Goal: Information Seeking & Learning: Learn about a topic

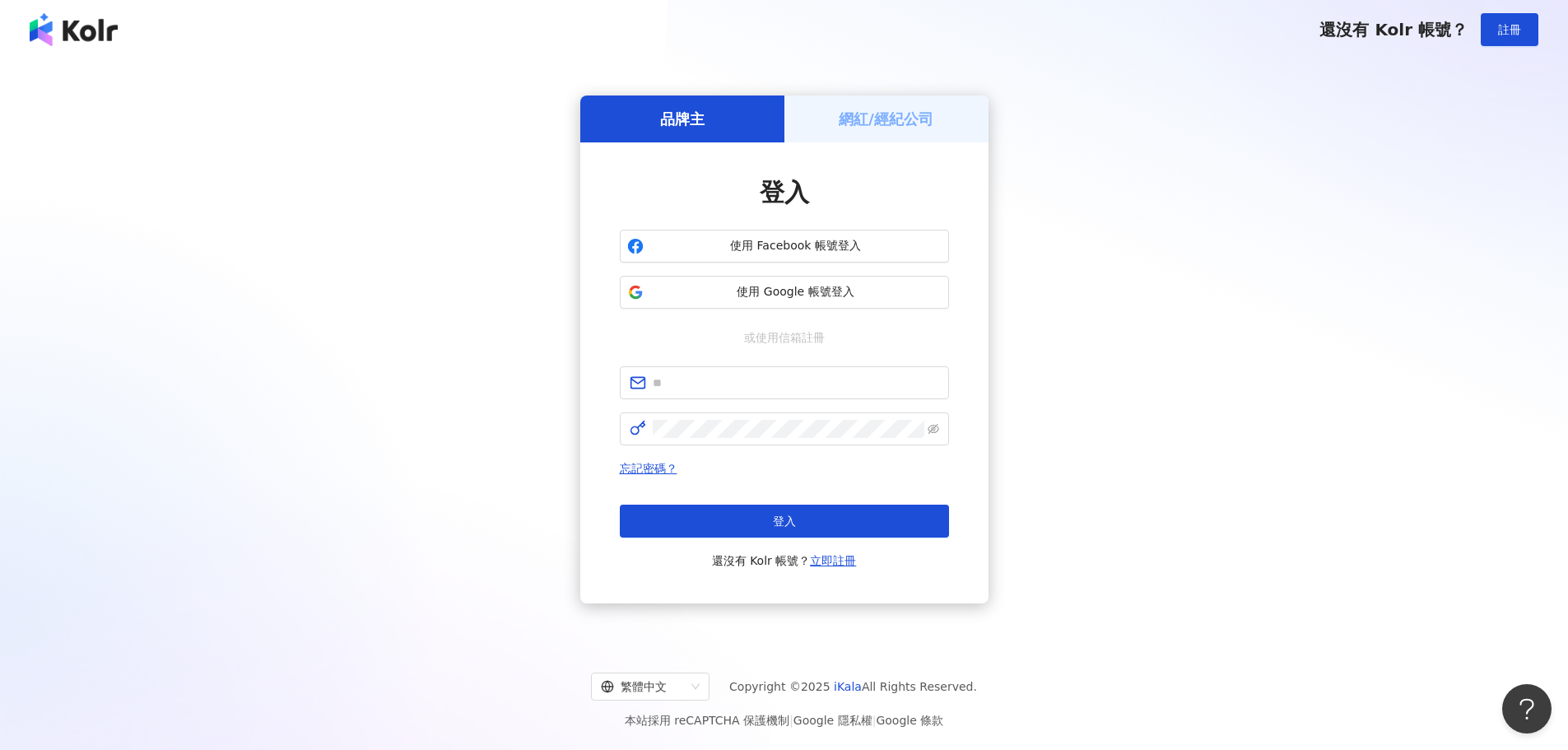
click at [777, 309] on div "登入 使用 Facebook 帳號登入 使用 Google 帳號登入 或使用信箱註冊 忘記密碼？ 登入 還沒有 Kolr 帳號？ 立即註冊" at bounding box center [784, 373] width 329 height 395
click at [777, 302] on button "使用 Google 帳號登入" at bounding box center [784, 292] width 329 height 33
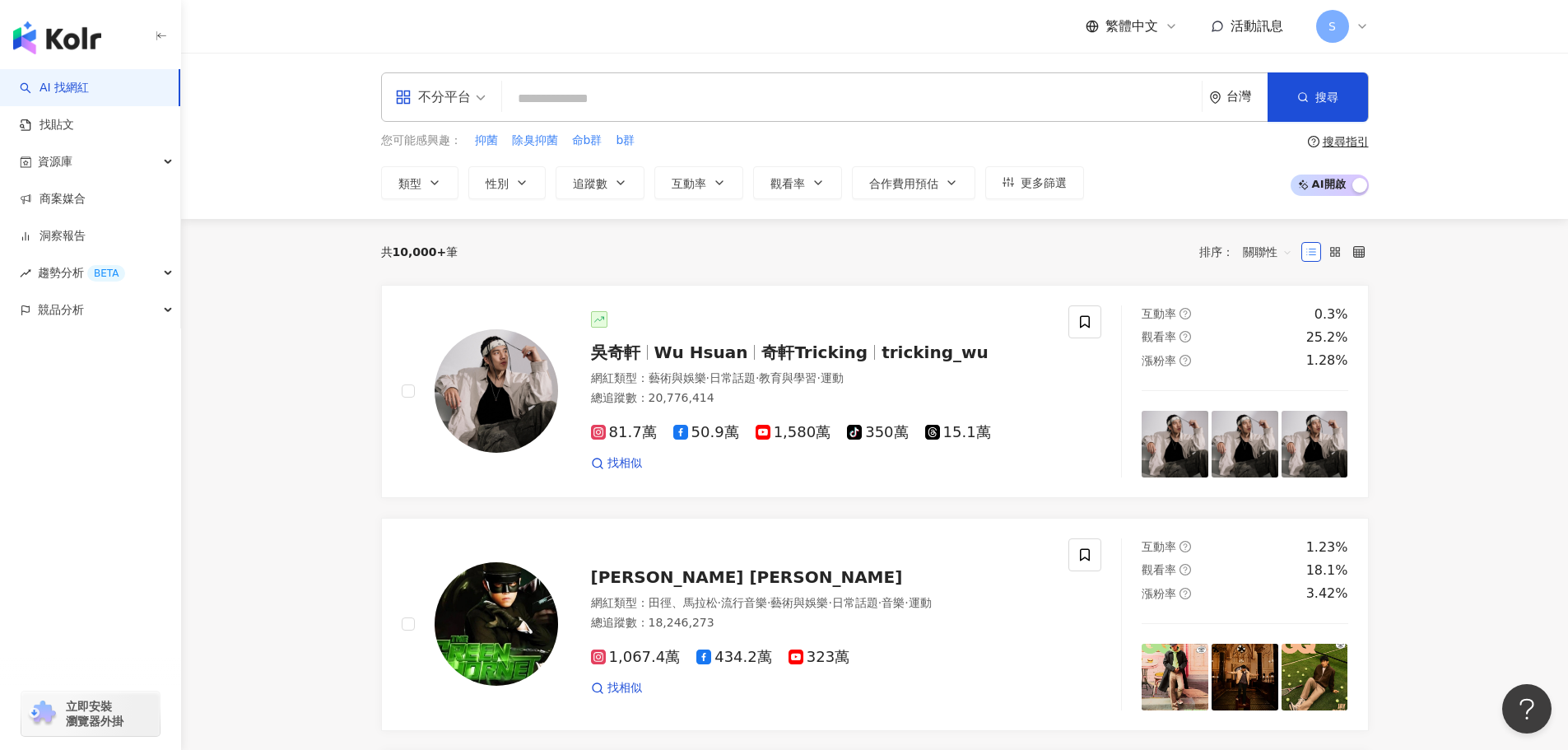
click at [443, 104] on div "不分平台" at bounding box center [433, 97] width 76 height 26
click at [465, 176] on div "Instagram" at bounding box center [445, 174] width 93 height 21
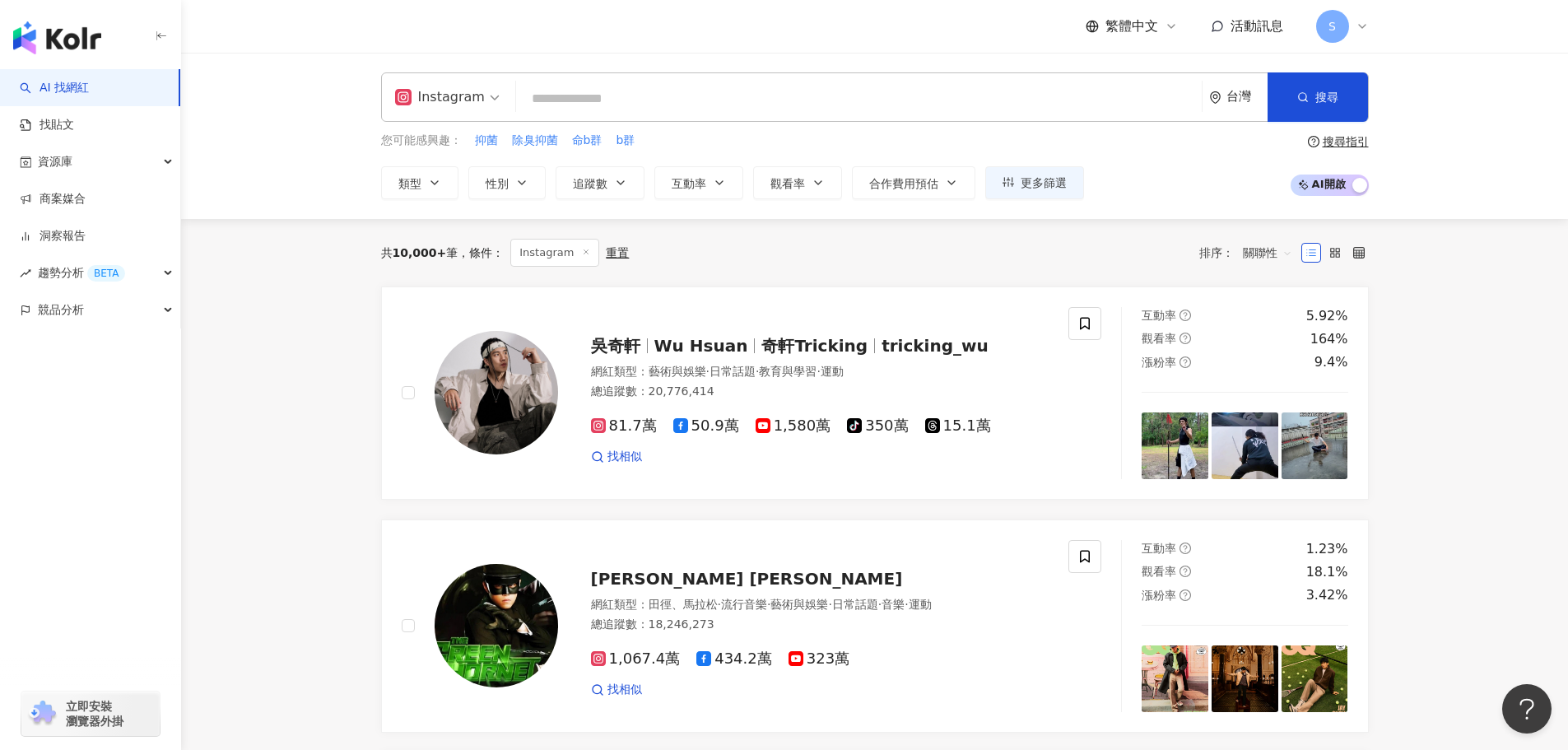
click at [630, 97] on input "search" at bounding box center [859, 99] width 673 height 31
paste input "**"
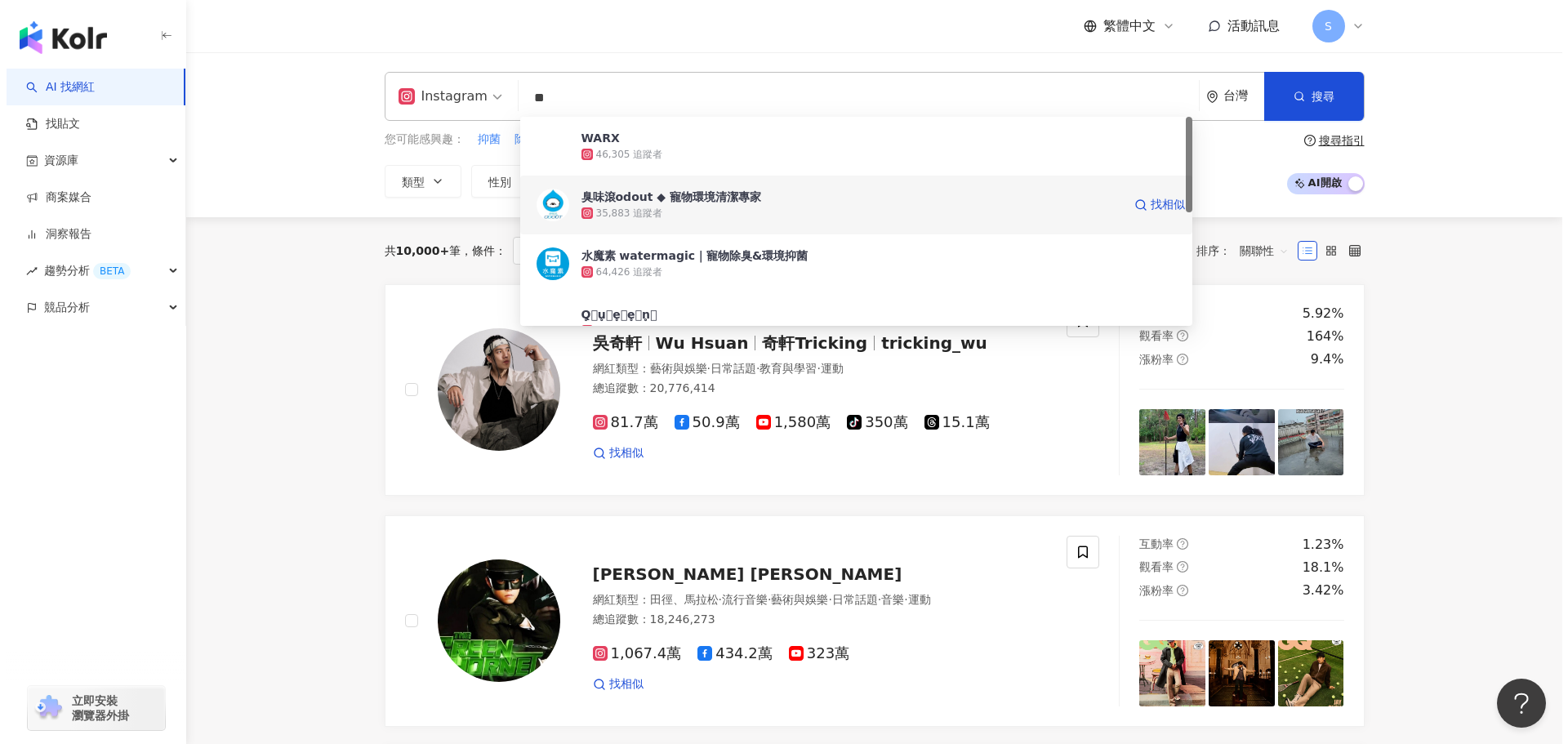
scroll to position [245, 0]
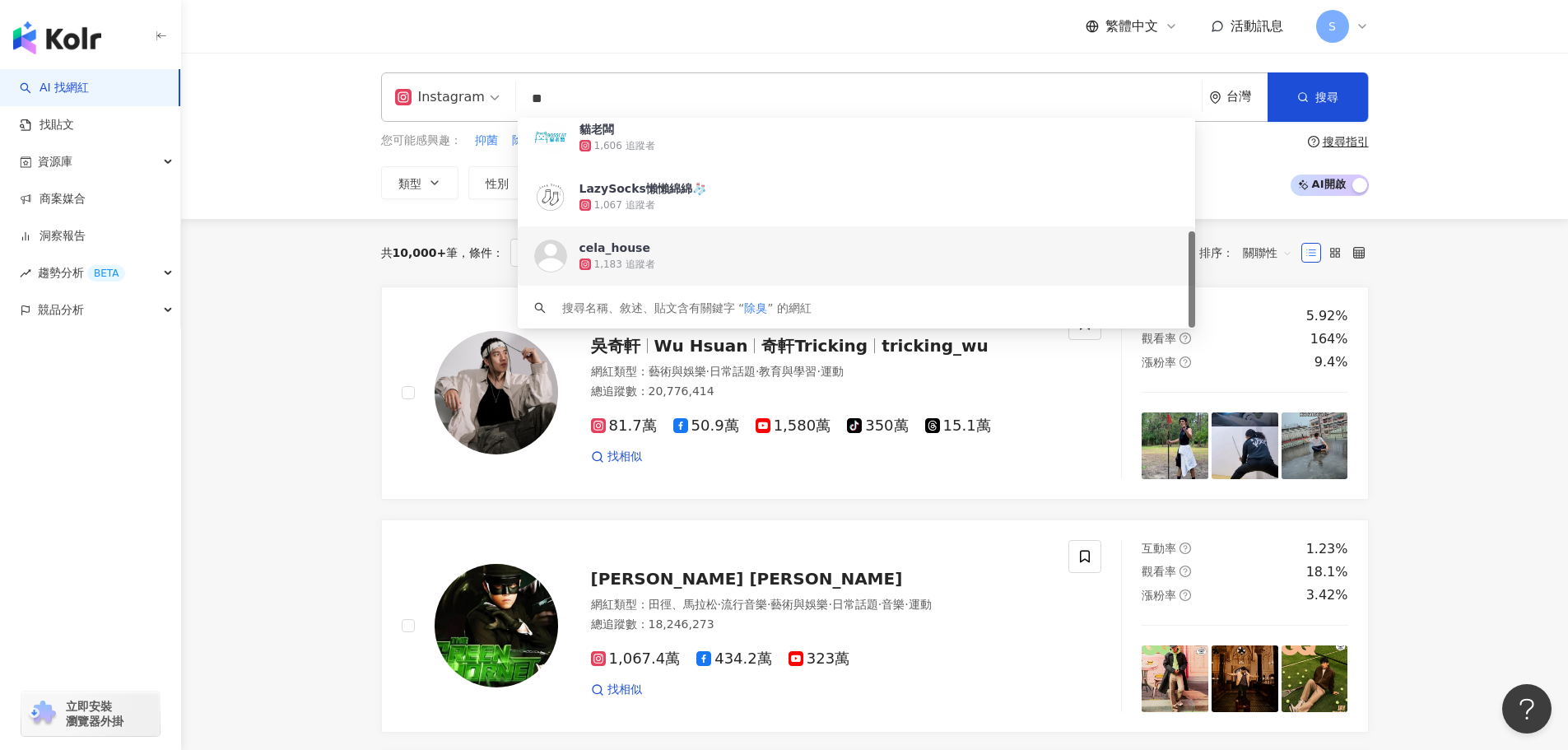
type input "**"
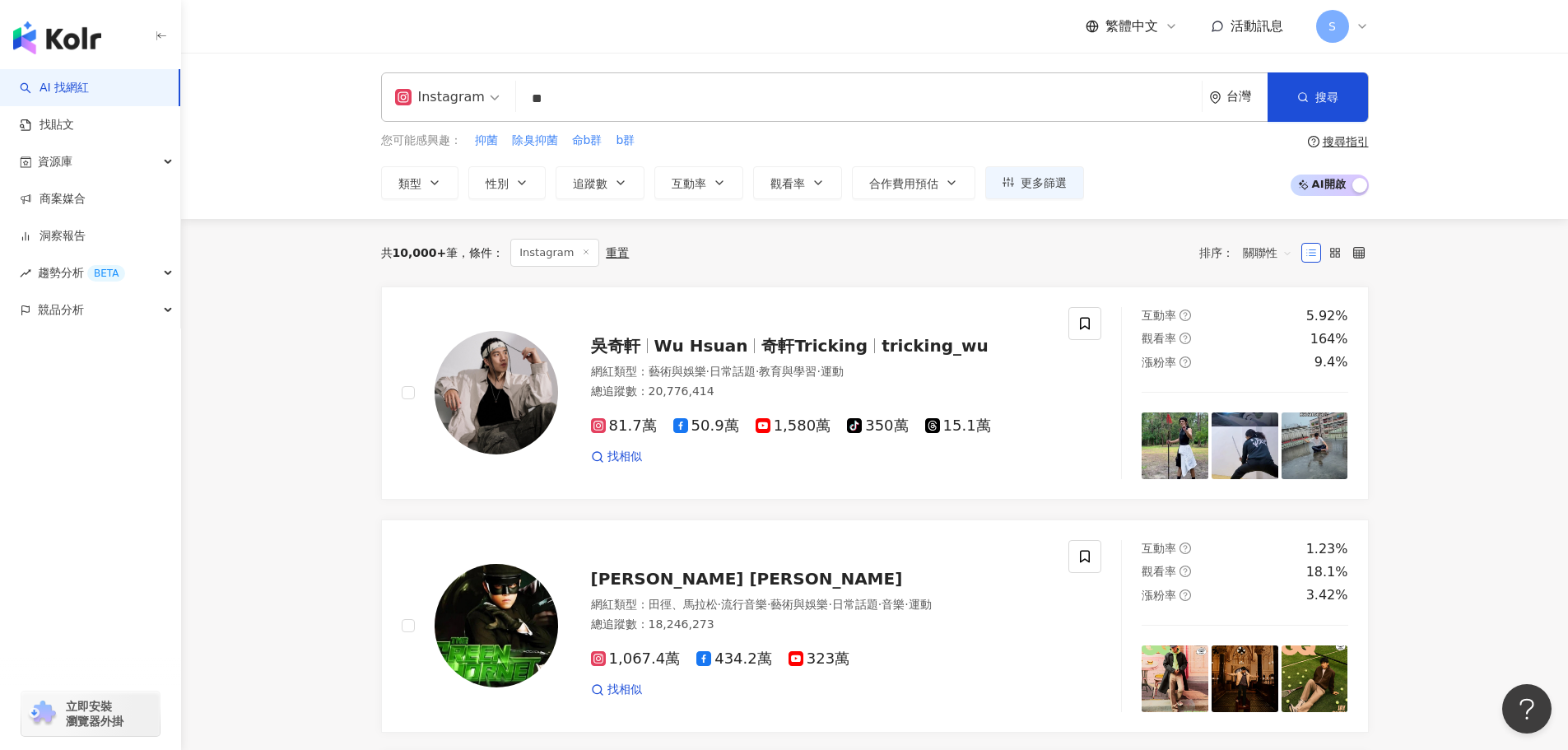
click at [1040, 169] on button "更多篩選" at bounding box center [1035, 183] width 99 height 33
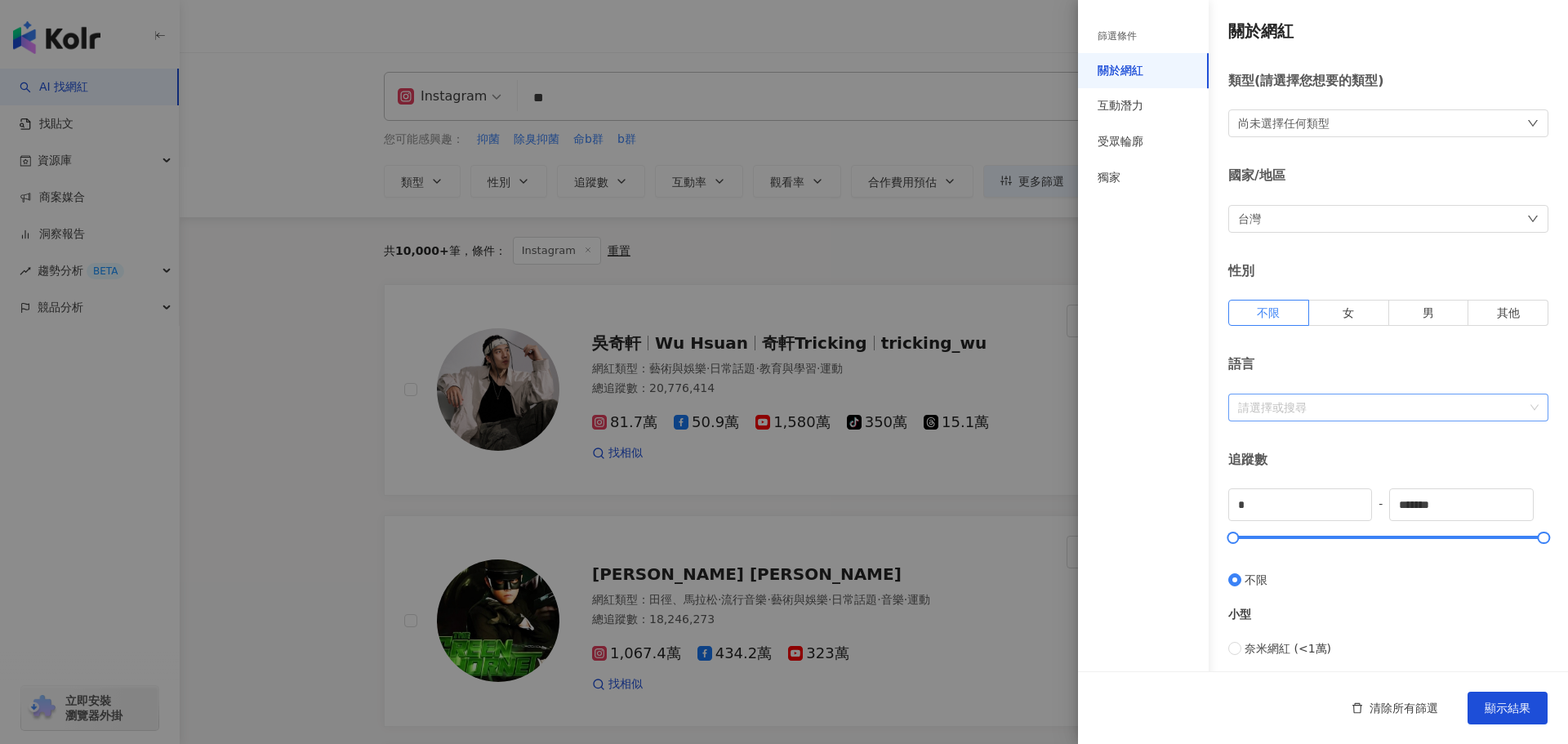
click at [1362, 411] on div at bounding box center [1380, 407] width 297 height 12
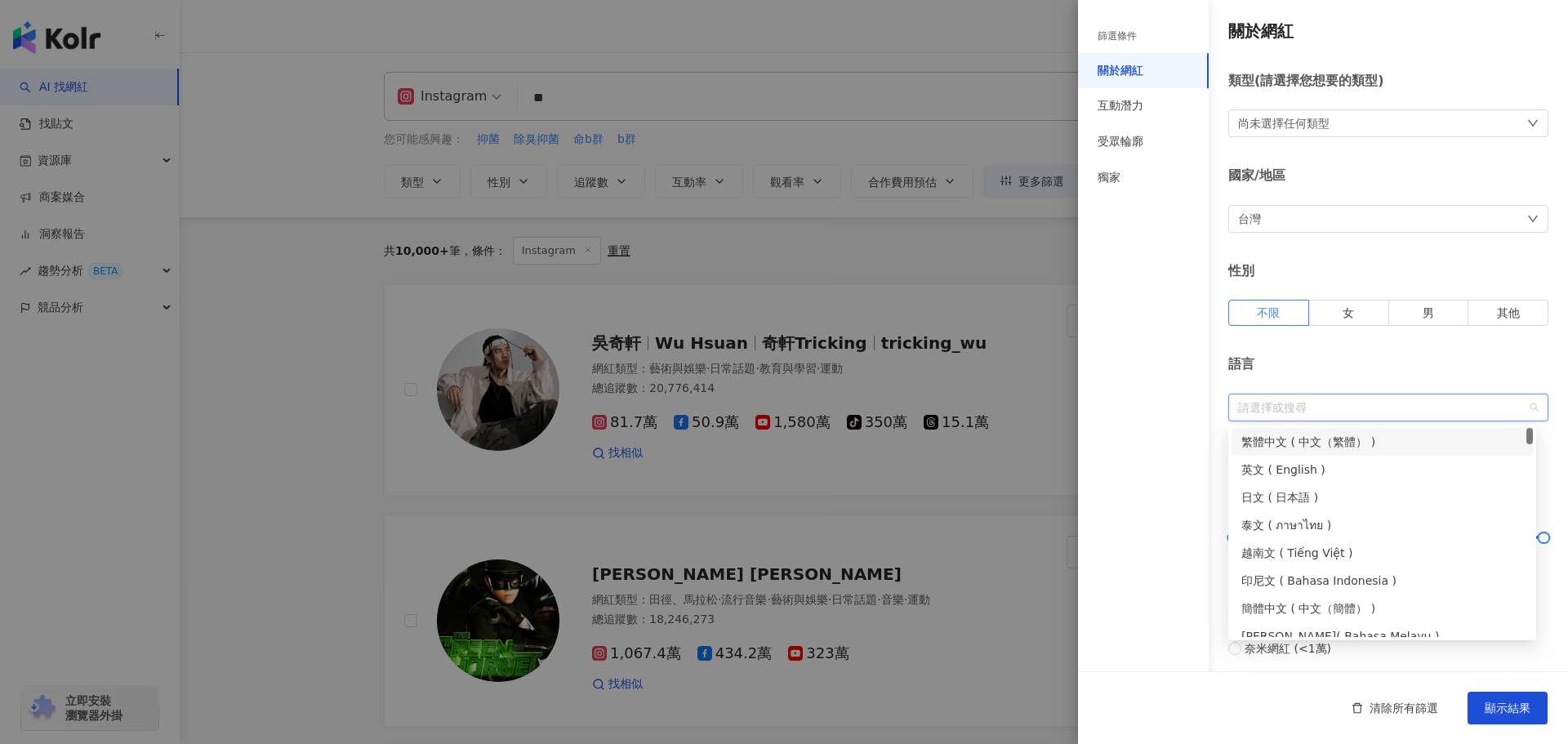
click at [1300, 442] on div "繁體中文 ( 中文（繁體） )" at bounding box center [1383, 441] width 282 height 18
click at [1288, 449] on div "繁體中文 ( 中文（繁體） )" at bounding box center [1377, 441] width 270 height 18
click at [1256, 444] on div "繁體中文 ( 中文（繁體） )" at bounding box center [1383, 441] width 282 height 18
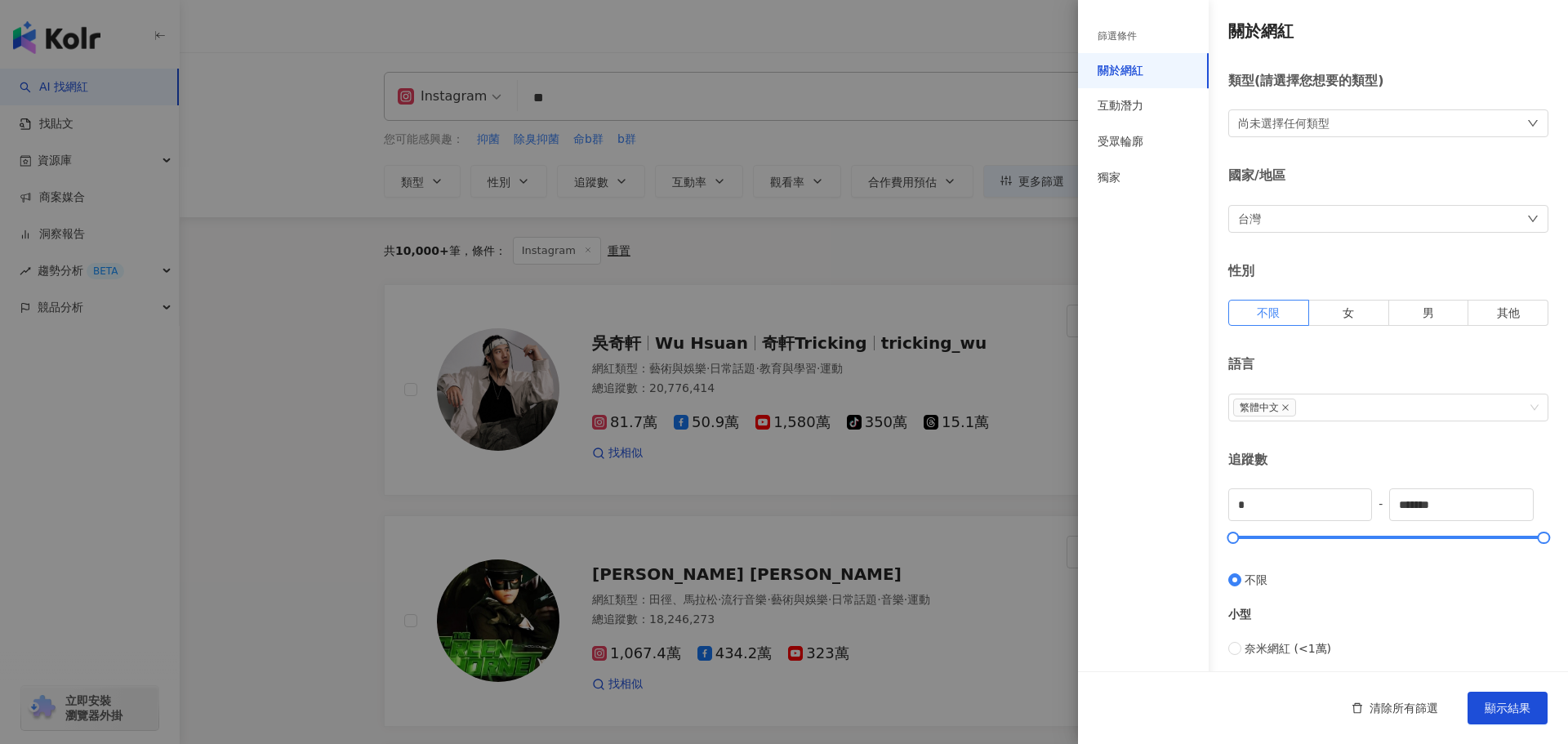
click at [1152, 443] on div "篩選條件 關於網紅 互動潛力 受眾輪廓 獨家" at bounding box center [1144, 382] width 131 height 724
drag, startPoint x: 1450, startPoint y: 507, endPoint x: 1219, endPoint y: 513, distance: 231.1
click at [1219, 513] on div "關於網紅 類型 ( 請選擇您想要的類型 ) 尚未選擇任何類型 國家/地區 台灣 性別 不限 女 男 其他 語言 繁體中文 追蹤數 * - ******* 不限…" at bounding box center [1323, 580] width 490 height 1161
type input "*****"
click at [1468, 134] on div "尚未選擇任何類型" at bounding box center [1388, 123] width 320 height 28
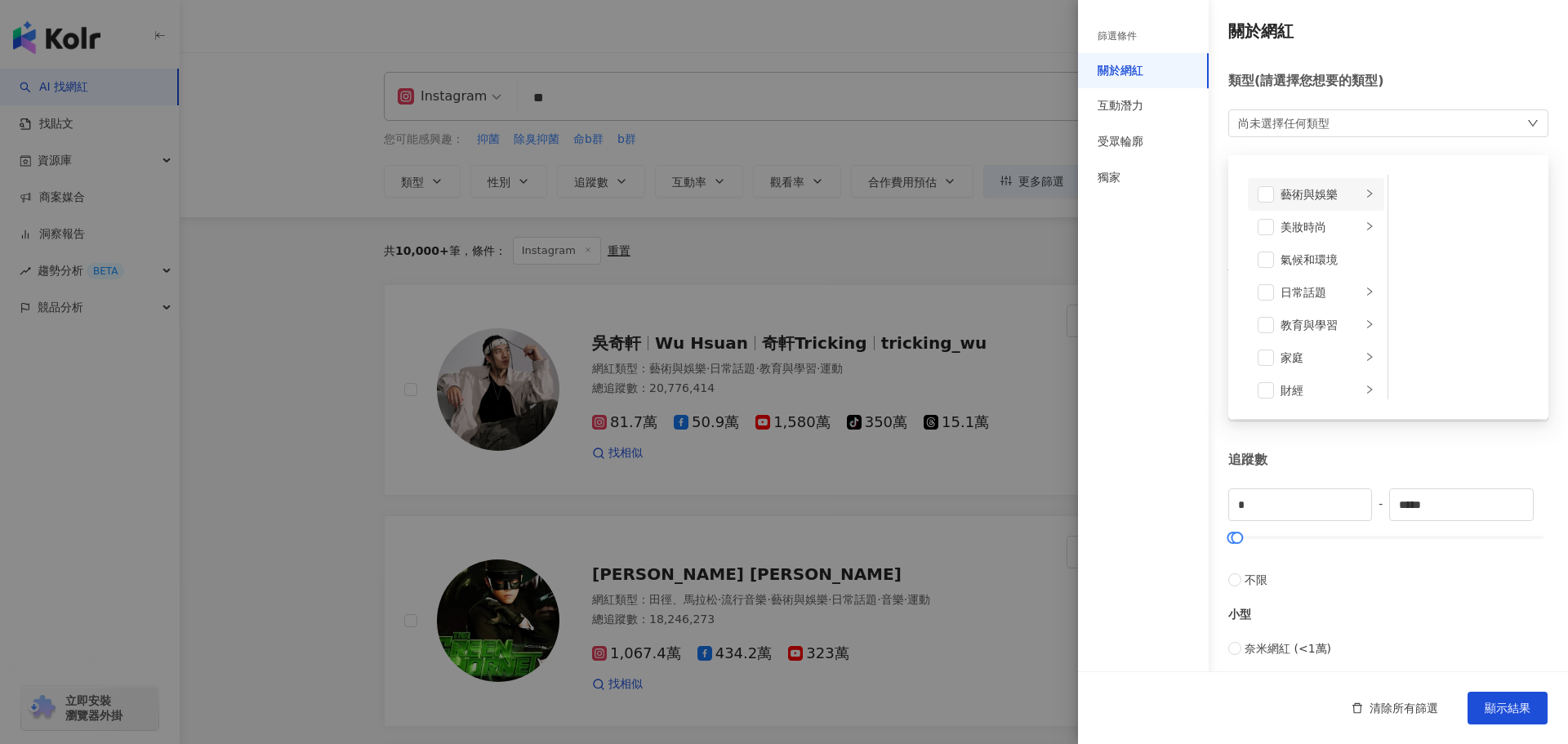
click at [1286, 193] on div "藝術與娛樂" at bounding box center [1321, 194] width 81 height 18
click at [1404, 268] on li "繪畫" at bounding box center [1460, 259] width 137 height 33
click at [1292, 231] on div "美妝時尚" at bounding box center [1321, 228] width 81 height 18
click at [1402, 188] on span at bounding box center [1409, 195] width 16 height 16
click at [1412, 295] on li "彩妝" at bounding box center [1460, 293] width 137 height 33
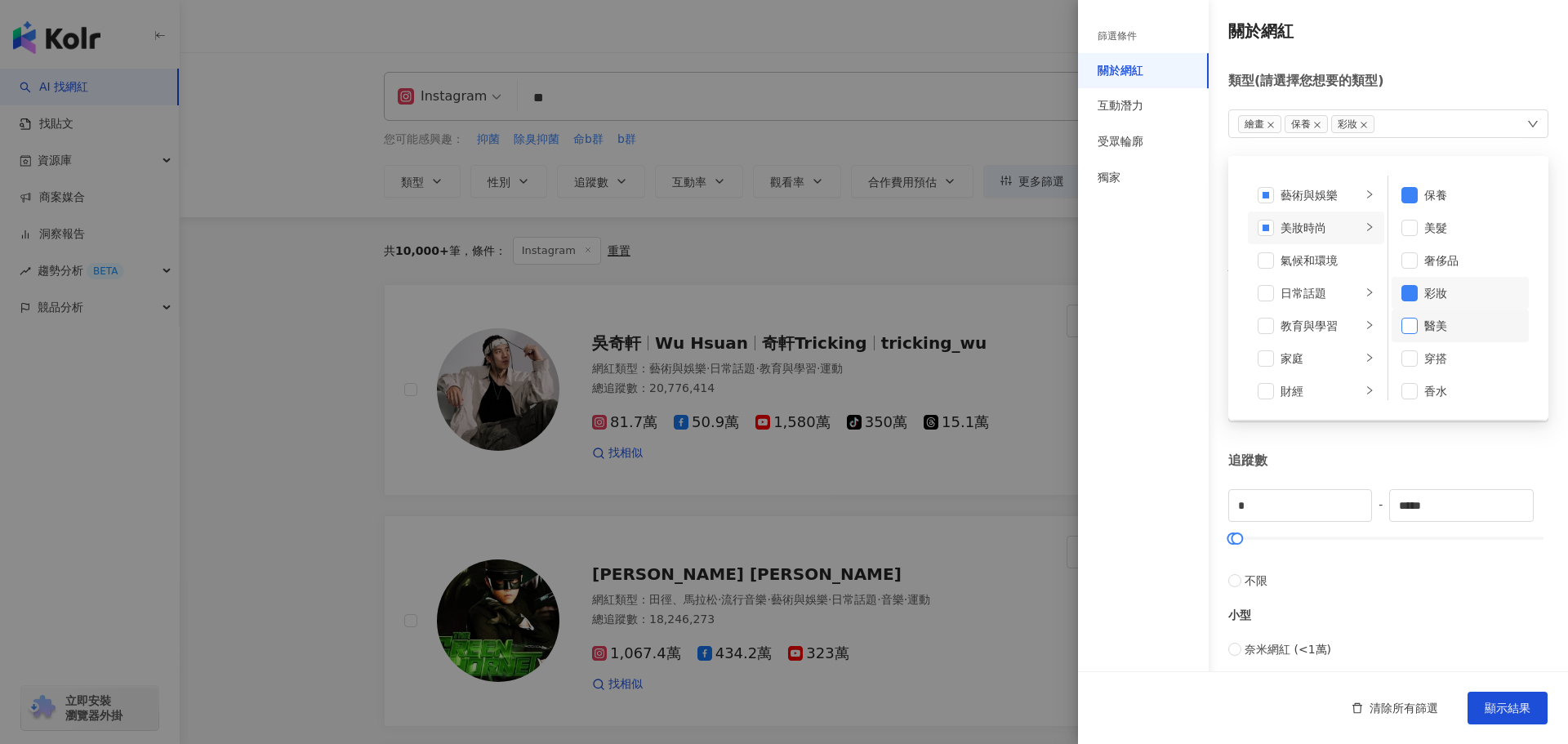
click at [1411, 326] on span at bounding box center [1409, 325] width 16 height 16
click at [1405, 376] on li "香水" at bounding box center [1460, 391] width 137 height 33
click at [1408, 351] on span at bounding box center [1409, 351] width 16 height 16
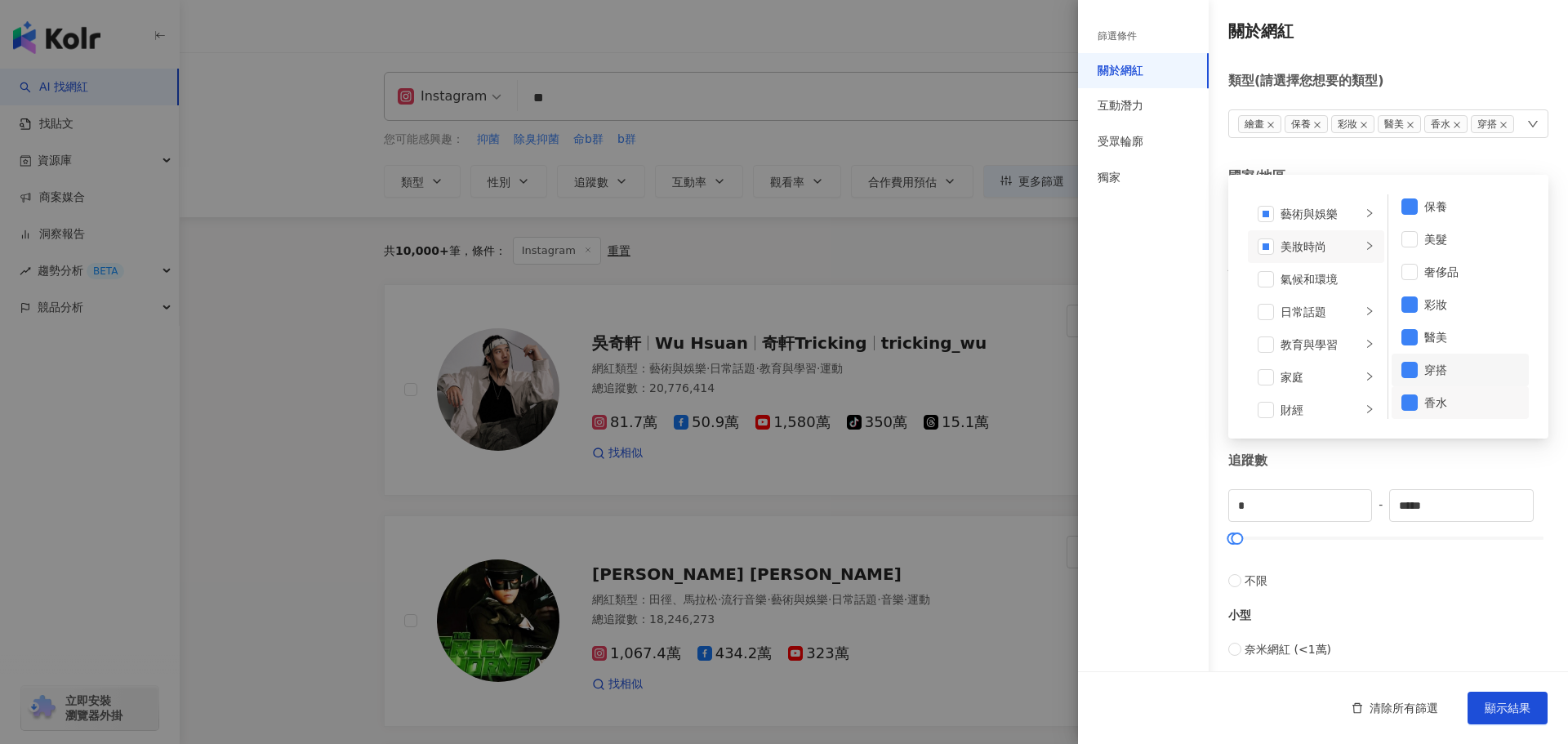
scroll to position [10, 0]
click at [1329, 287] on div "氣候和環境" at bounding box center [1327, 278] width 94 height 18
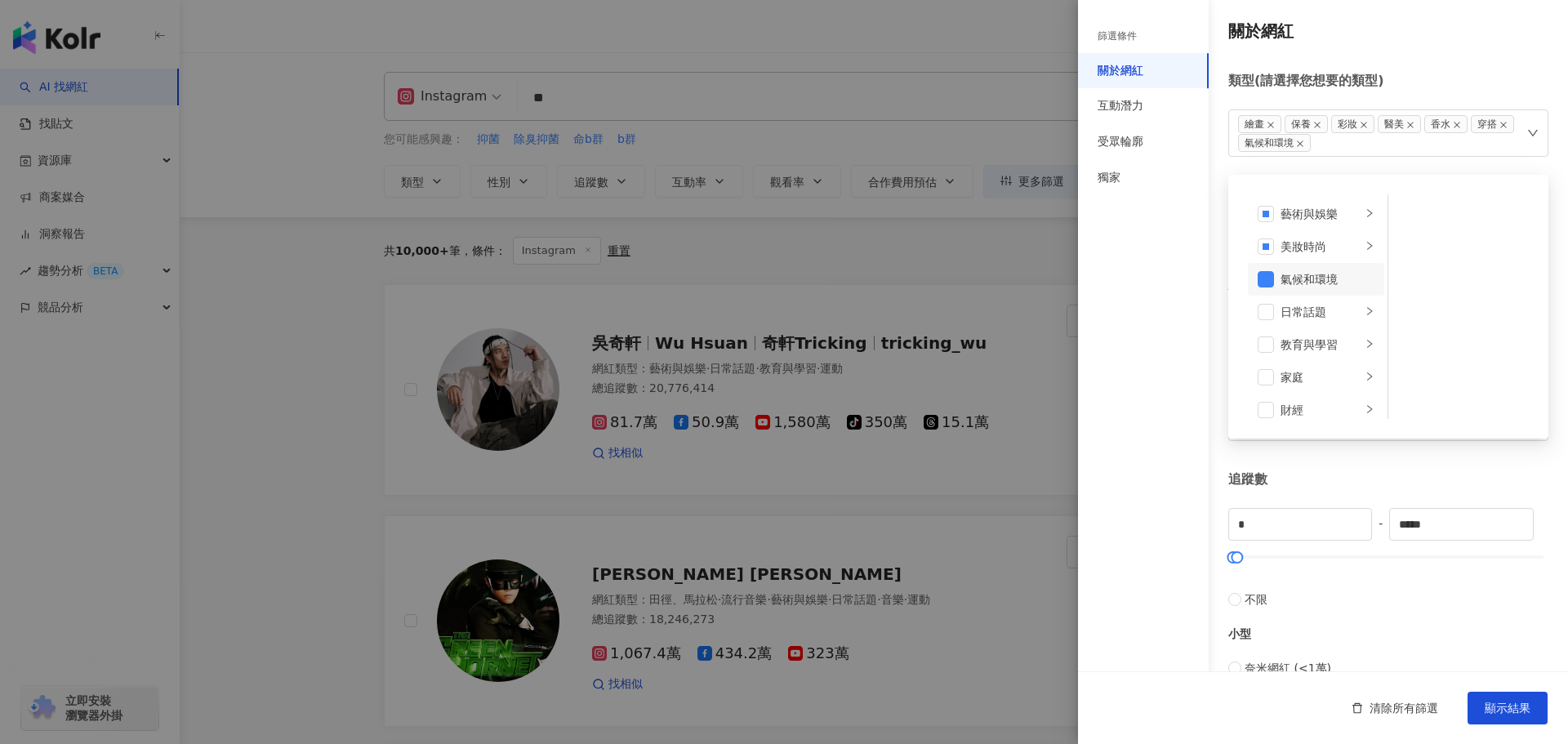
click at [1329, 287] on div "氣候和環境" at bounding box center [1327, 278] width 94 height 18
click at [1295, 273] on div "氣候和環境" at bounding box center [1327, 278] width 94 height 18
click at [1295, 301] on li "日常話題" at bounding box center [1316, 312] width 136 height 33
click at [1263, 325] on li "日常話題" at bounding box center [1316, 312] width 136 height 33
click at [1263, 314] on span at bounding box center [1265, 311] width 16 height 16
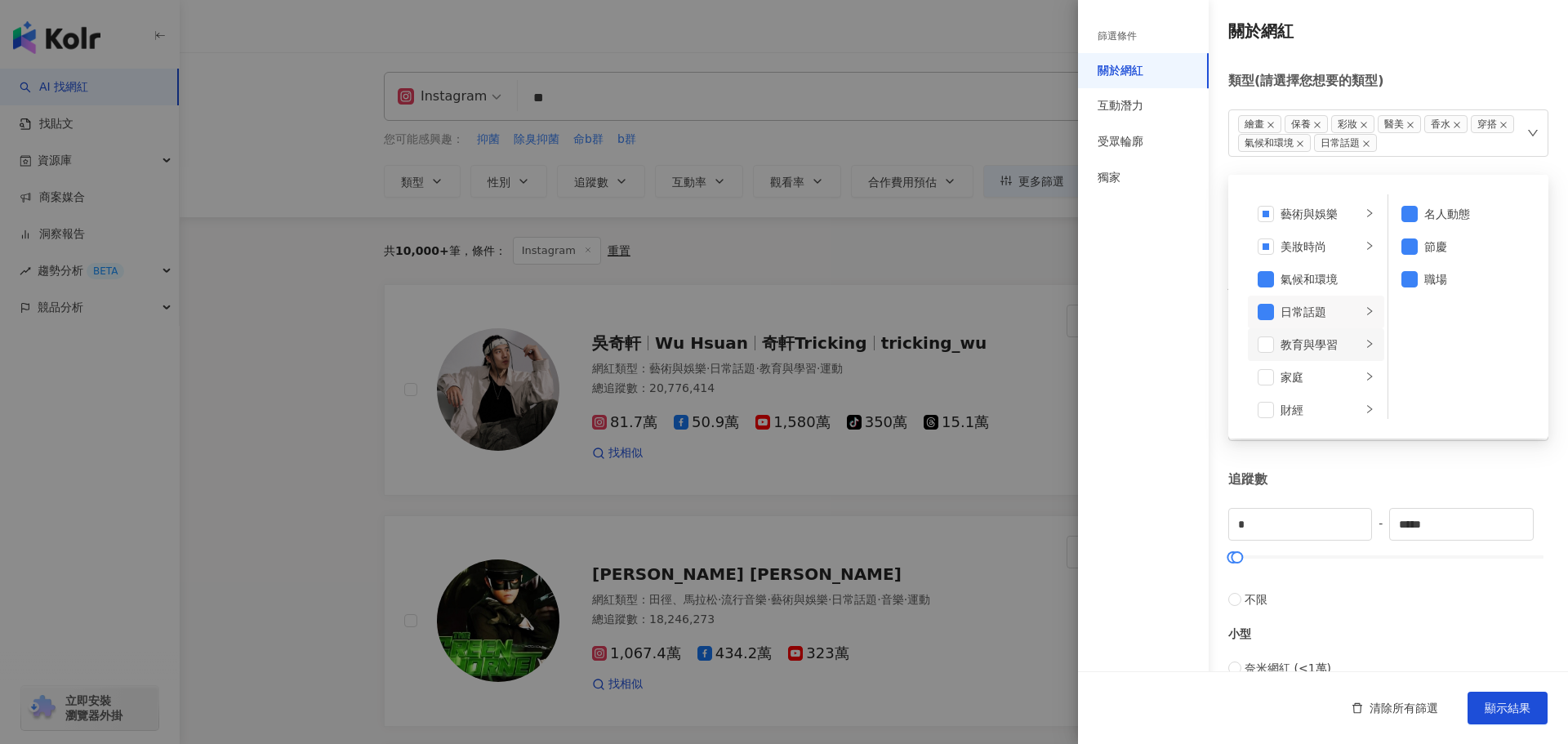
click at [1290, 351] on div "教育與學習" at bounding box center [1321, 344] width 81 height 18
click at [1266, 347] on span at bounding box center [1265, 344] width 16 height 16
click at [1287, 381] on div "家庭" at bounding box center [1321, 377] width 81 height 18
click at [1265, 378] on span at bounding box center [1265, 377] width 16 height 16
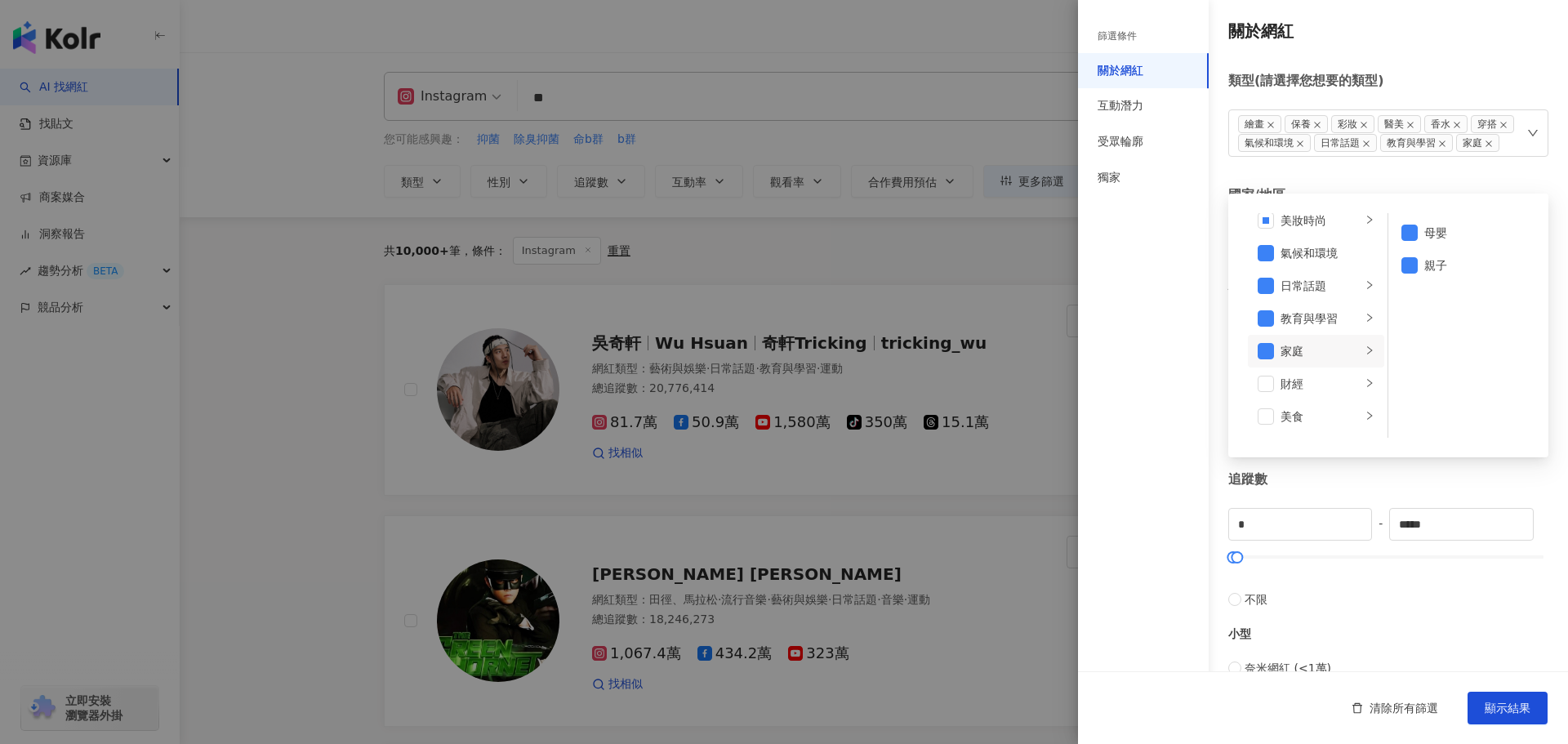
scroll to position [82, 0]
click at [1263, 375] on span at bounding box center [1265, 379] width 16 height 16
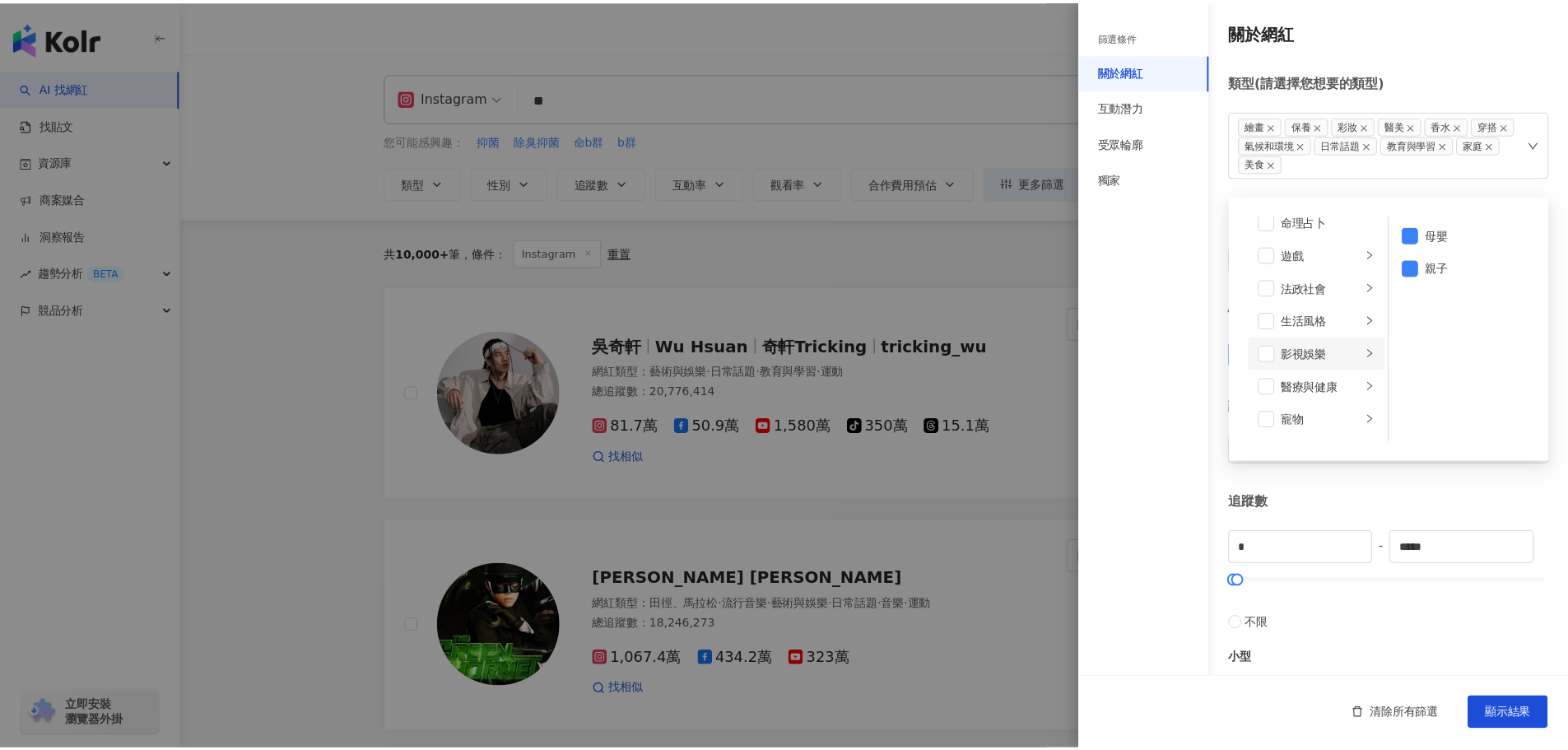
scroll to position [164, 0]
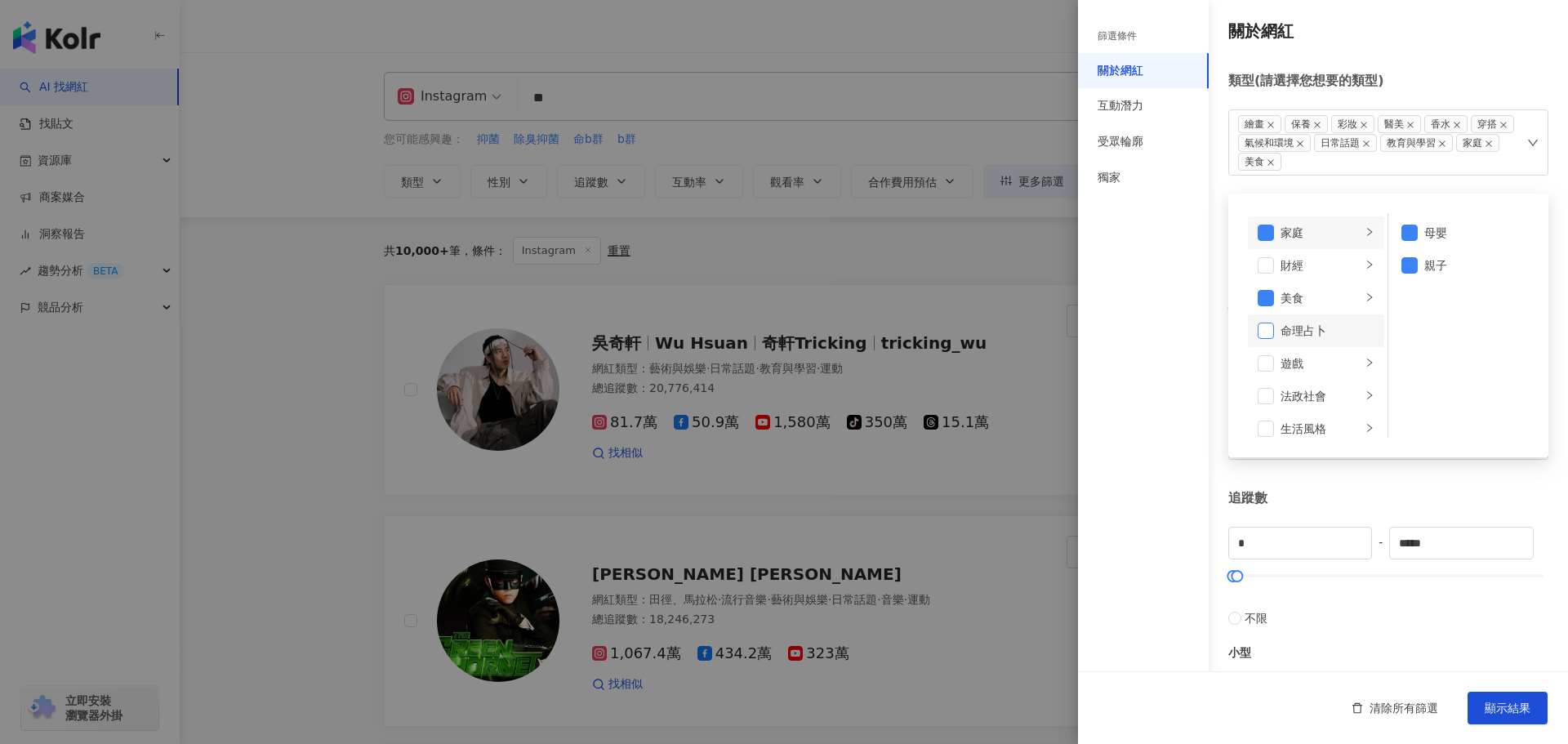
click at [1268, 332] on span at bounding box center [1265, 330] width 16 height 16
click at [1289, 362] on div "遊戲" at bounding box center [1321, 363] width 81 height 18
click at [1484, 713] on button "顯示結果" at bounding box center [1508, 708] width 80 height 33
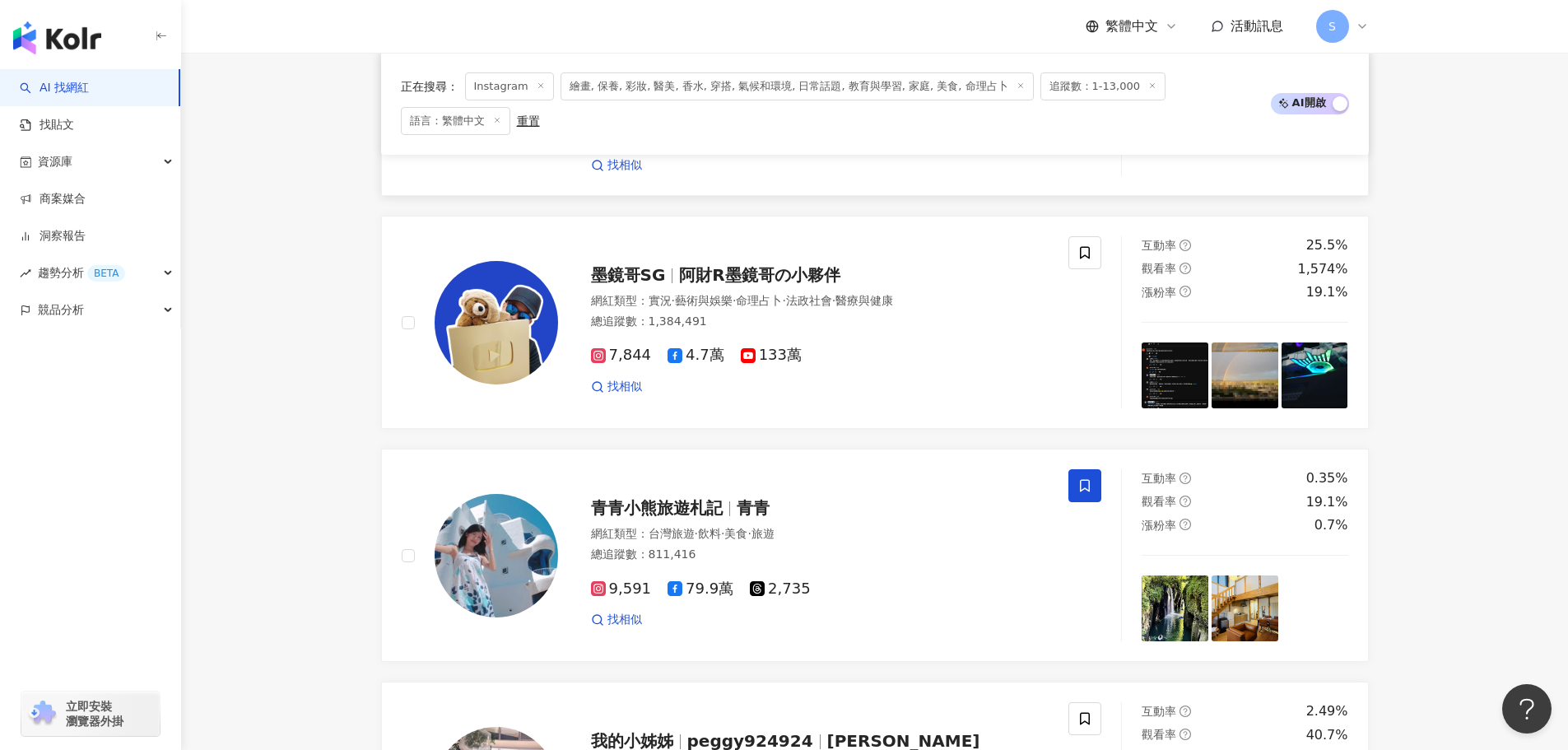
scroll to position [3209, 0]
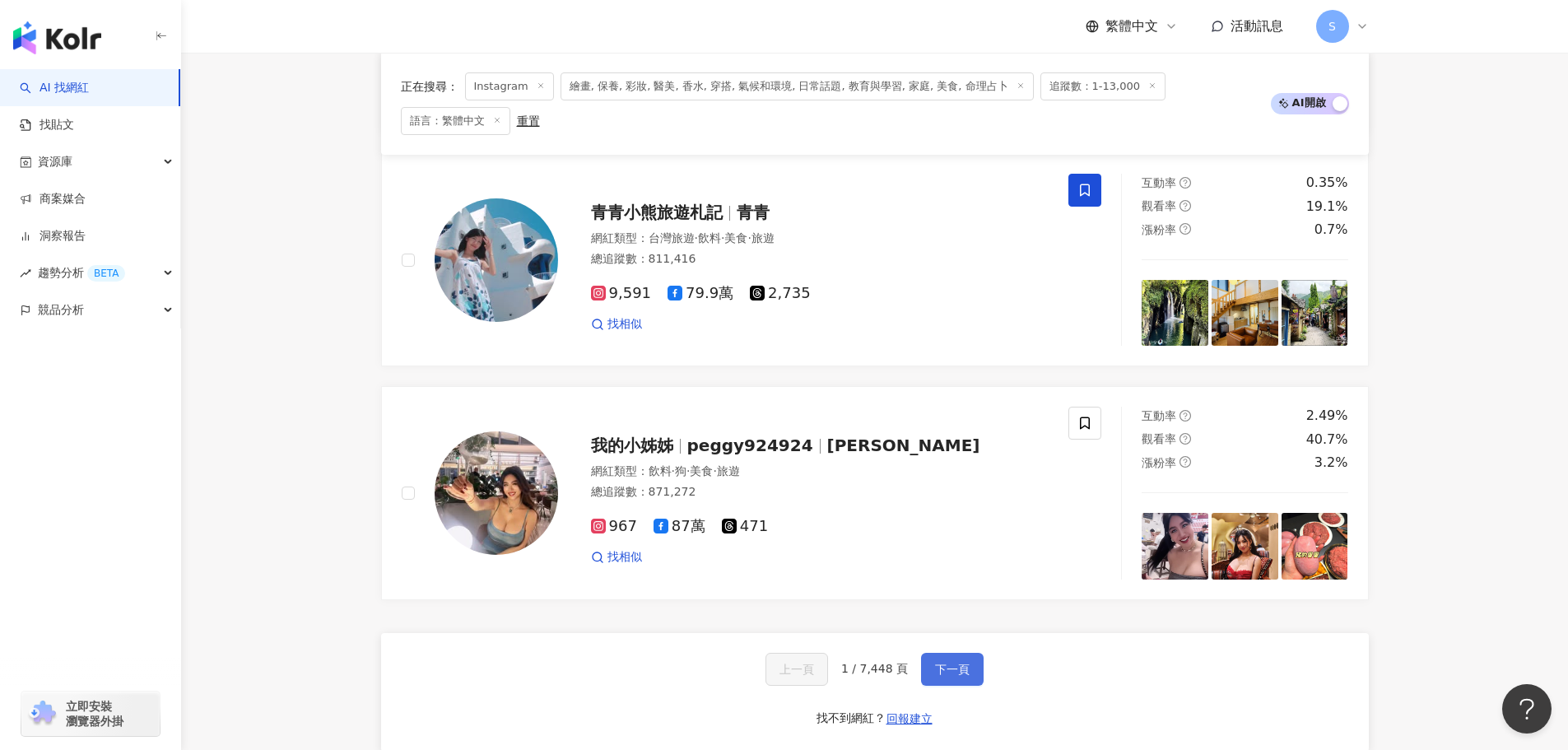
click at [929, 680] on button "下一頁" at bounding box center [953, 669] width 63 height 33
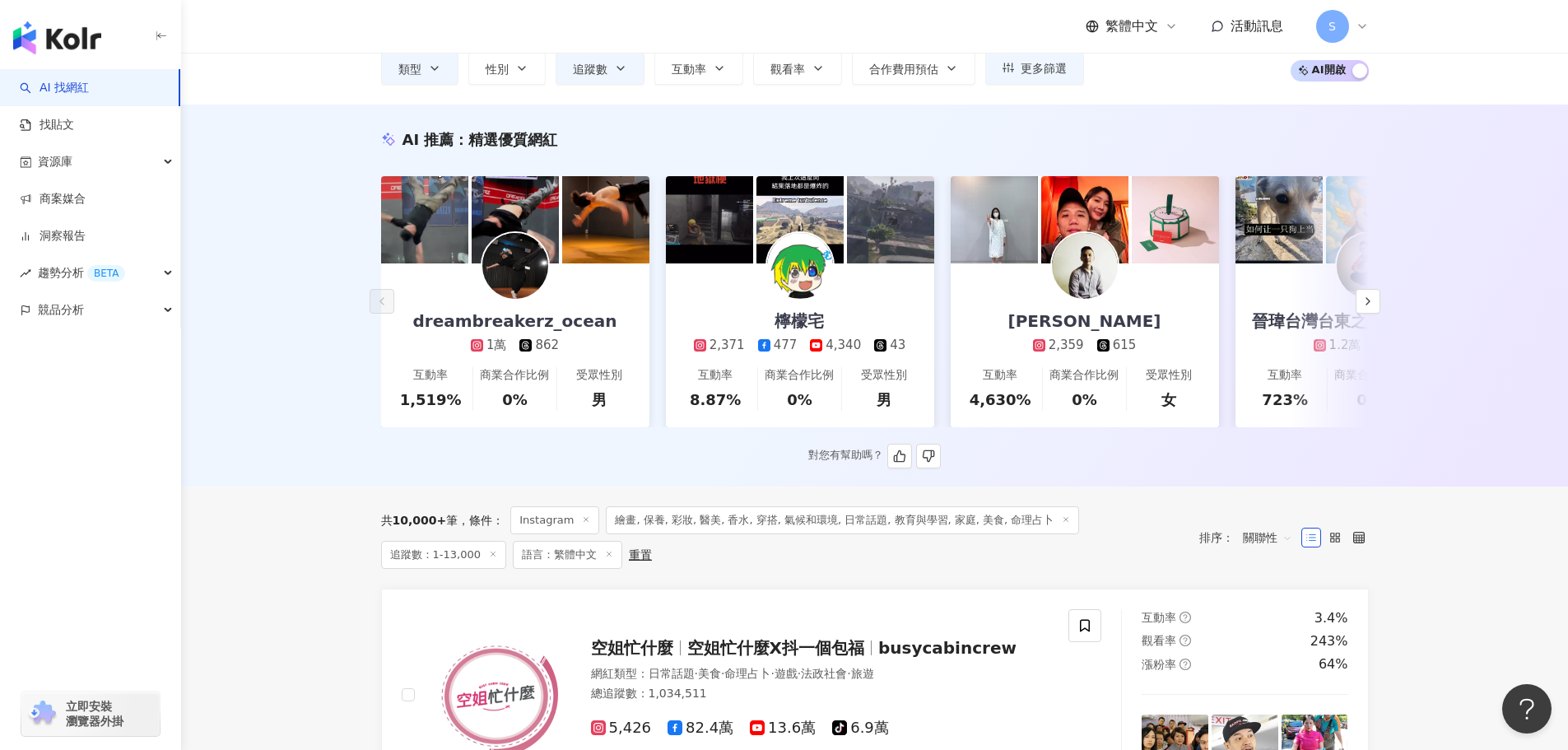
scroll to position [0, 0]
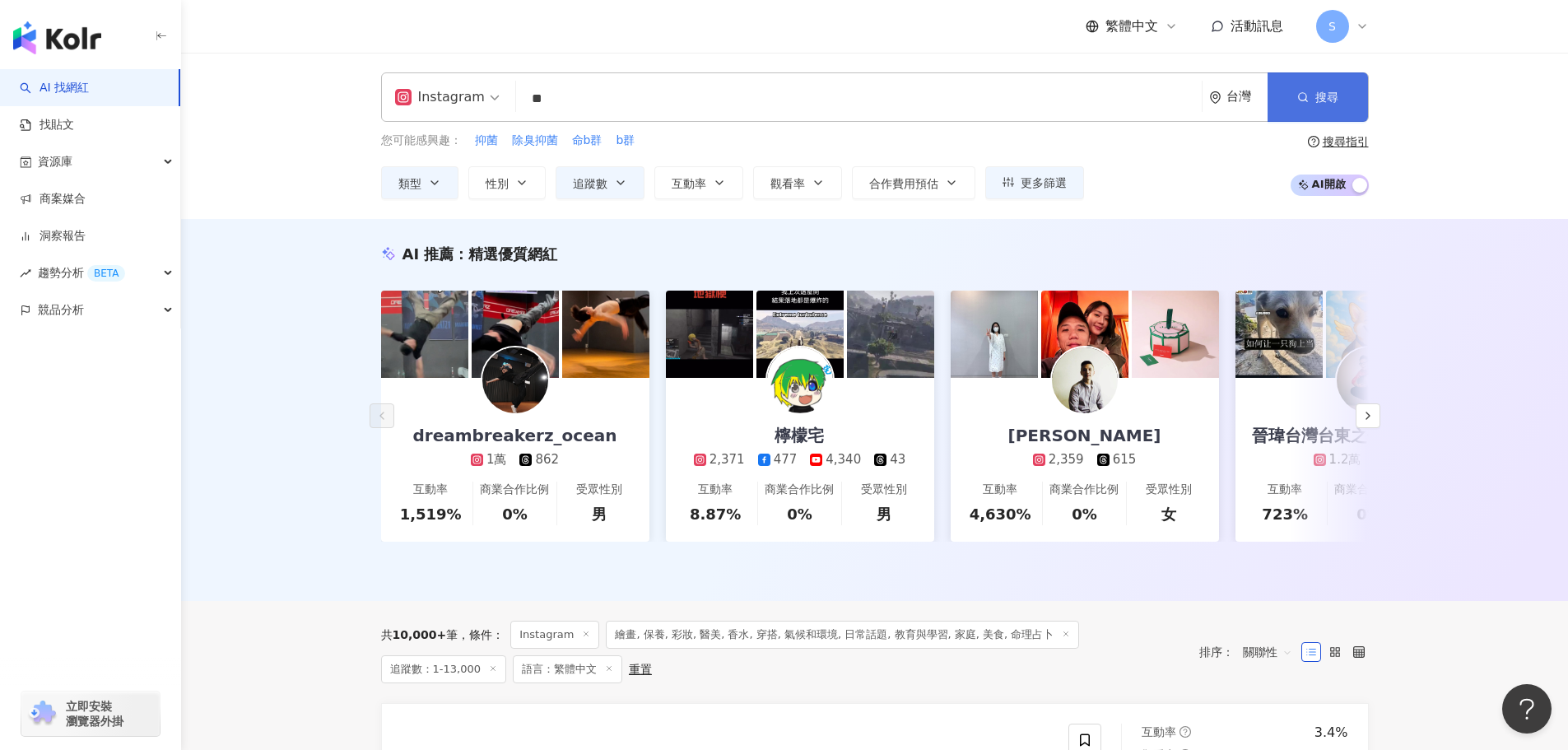
click at [1306, 94] on icon "button" at bounding box center [1303, 96] width 11 height 11
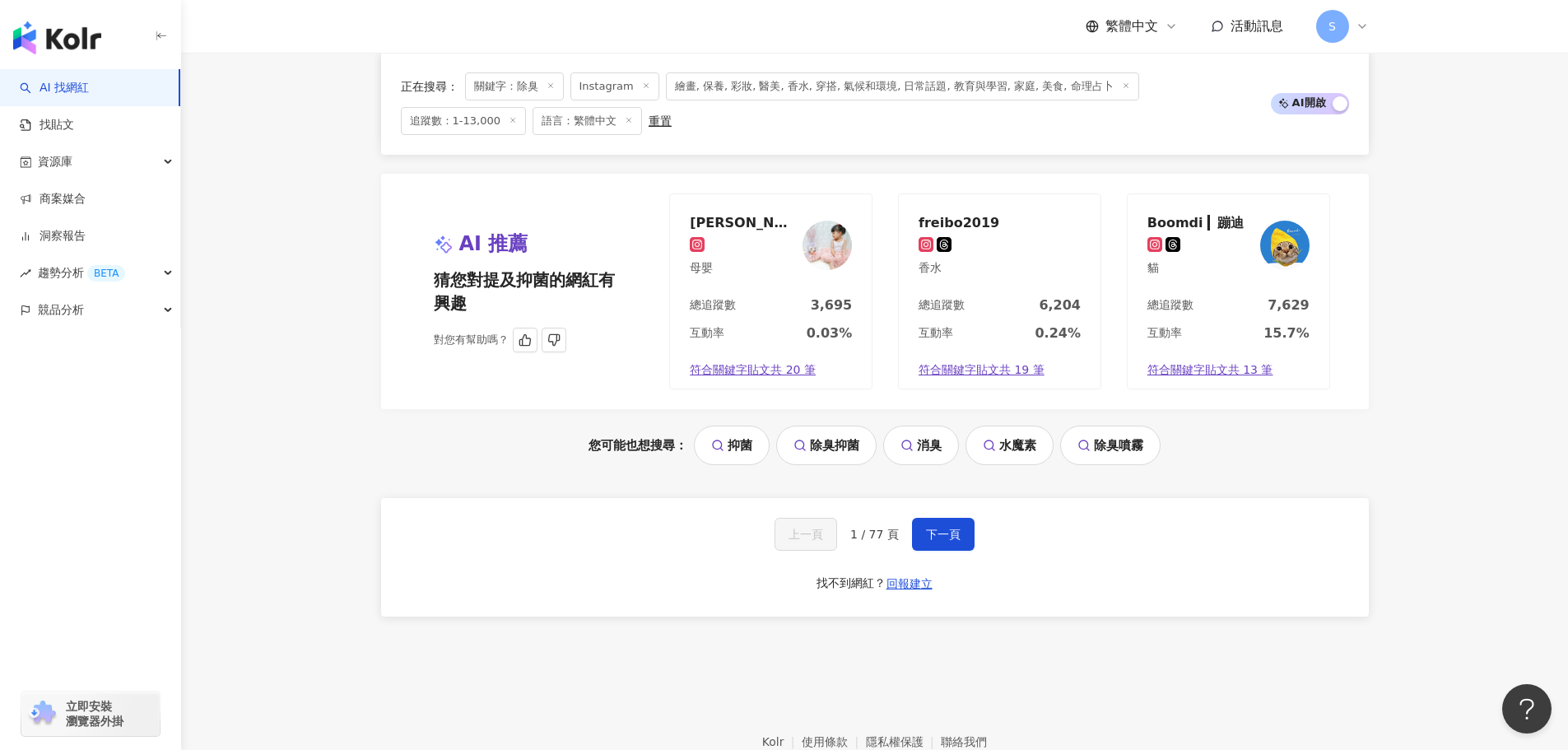
scroll to position [3351, 0]
click at [956, 526] on span "下一頁" at bounding box center [943, 532] width 35 height 13
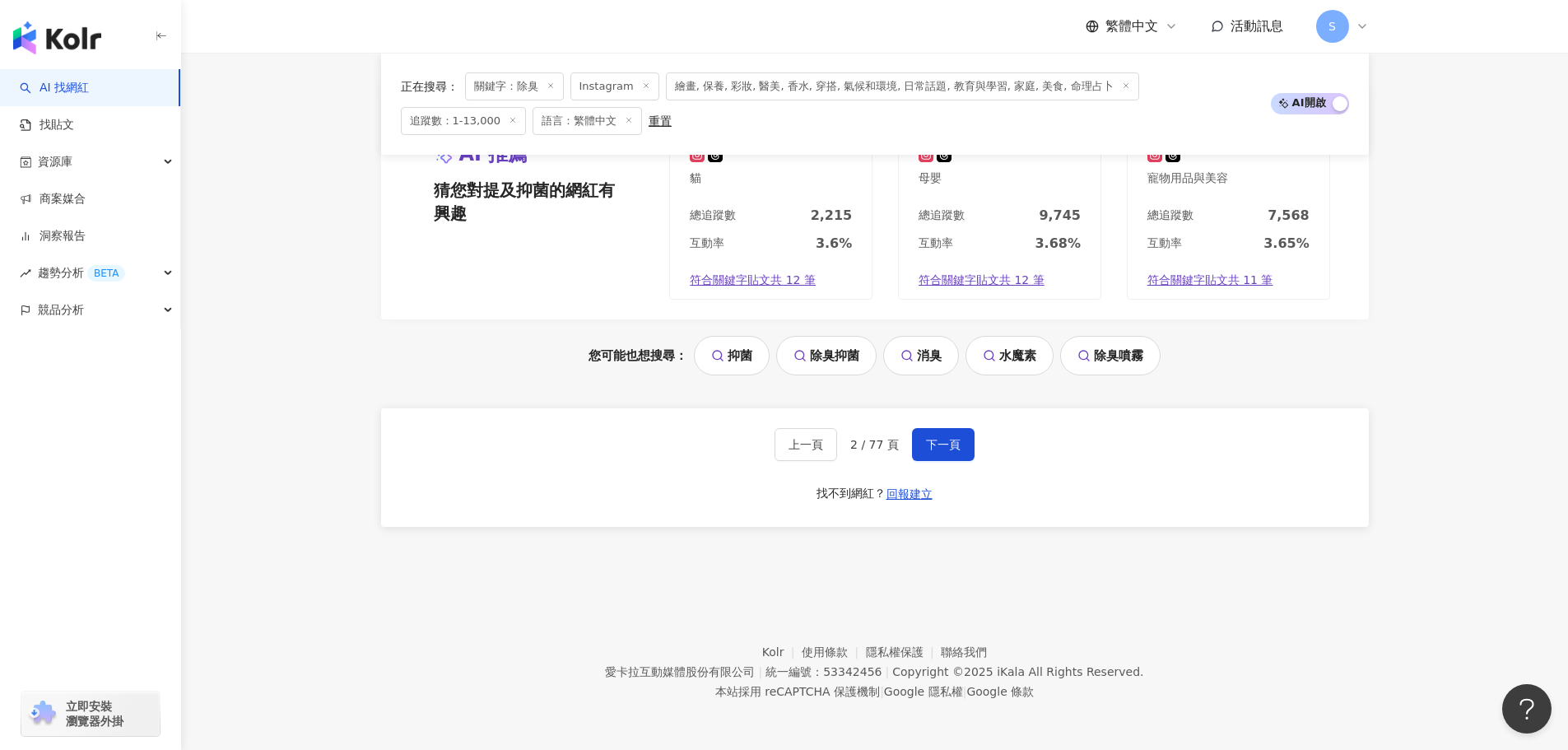
scroll to position [3441, 0]
click at [941, 449] on span "下一頁" at bounding box center [943, 443] width 35 height 13
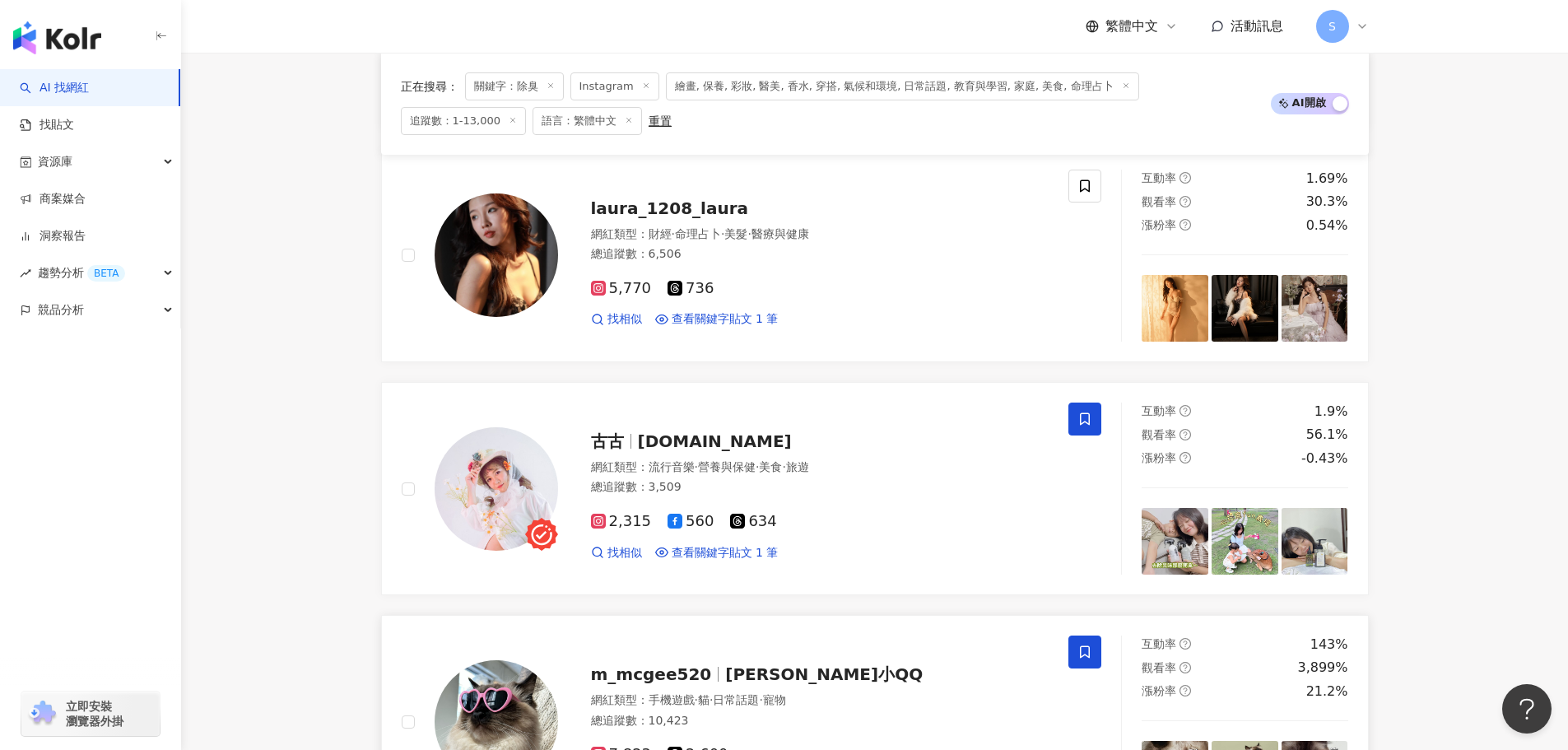
scroll to position [723, 0]
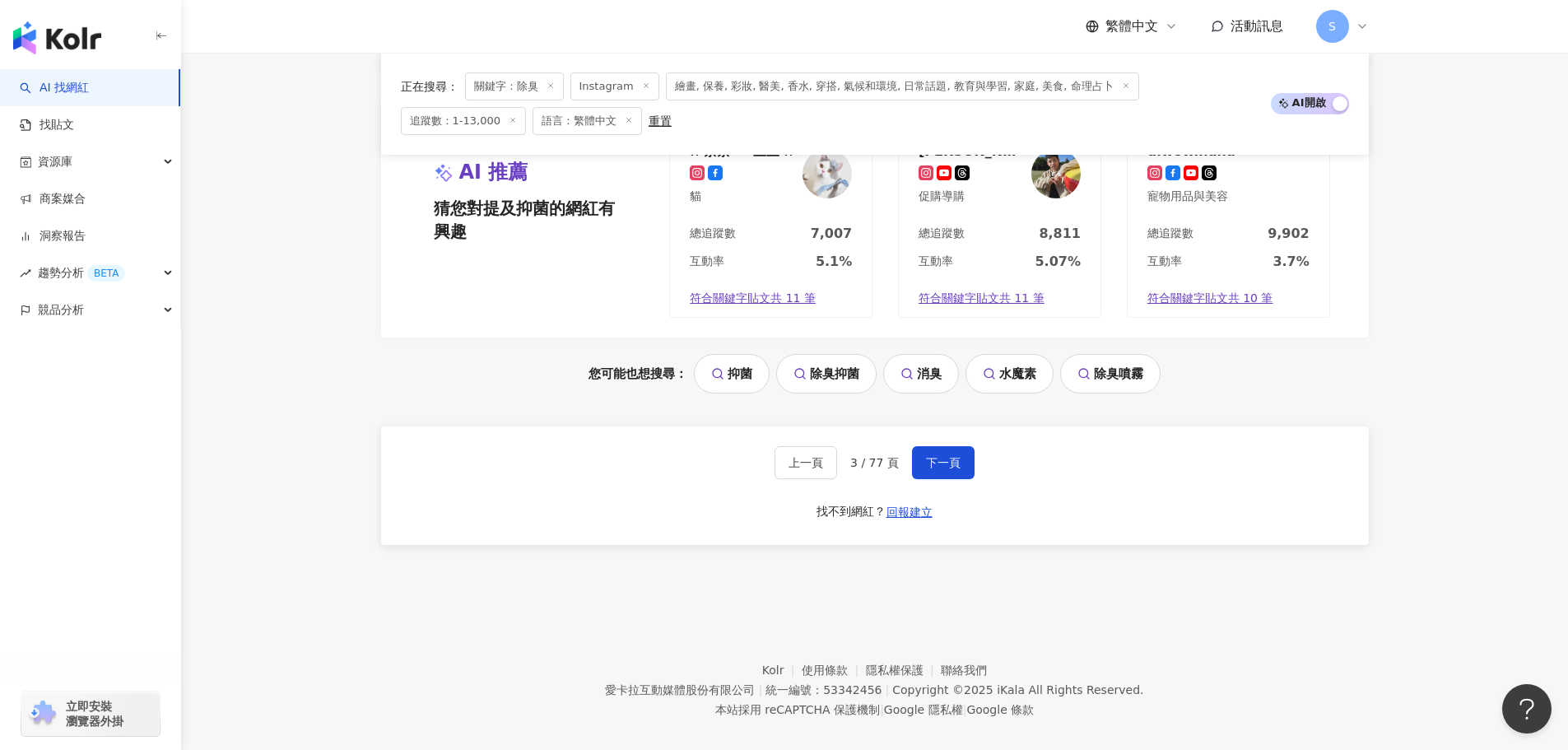
scroll to position [3441, 0]
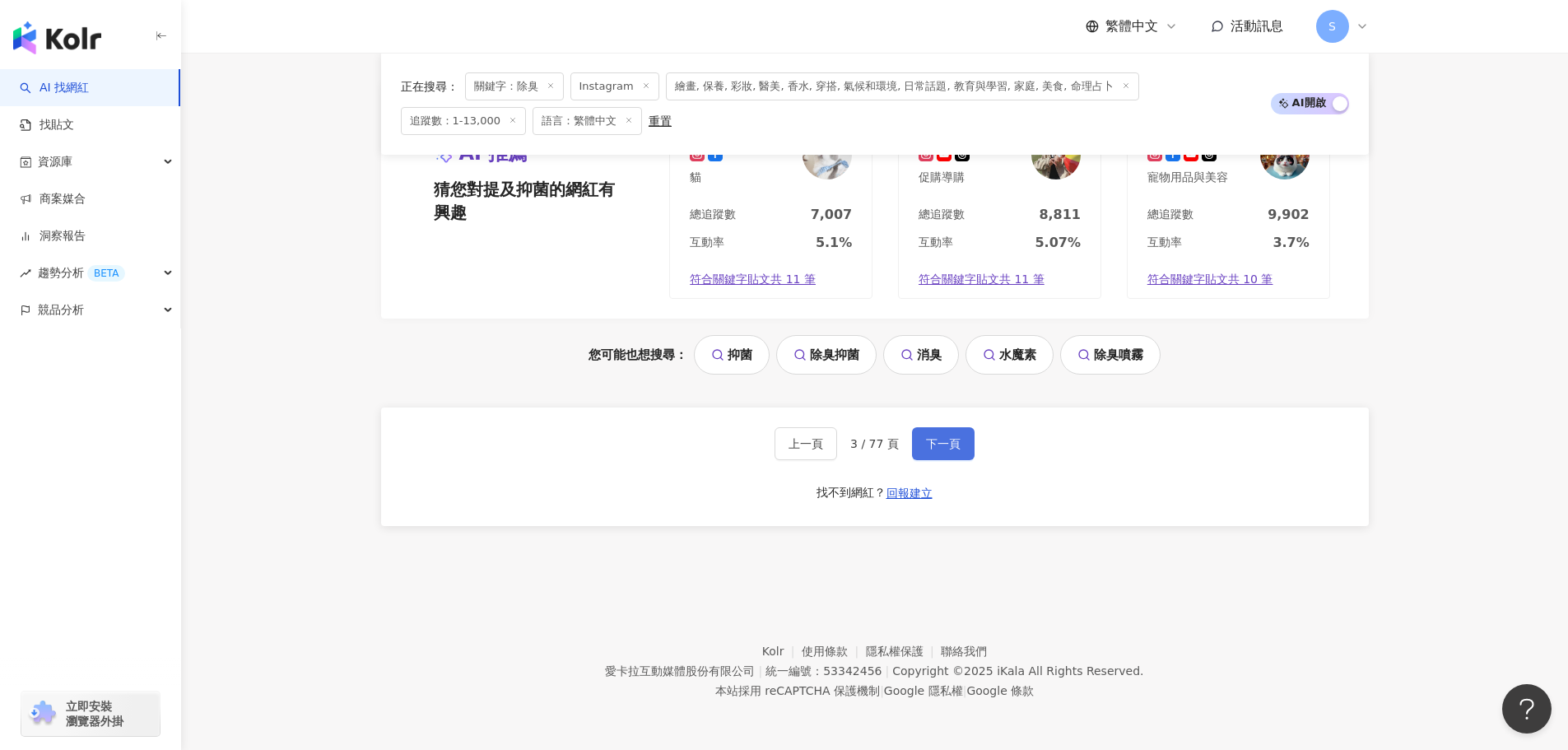
click at [934, 437] on span "下一頁" at bounding box center [943, 443] width 35 height 13
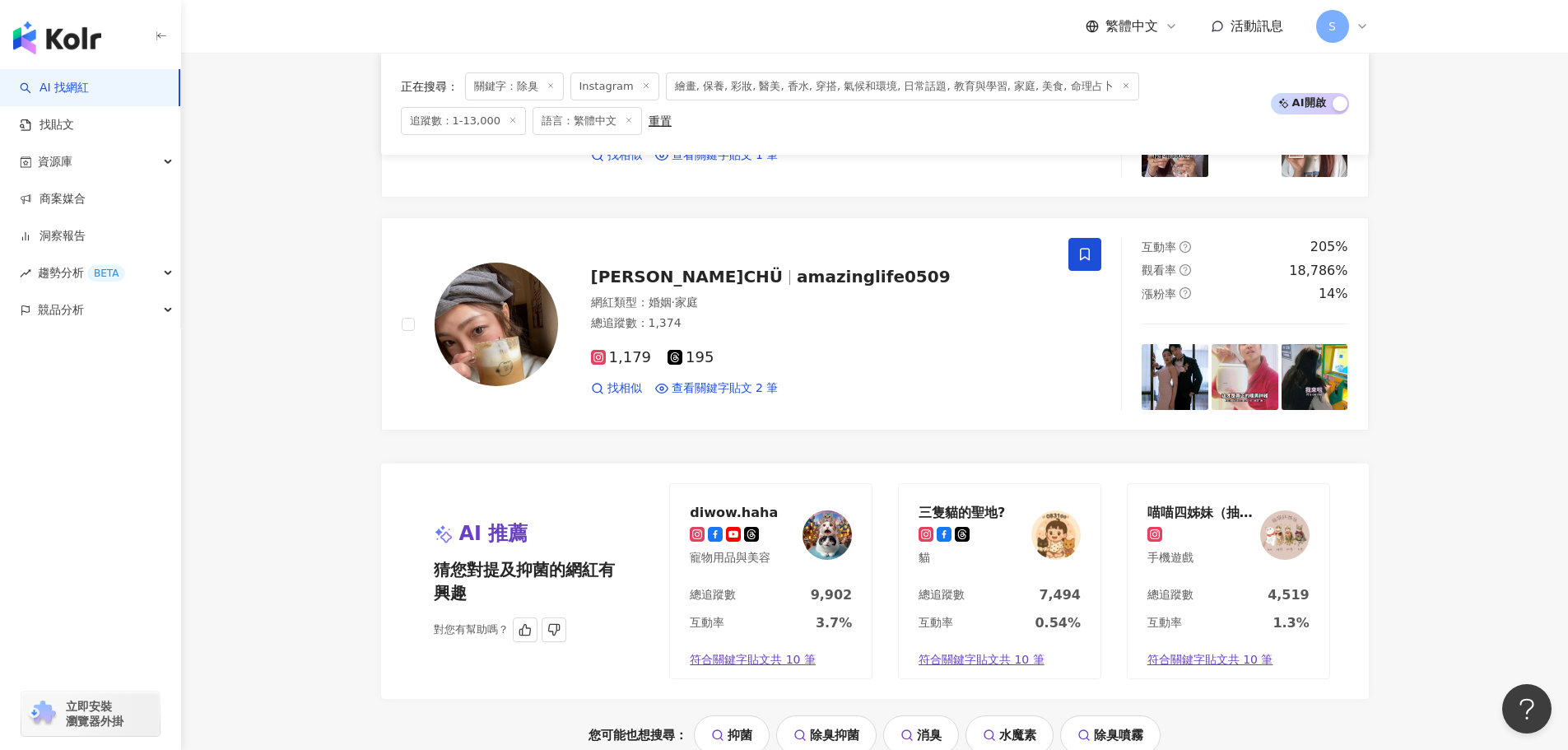
scroll to position [3209, 0]
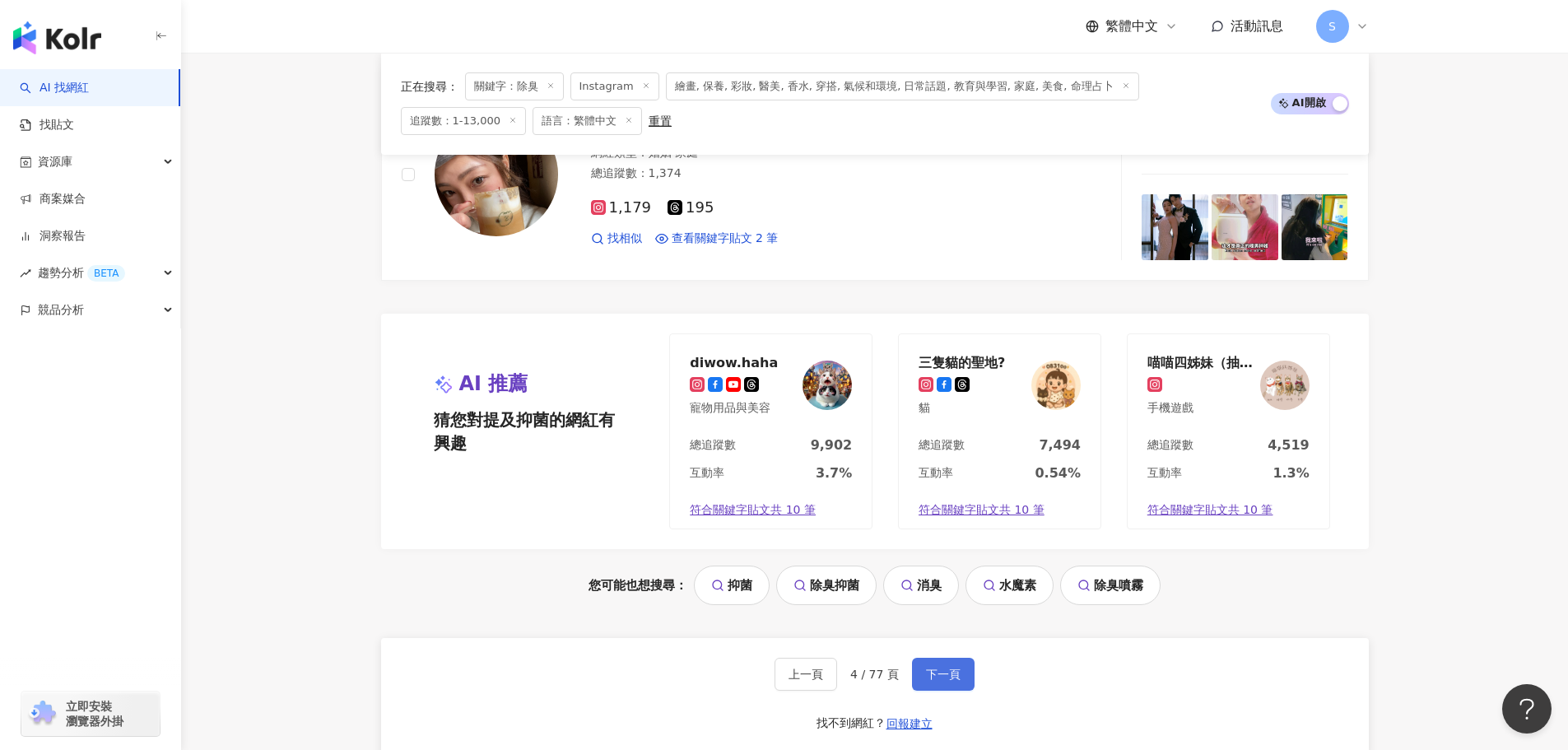
click at [965, 668] on button "下一頁" at bounding box center [943, 674] width 63 height 33
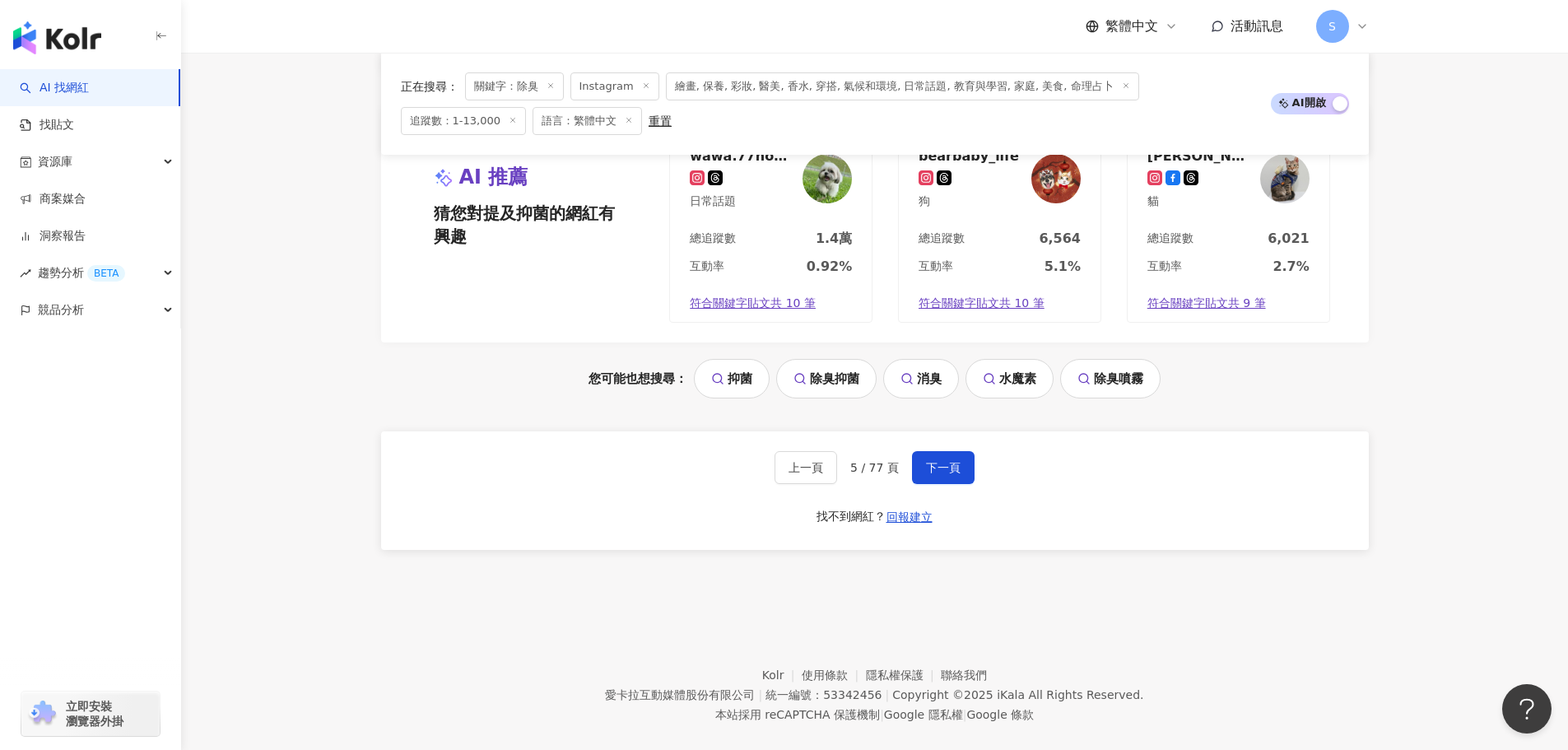
scroll to position [3441, 0]
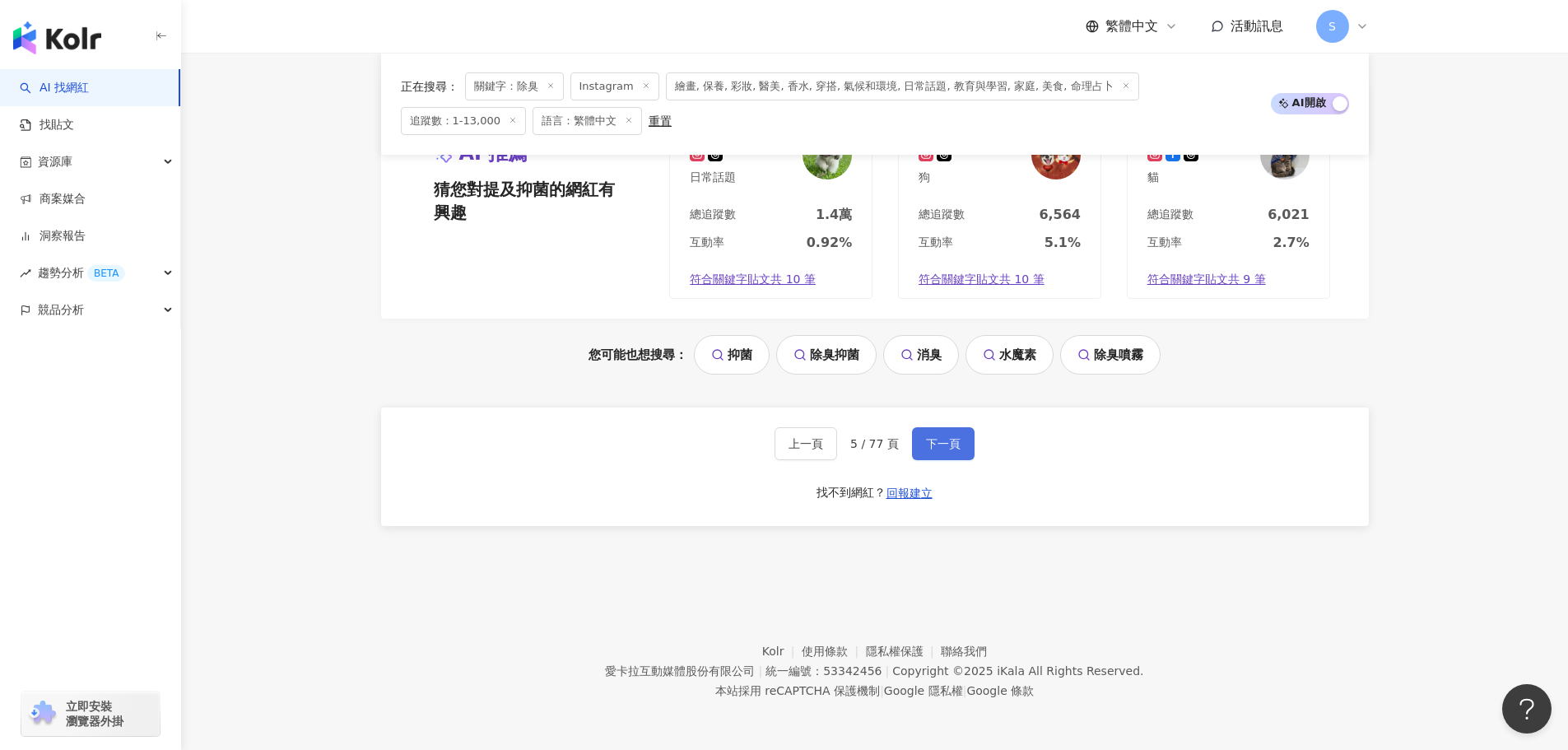
click at [961, 453] on button "下一頁" at bounding box center [943, 444] width 63 height 33
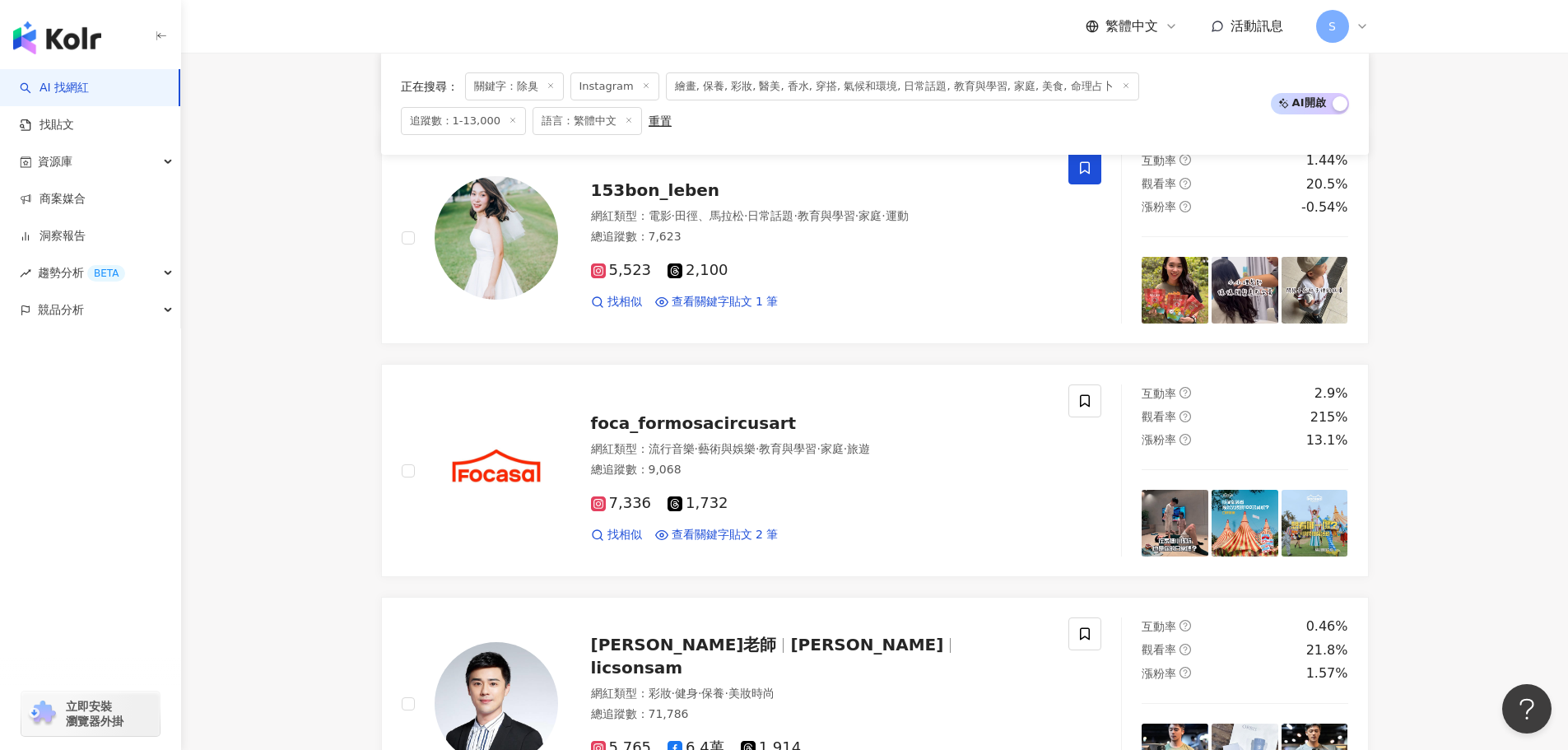
scroll to position [1300, 0]
drag, startPoint x: 339, startPoint y: 249, endPoint x: 333, endPoint y: 256, distance: 9.2
click at [336, 253] on main "Instagram ** 台灣 搜尋 684eaa2a-8c66-4484-a08b-f54d9c5377ce https://www.instagram.c…" at bounding box center [874, 738] width 1387 height 3972
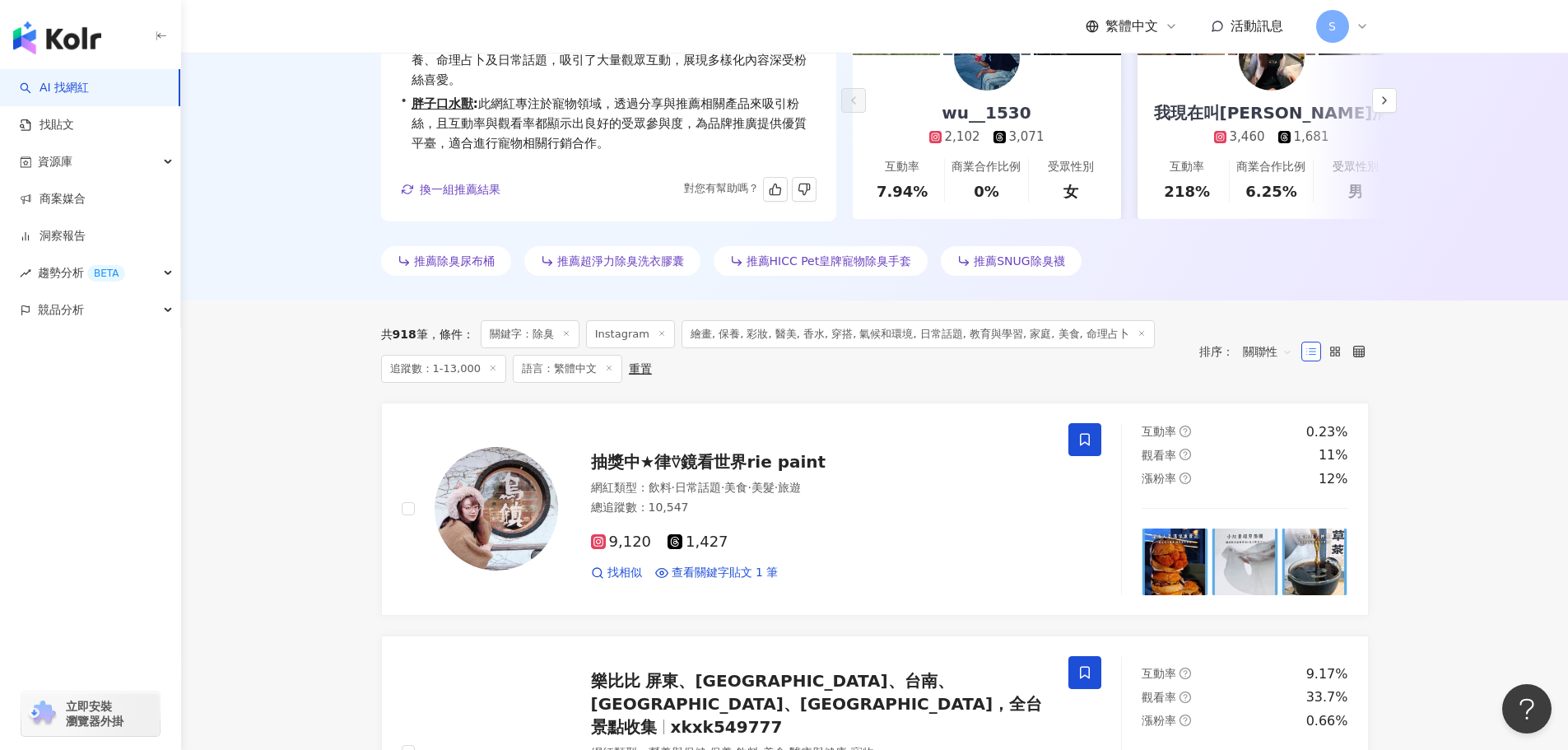
scroll to position [0, 0]
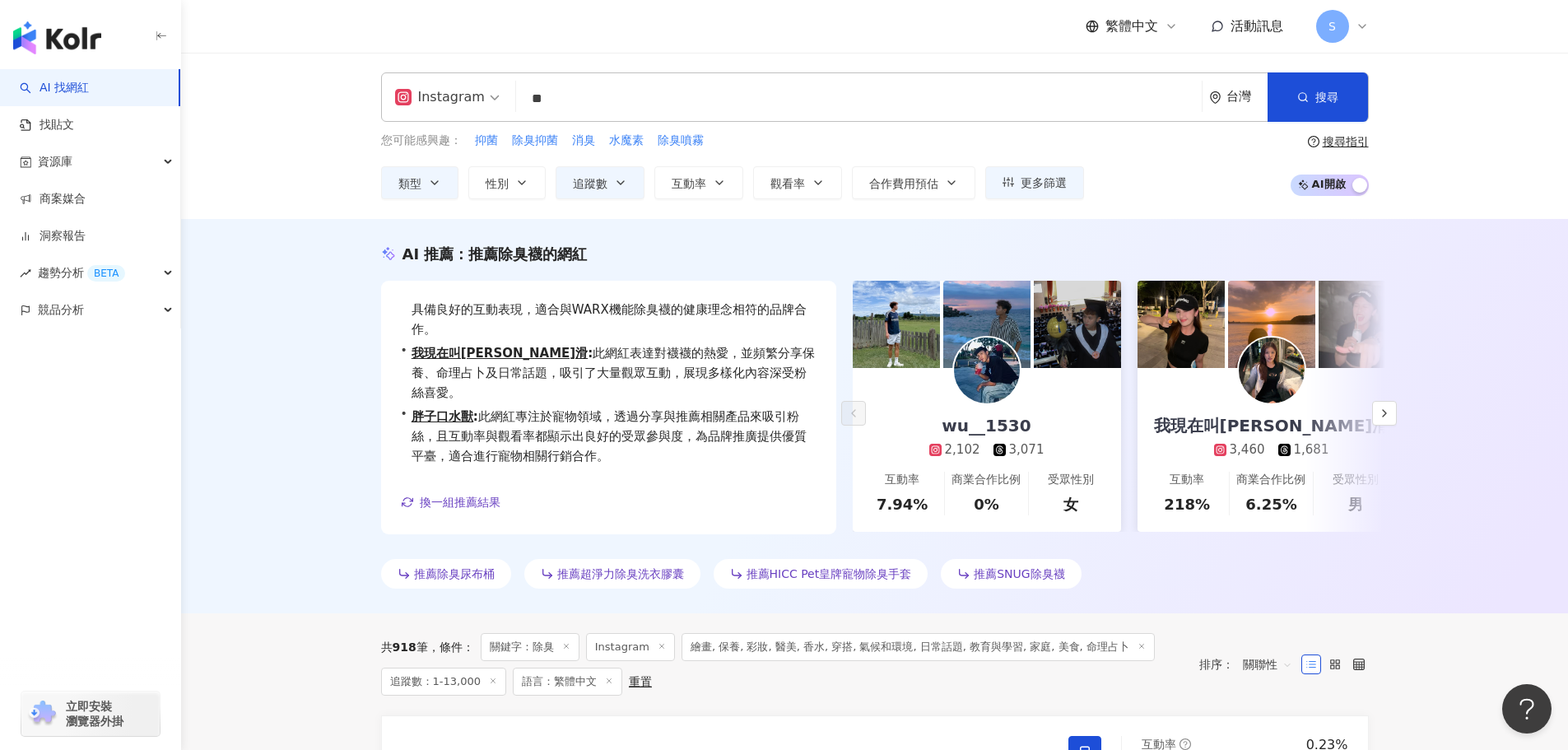
drag, startPoint x: 515, startPoint y: 101, endPoint x: 471, endPoint y: 98, distance: 44.1
click at [471, 98] on div "Instagram ** 台灣 搜尋 684eaa2a-8c66-4484-a08b-f54d9c5377ce https://www.instagram.c…" at bounding box center [874, 96] width 987 height 50
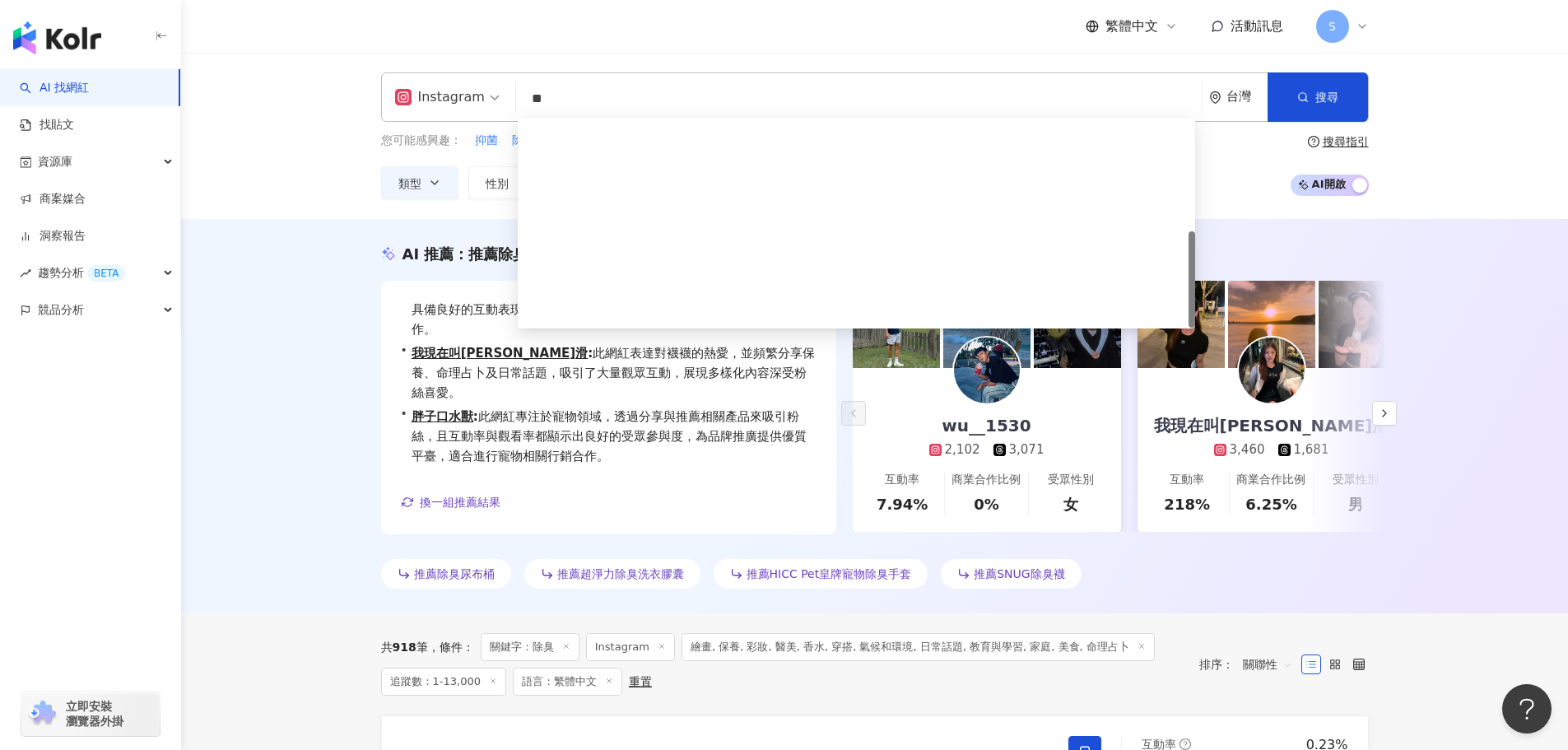
paste input "search"
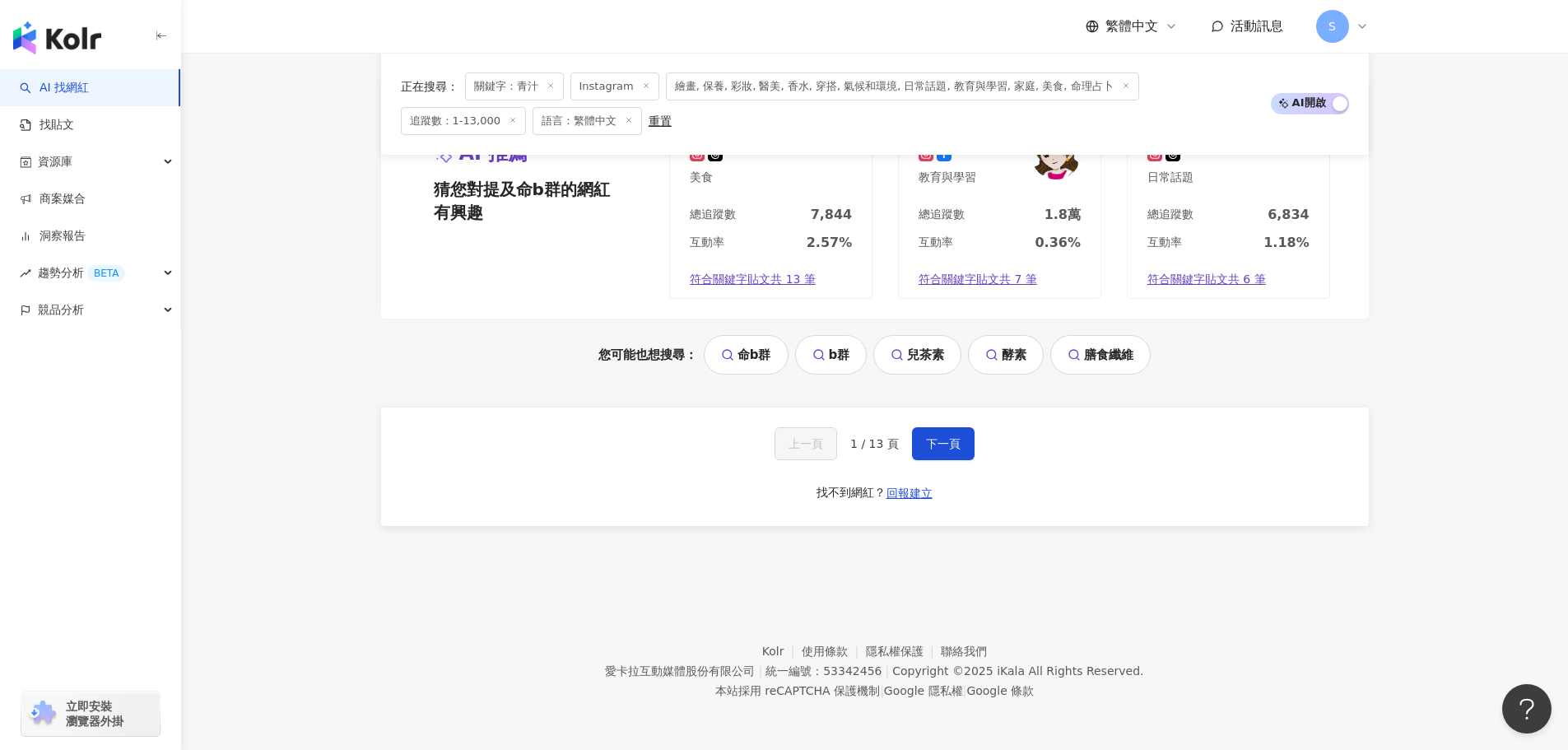
scroll to position [3119, 0]
type input "**"
click at [928, 450] on span "下一頁" at bounding box center [943, 443] width 35 height 13
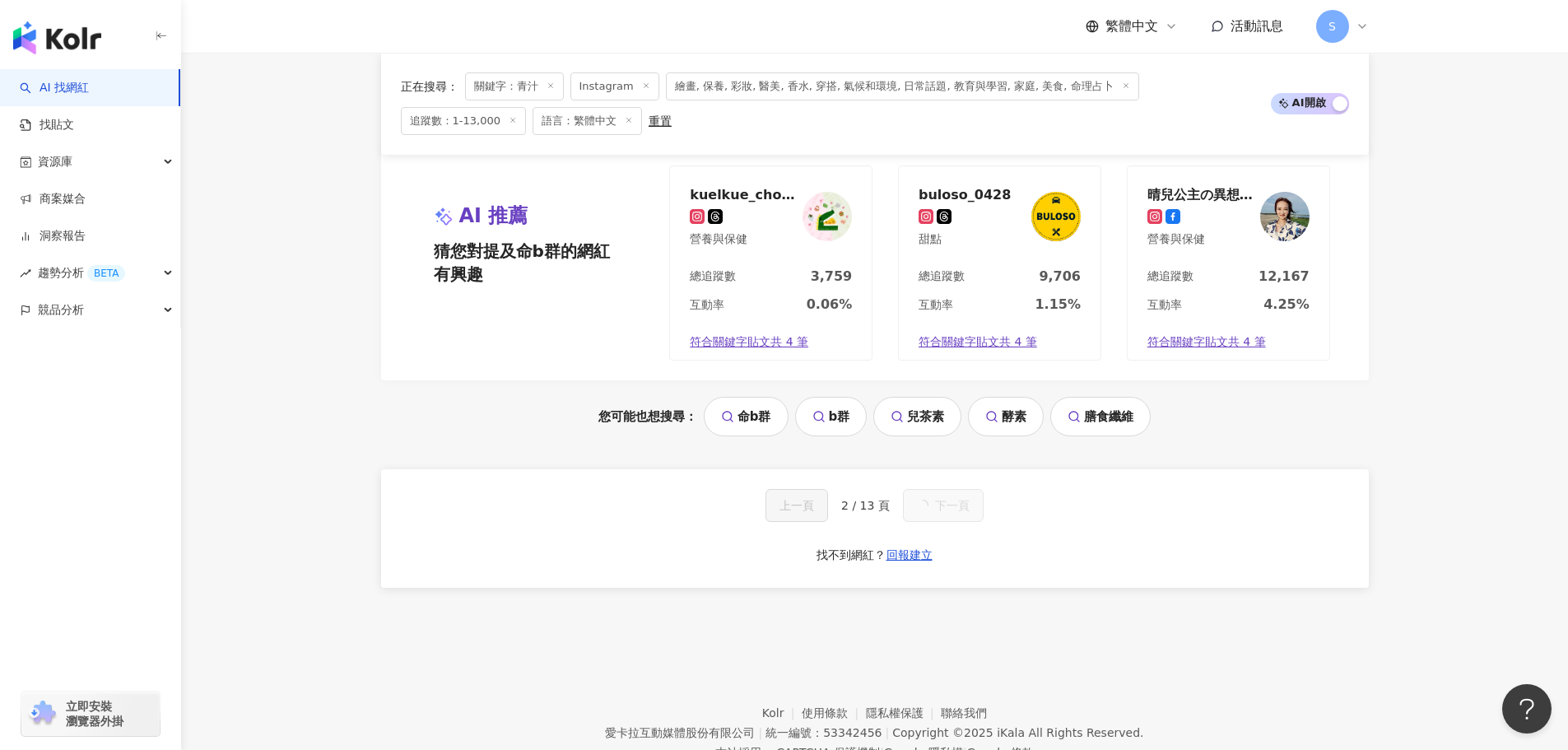
scroll to position [1321, 0]
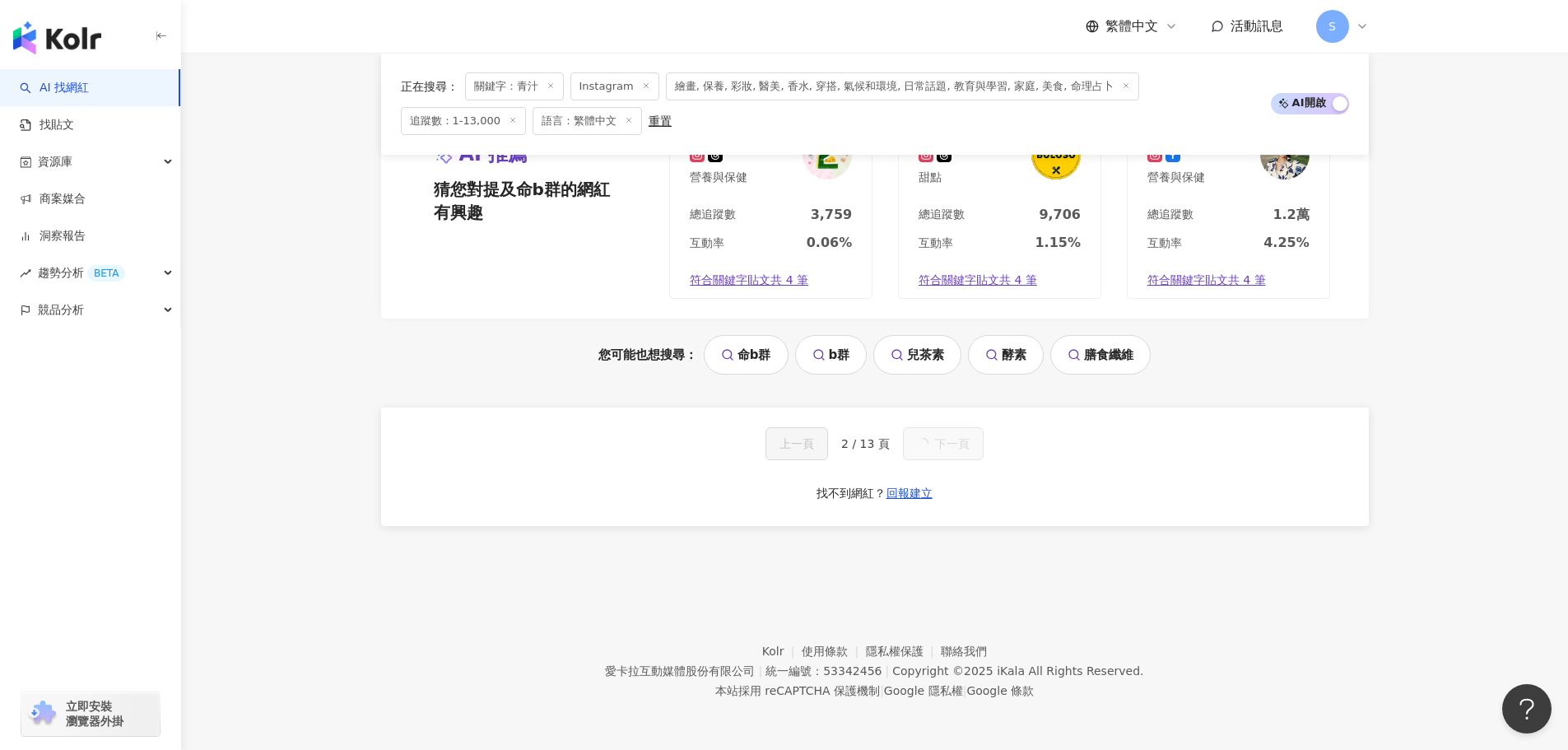
click at [928, 450] on button "下一頁" at bounding box center [943, 444] width 81 height 33
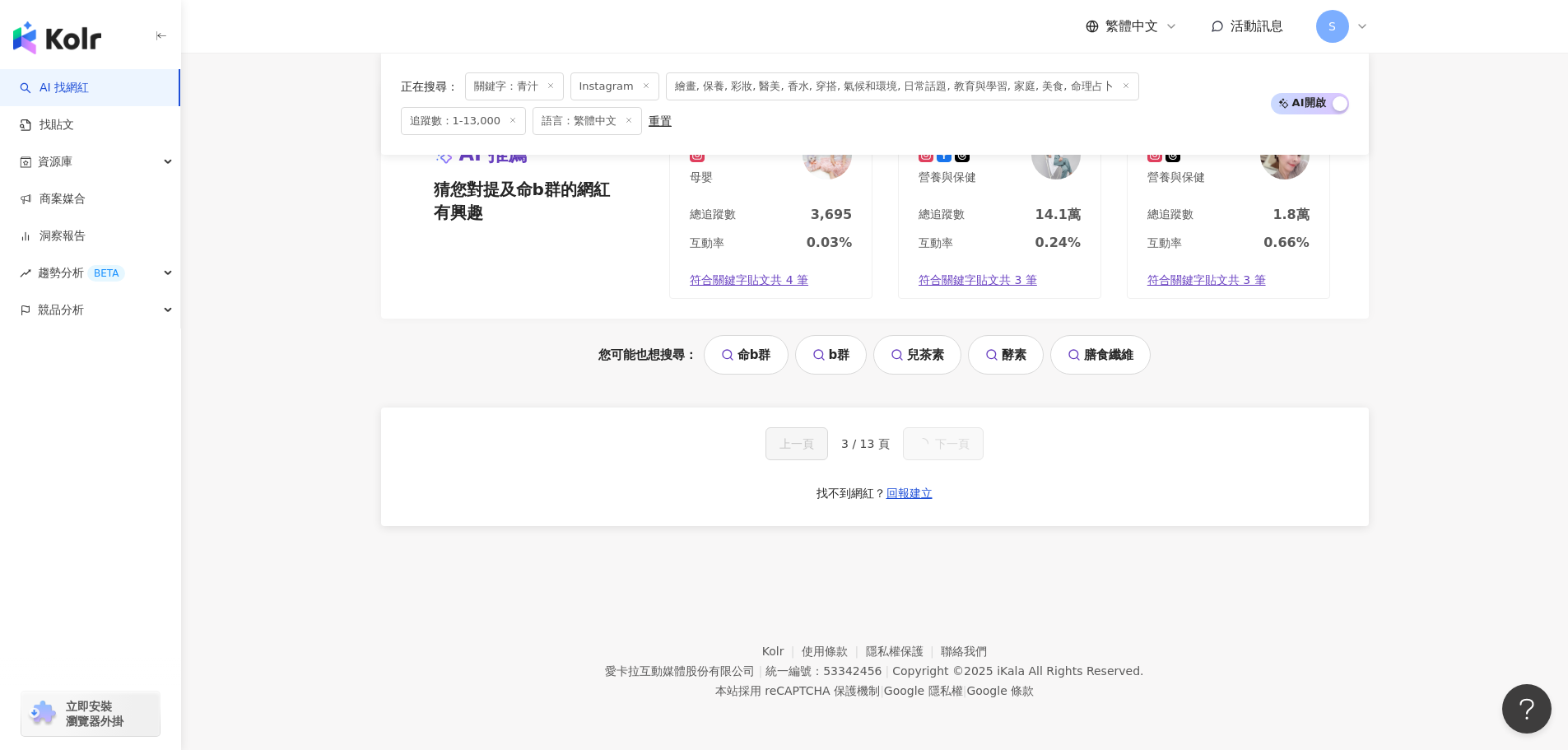
click at [928, 450] on button "下一頁" at bounding box center [943, 444] width 81 height 33
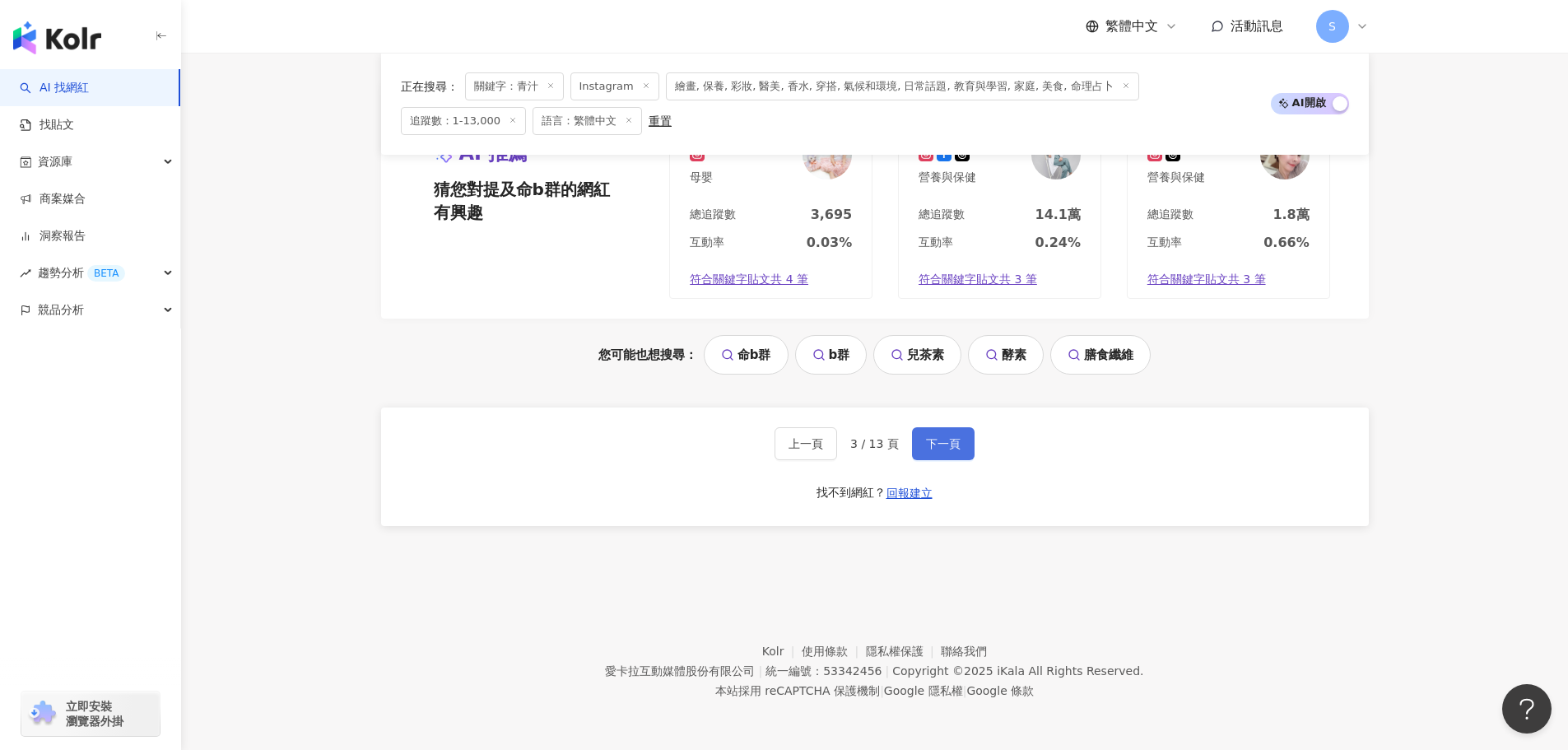
click at [928, 450] on span "下一頁" at bounding box center [943, 443] width 35 height 13
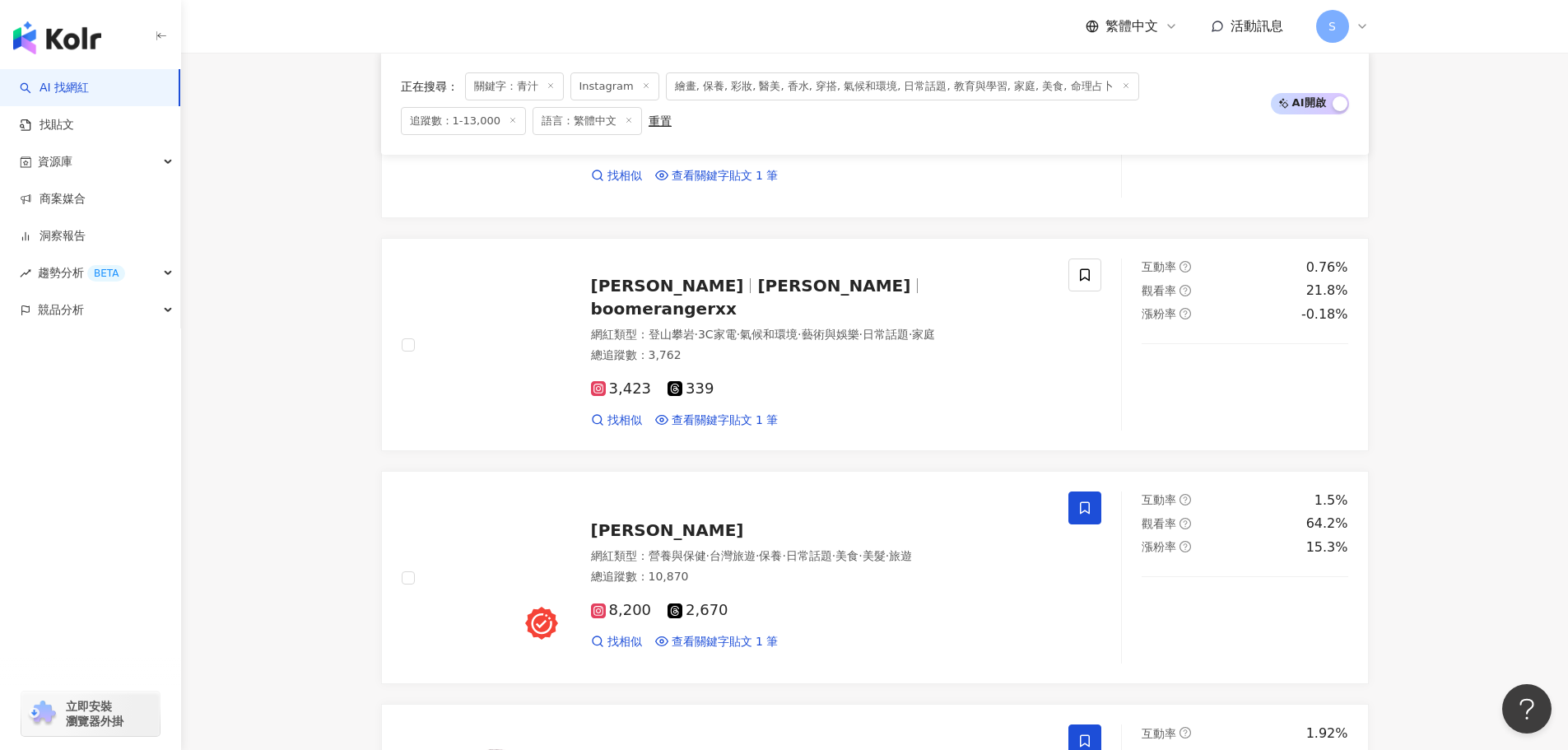
scroll to position [3119, 0]
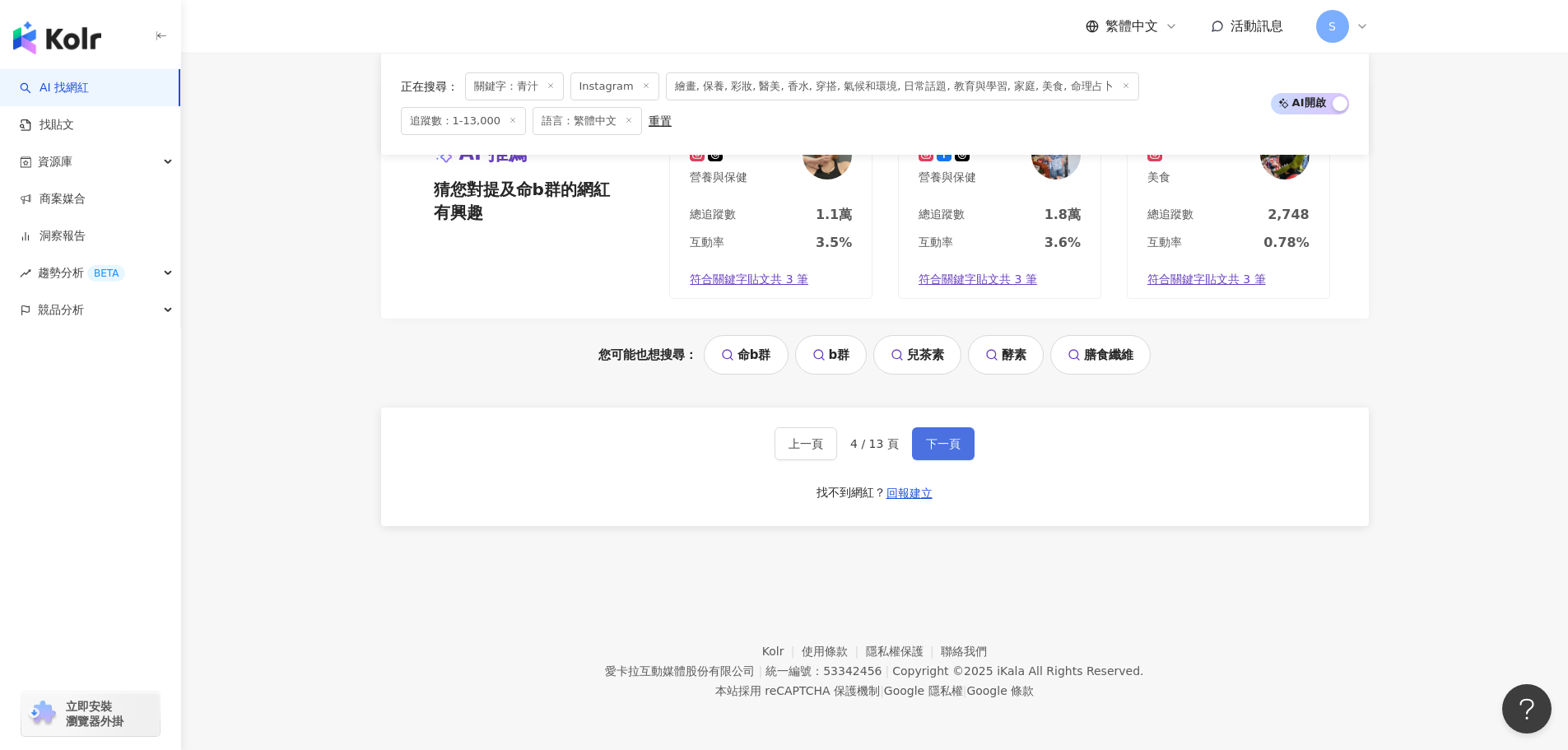
click at [928, 450] on span "下一頁" at bounding box center [943, 443] width 35 height 13
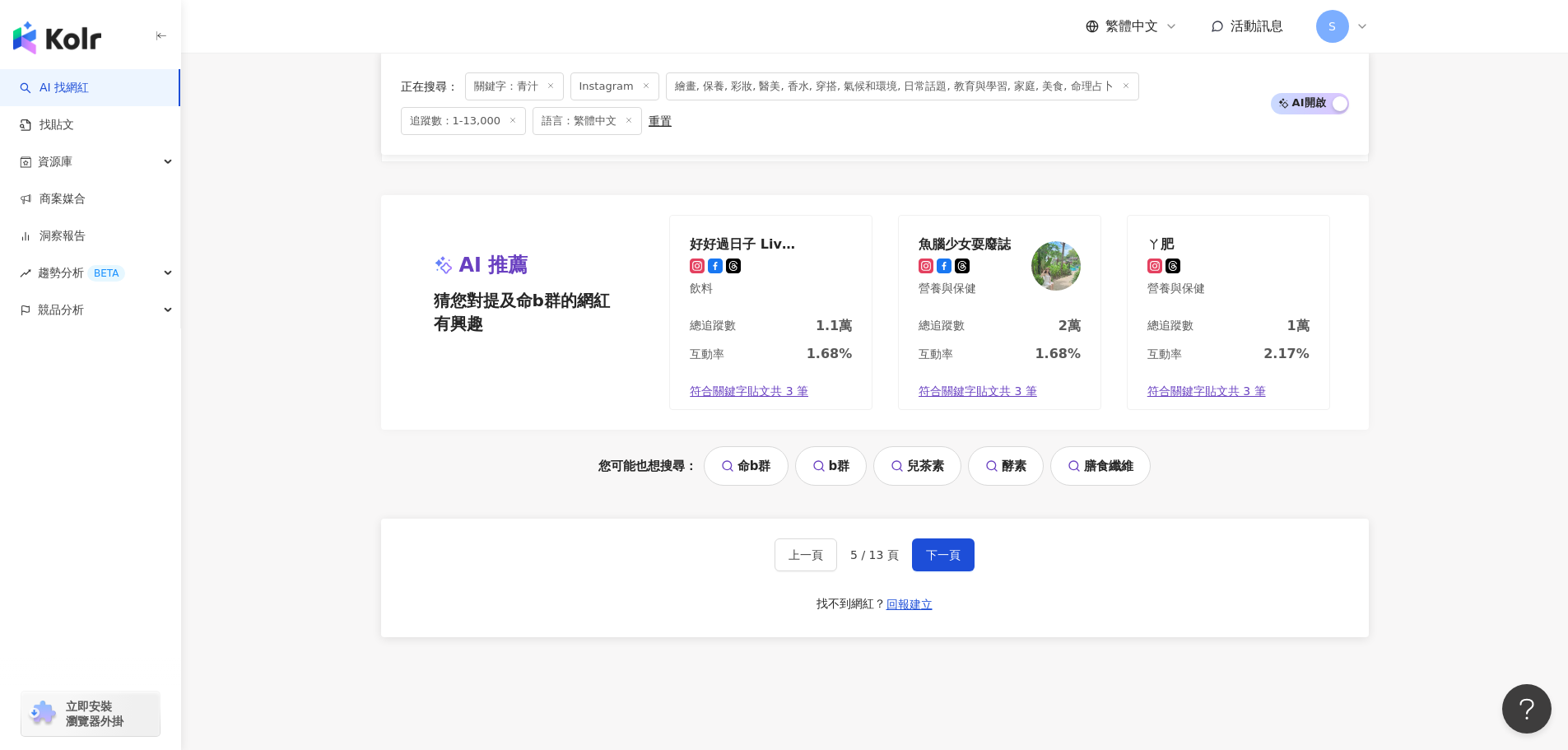
scroll to position [3037, 0]
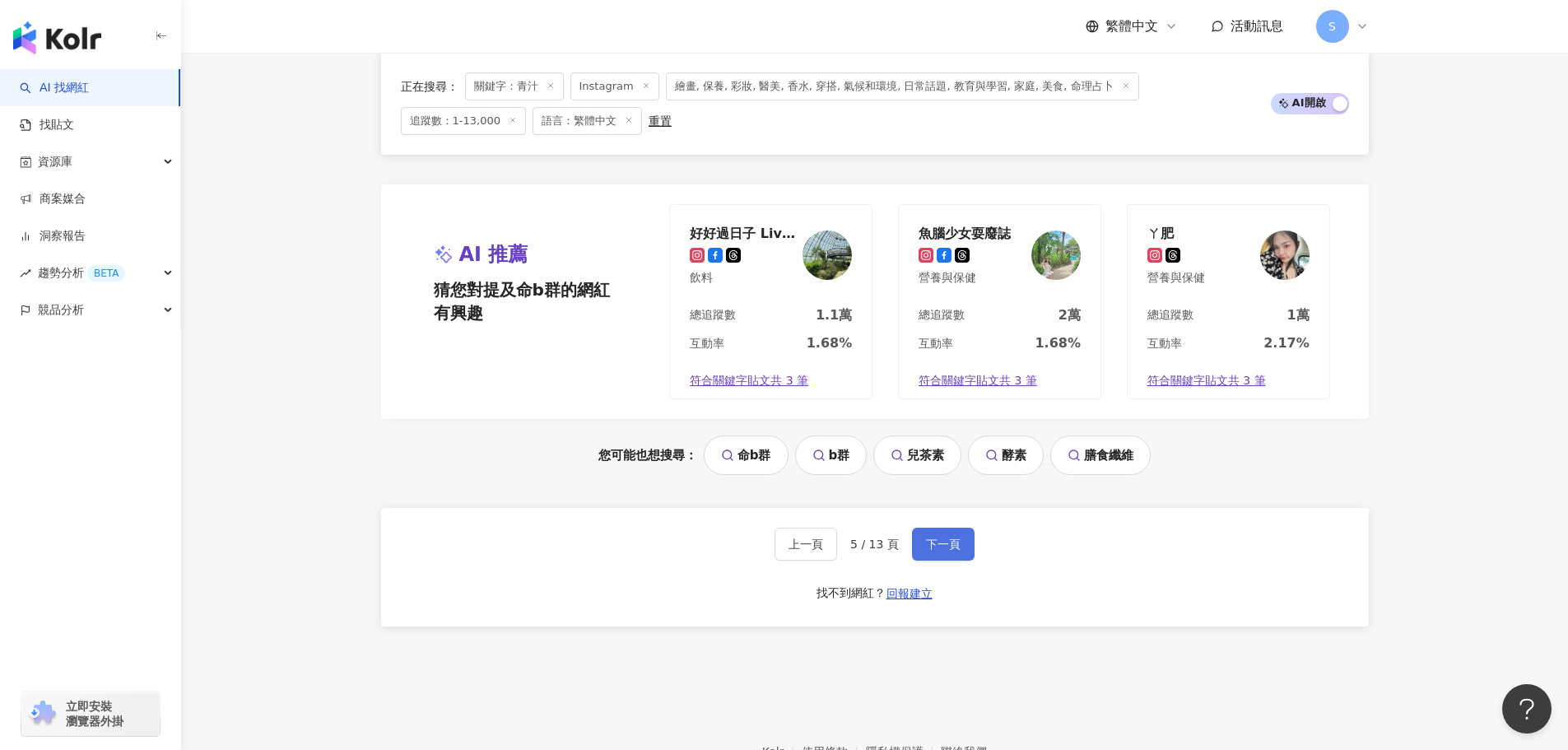
click at [934, 537] on span "下一頁" at bounding box center [943, 543] width 35 height 13
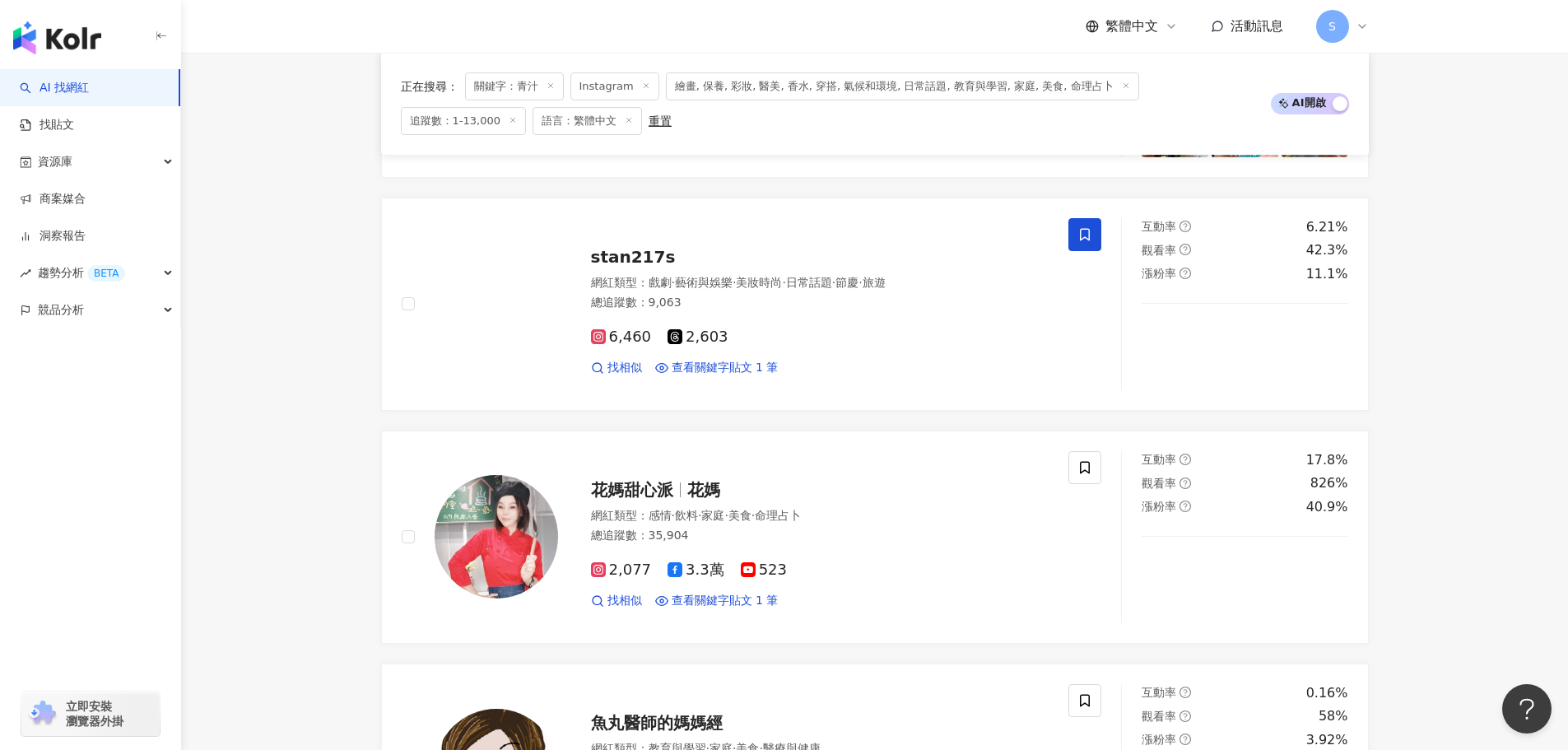
scroll to position [3118, 0]
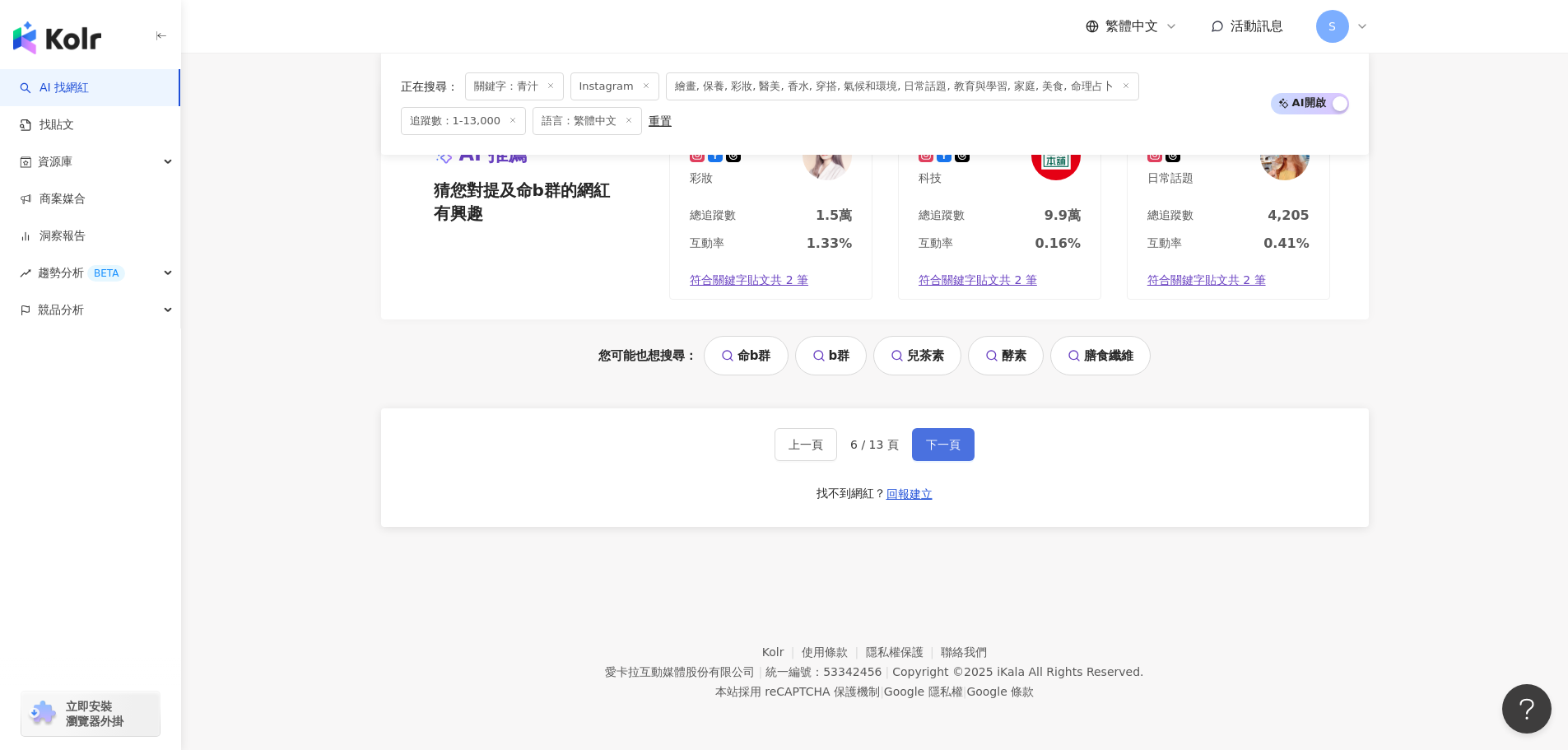
click at [938, 434] on button "下一頁" at bounding box center [943, 444] width 63 height 33
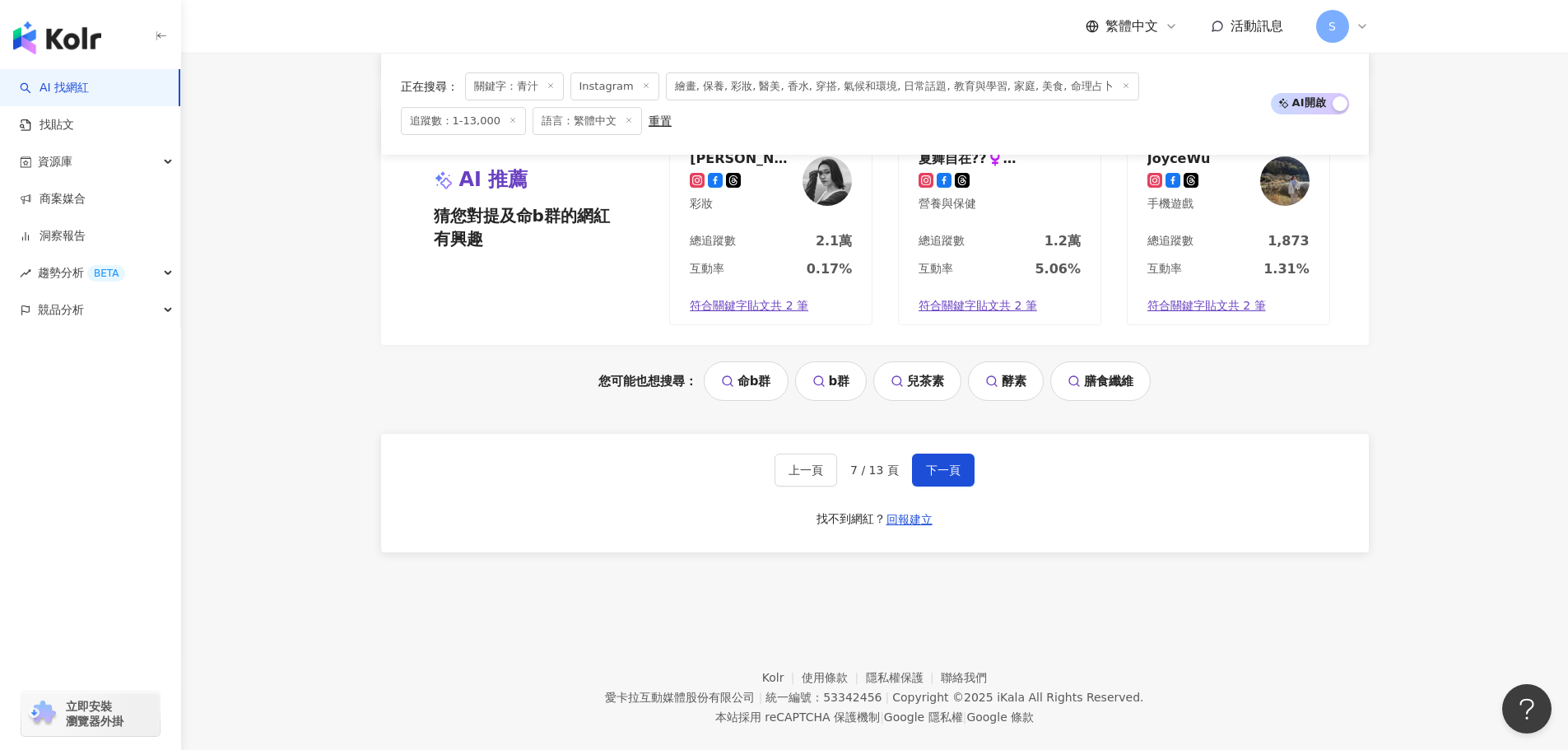
scroll to position [3119, 0]
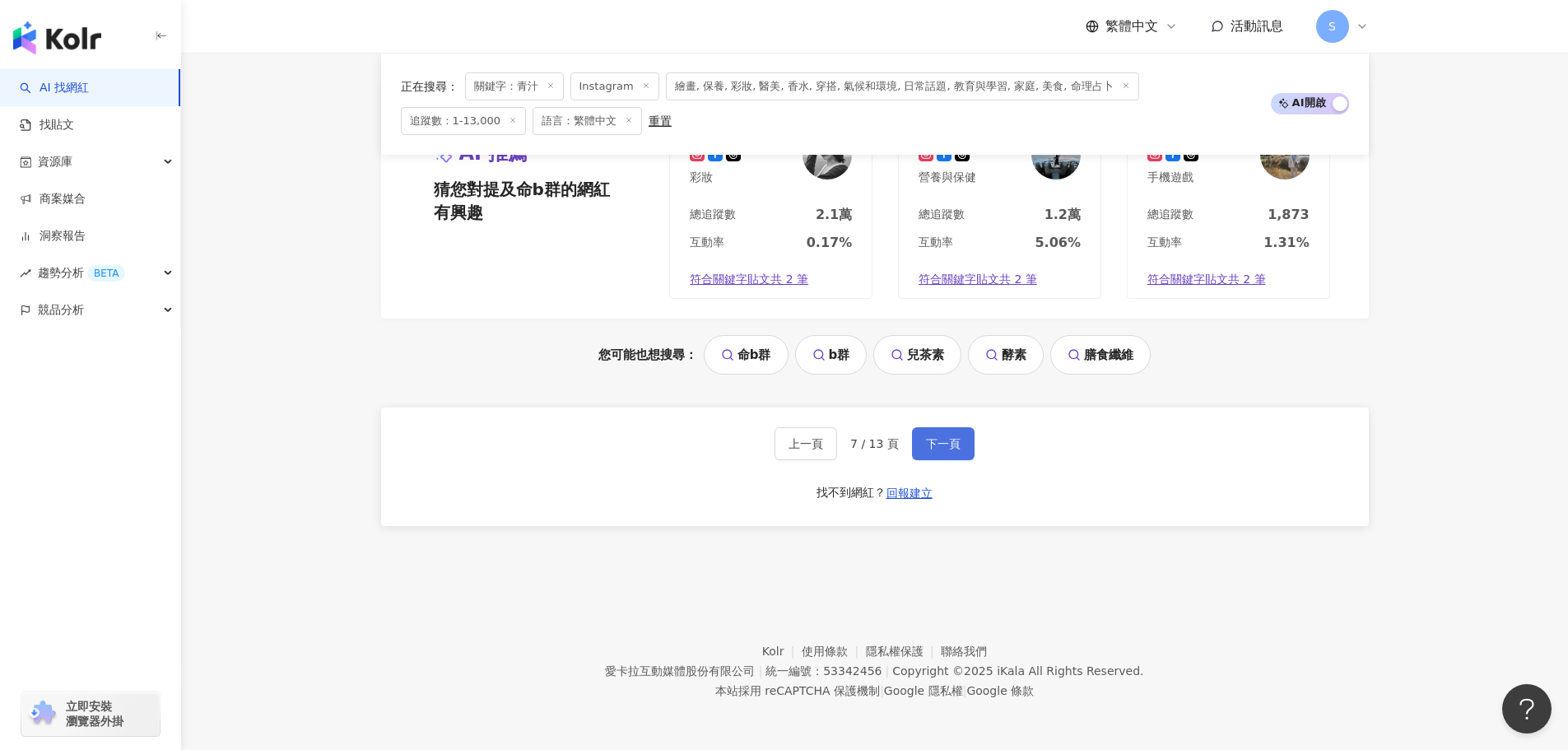
click at [953, 441] on span "下一頁" at bounding box center [943, 443] width 35 height 13
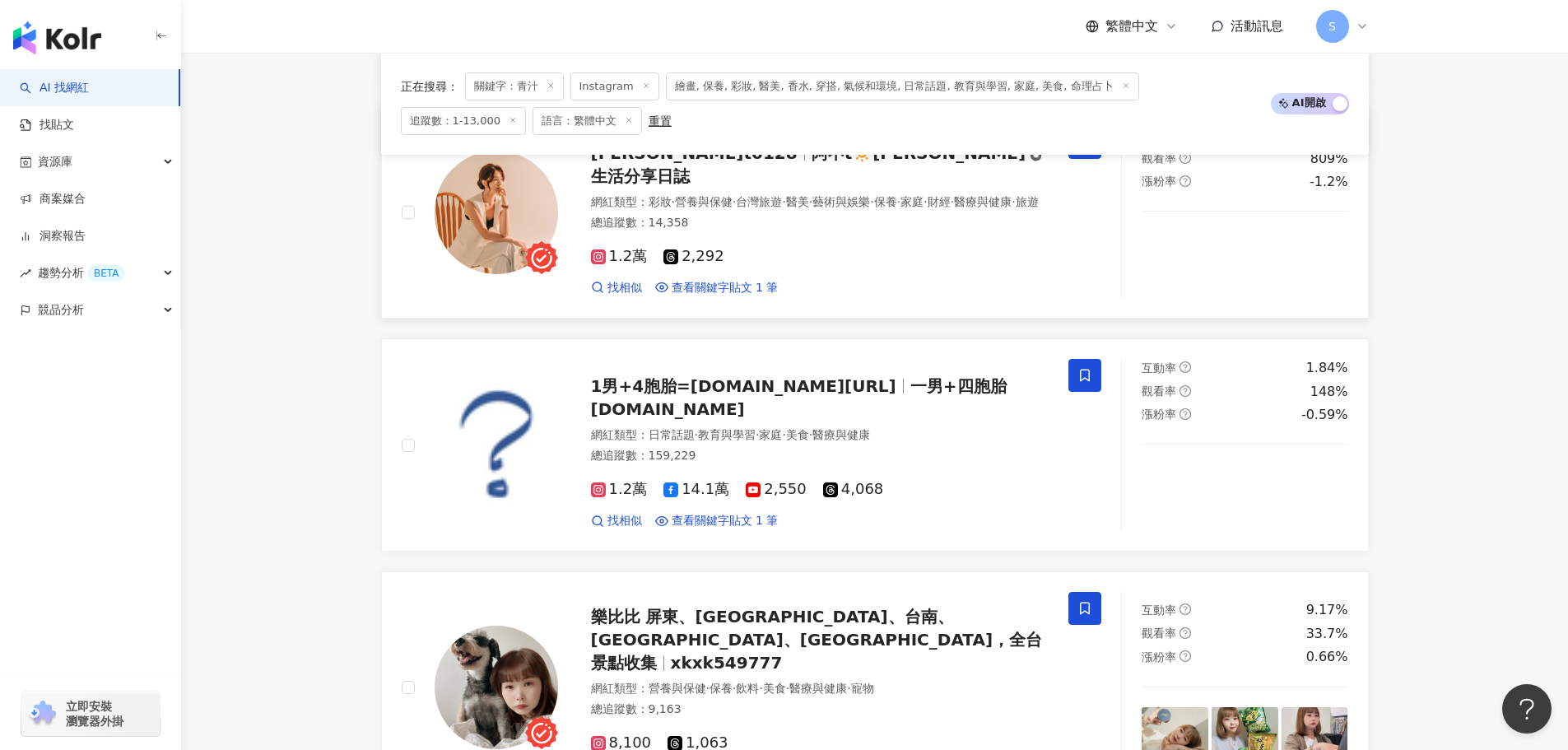
scroll to position [1556, 0]
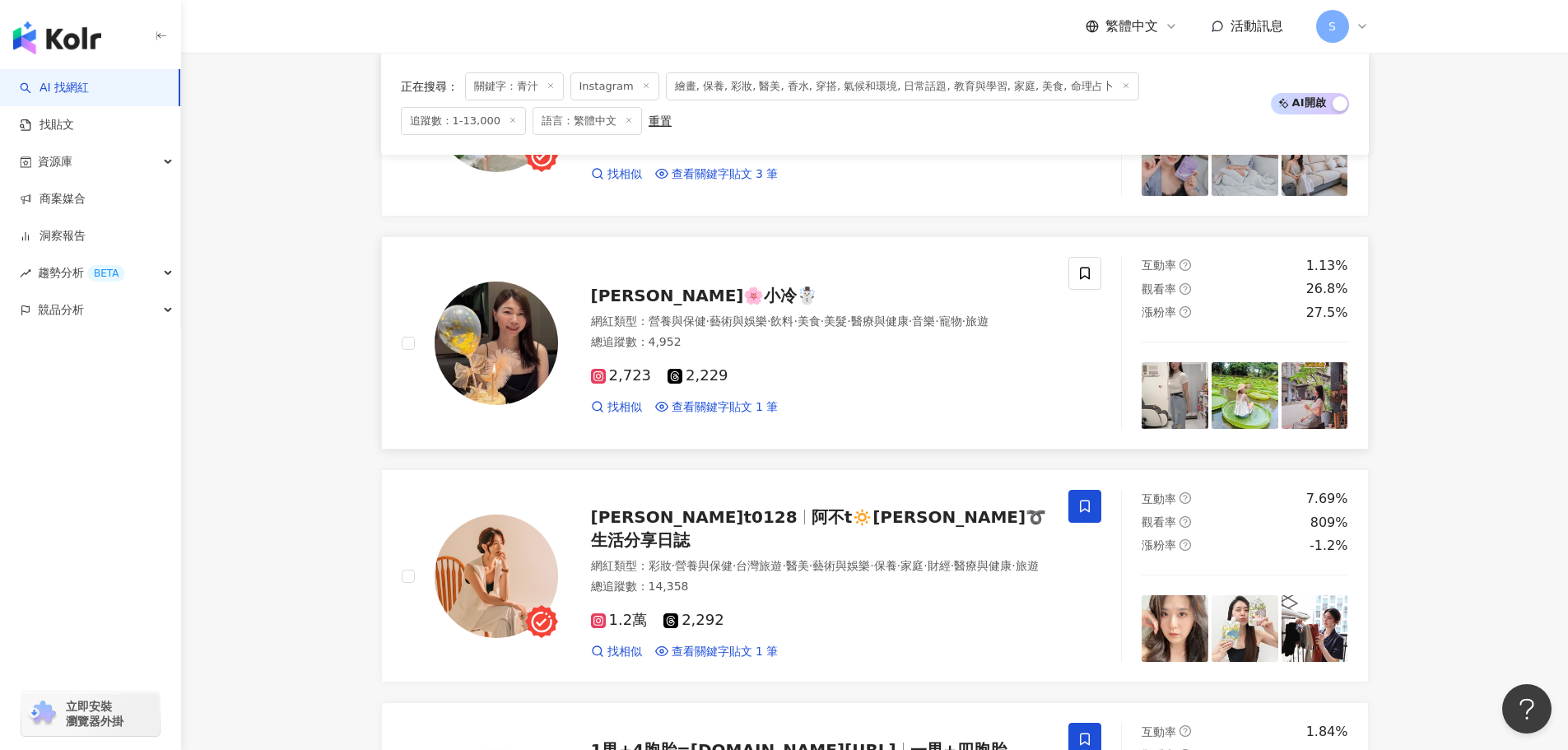
drag, startPoint x: 521, startPoint y: 309, endPoint x: 536, endPoint y: 318, distance: 17.5
click at [536, 318] on img at bounding box center [496, 343] width 123 height 123
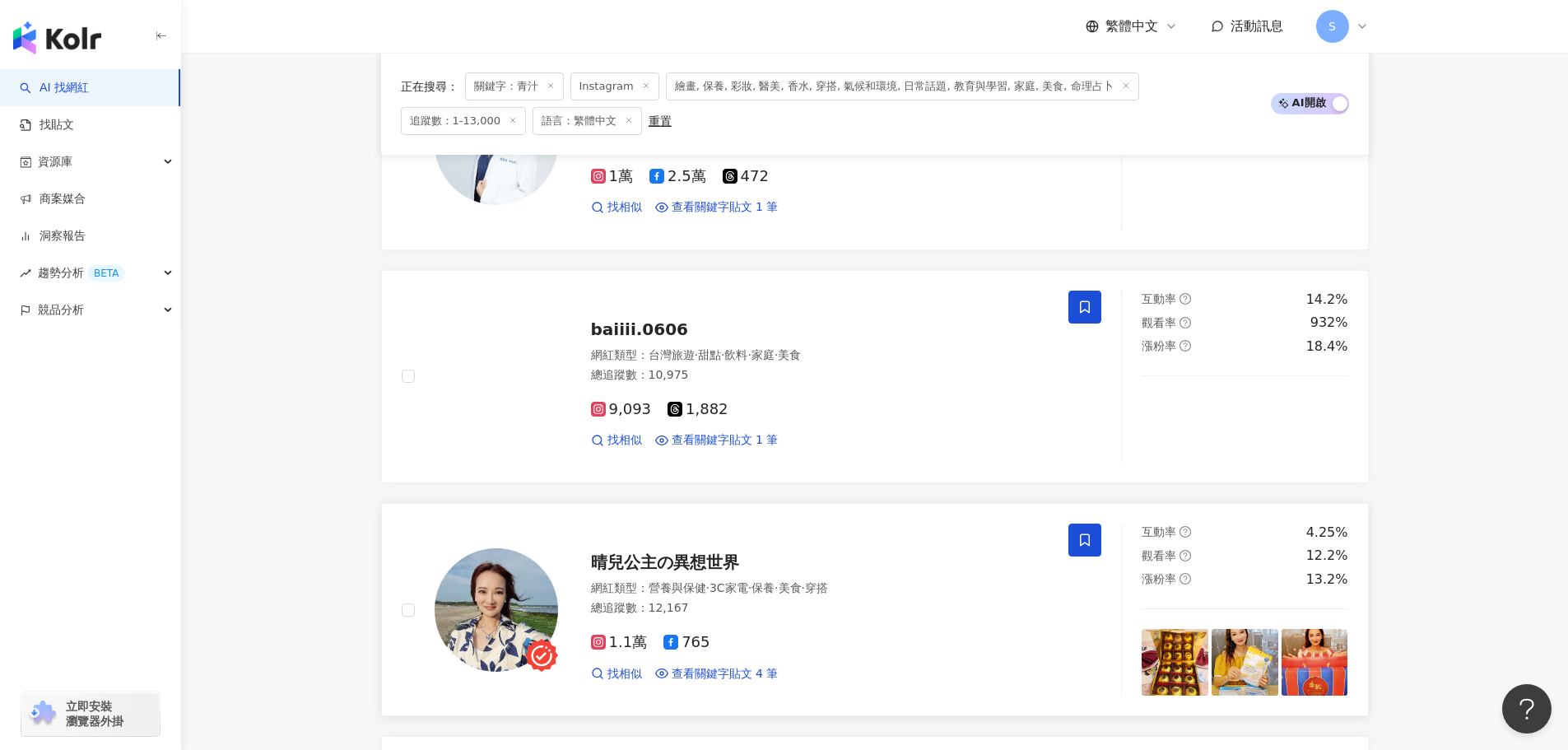
scroll to position [1563, 0]
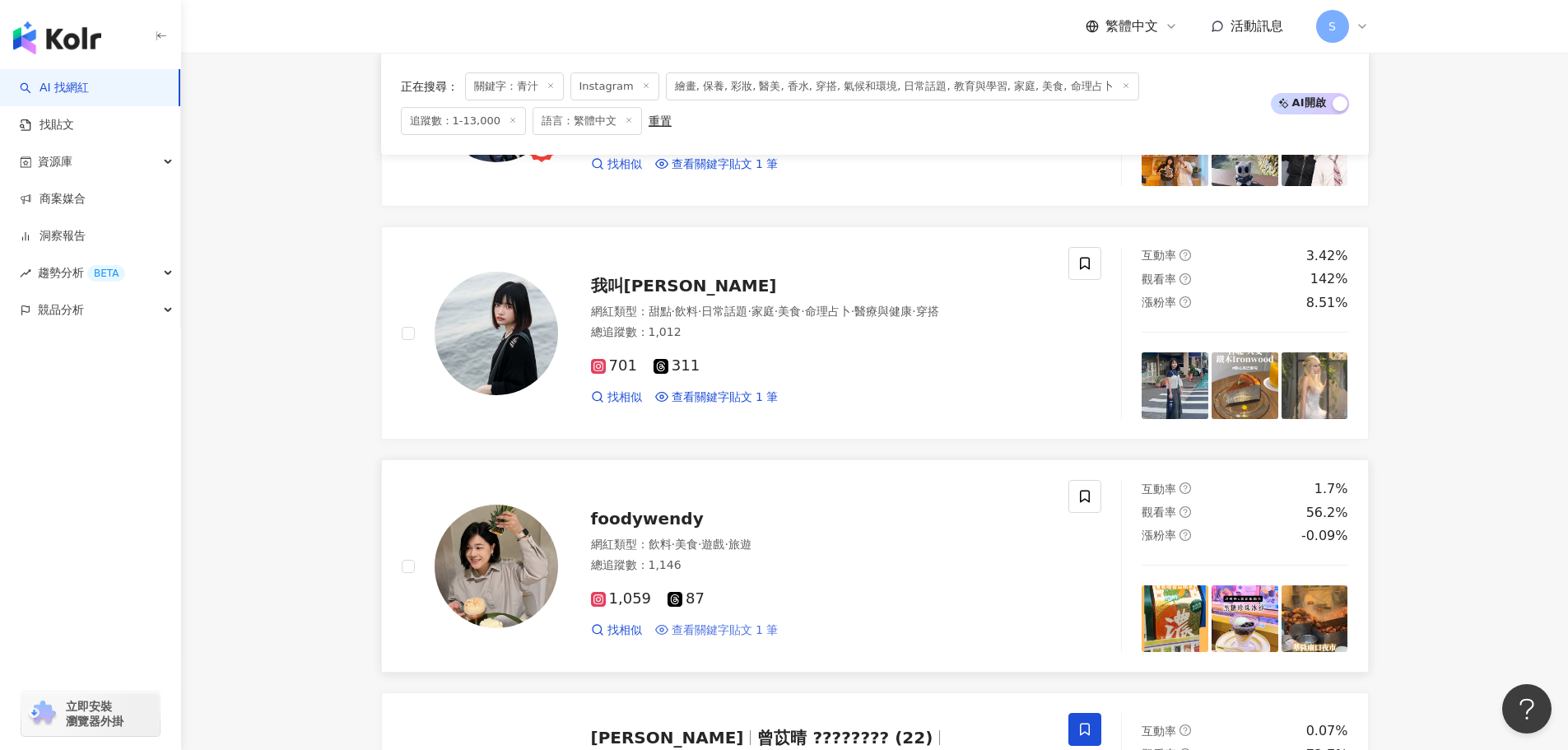
scroll to position [1646, 0]
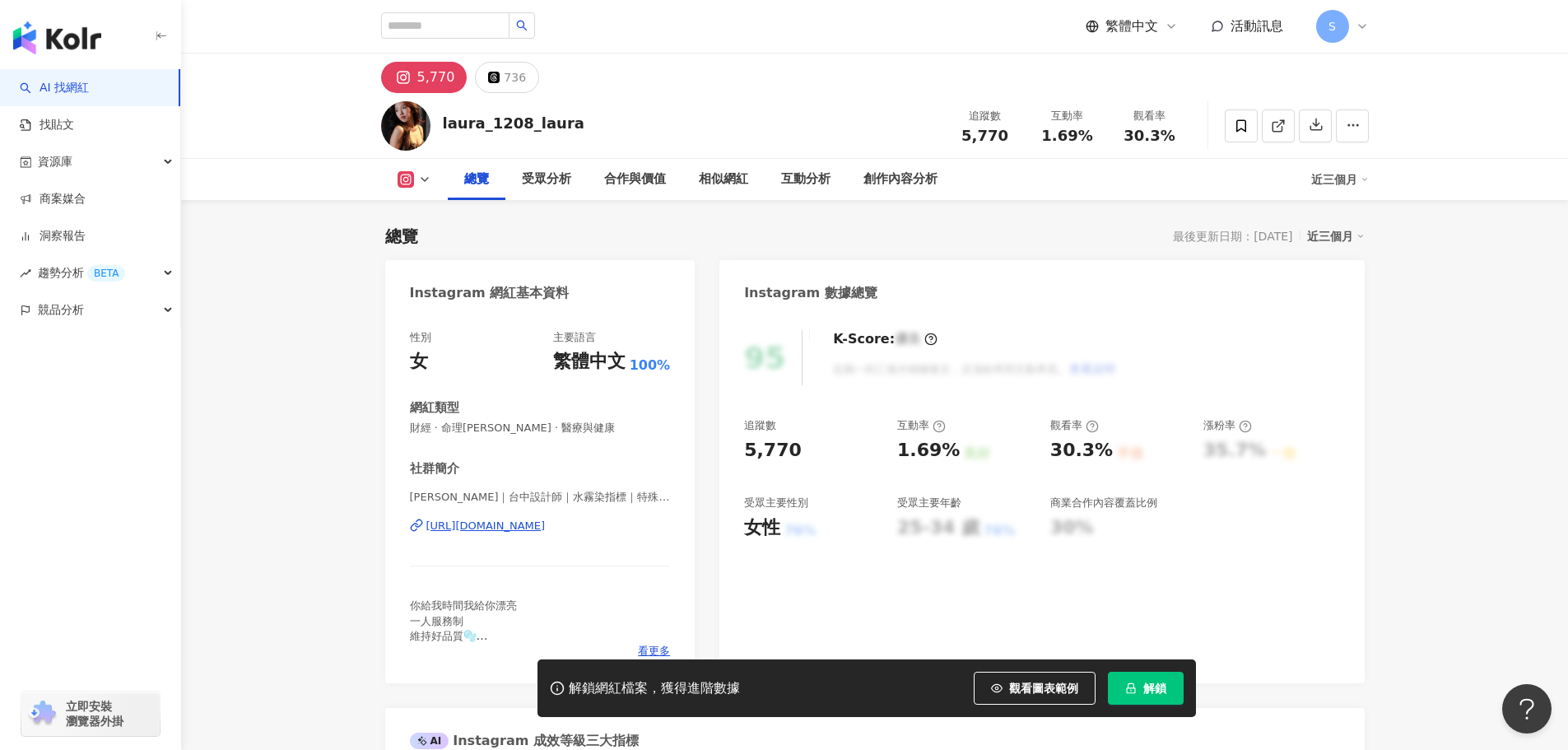
click at [1275, 128] on icon at bounding box center [1278, 125] width 15 height 15
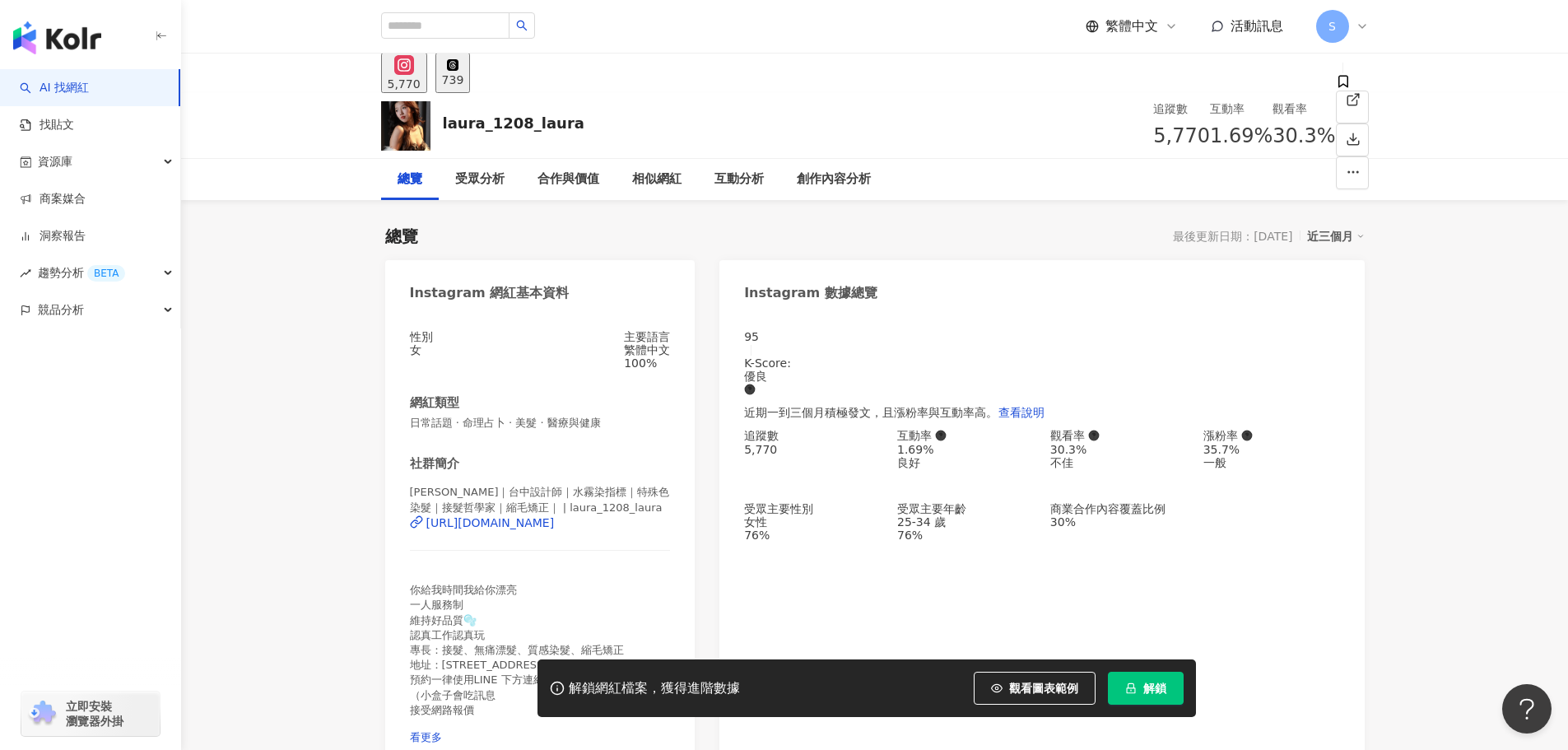
click at [1345, 107] on icon at bounding box center [1352, 99] width 15 height 15
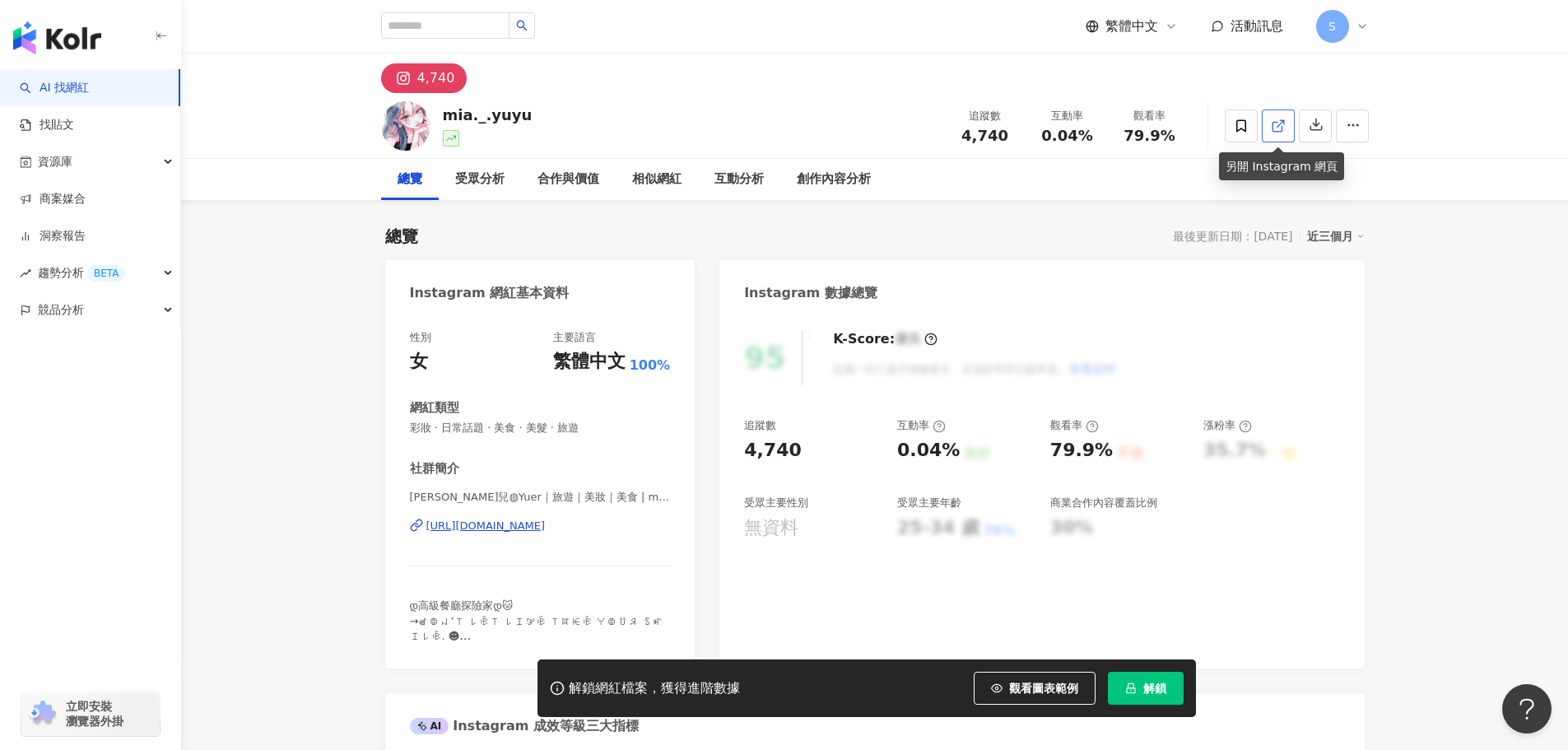
click at [1273, 125] on icon at bounding box center [1278, 125] width 15 height 15
click at [1246, 116] on span at bounding box center [1241, 126] width 33 height 33
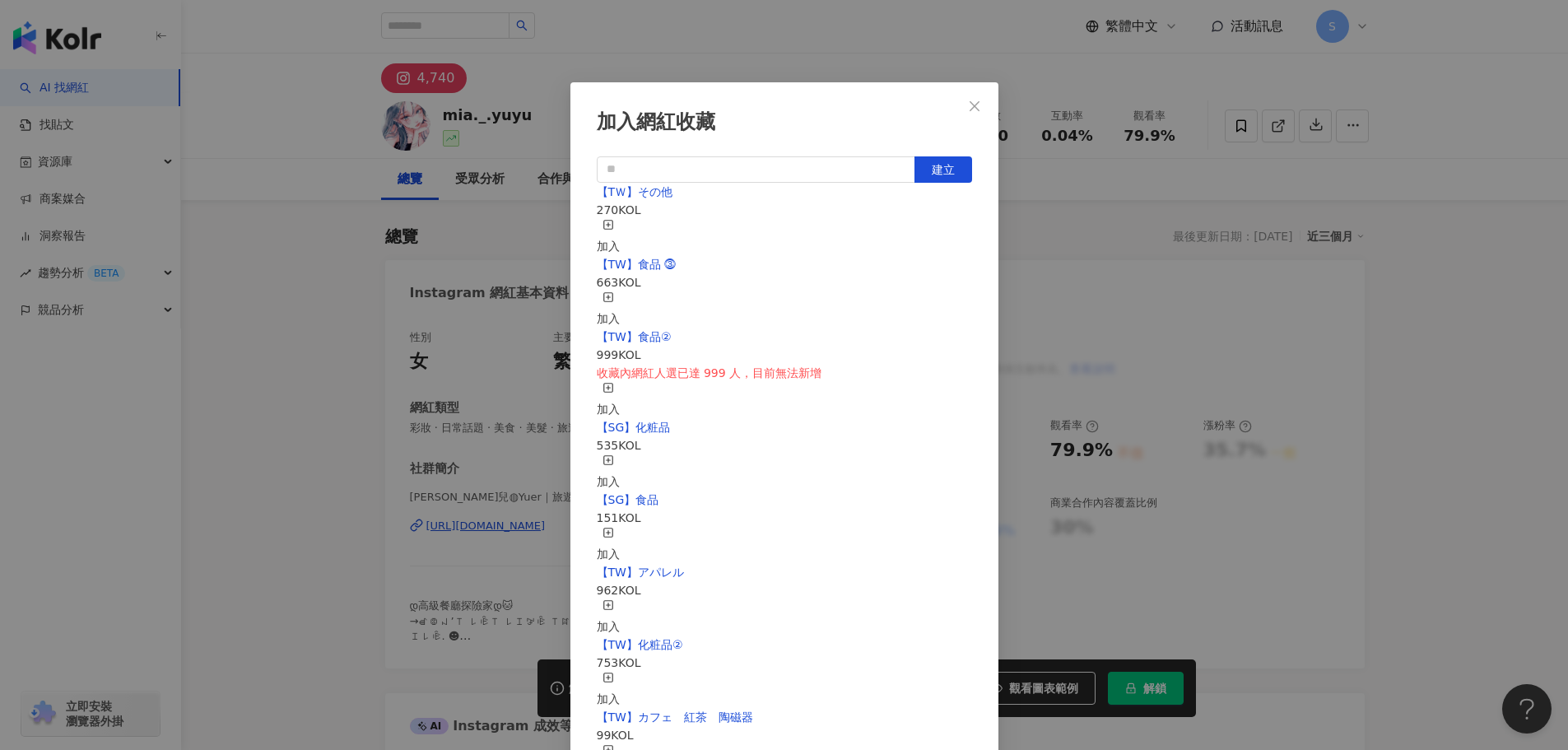
click at [620, 222] on div "加入" at bounding box center [608, 237] width 23 height 37
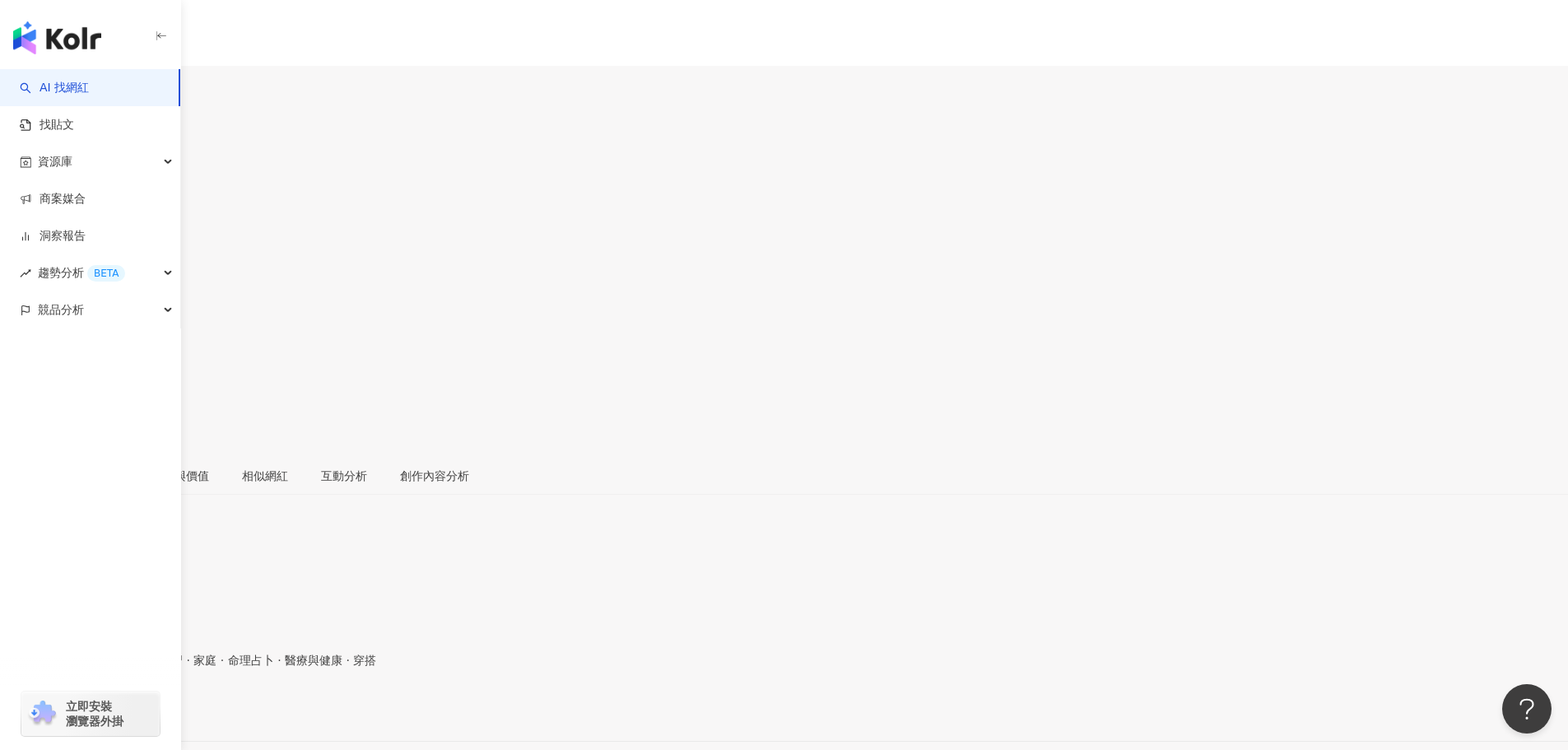
click at [33, 358] on link at bounding box center [17, 375] width 33 height 33
click at [11, 343] on icon at bounding box center [5, 348] width 11 height 11
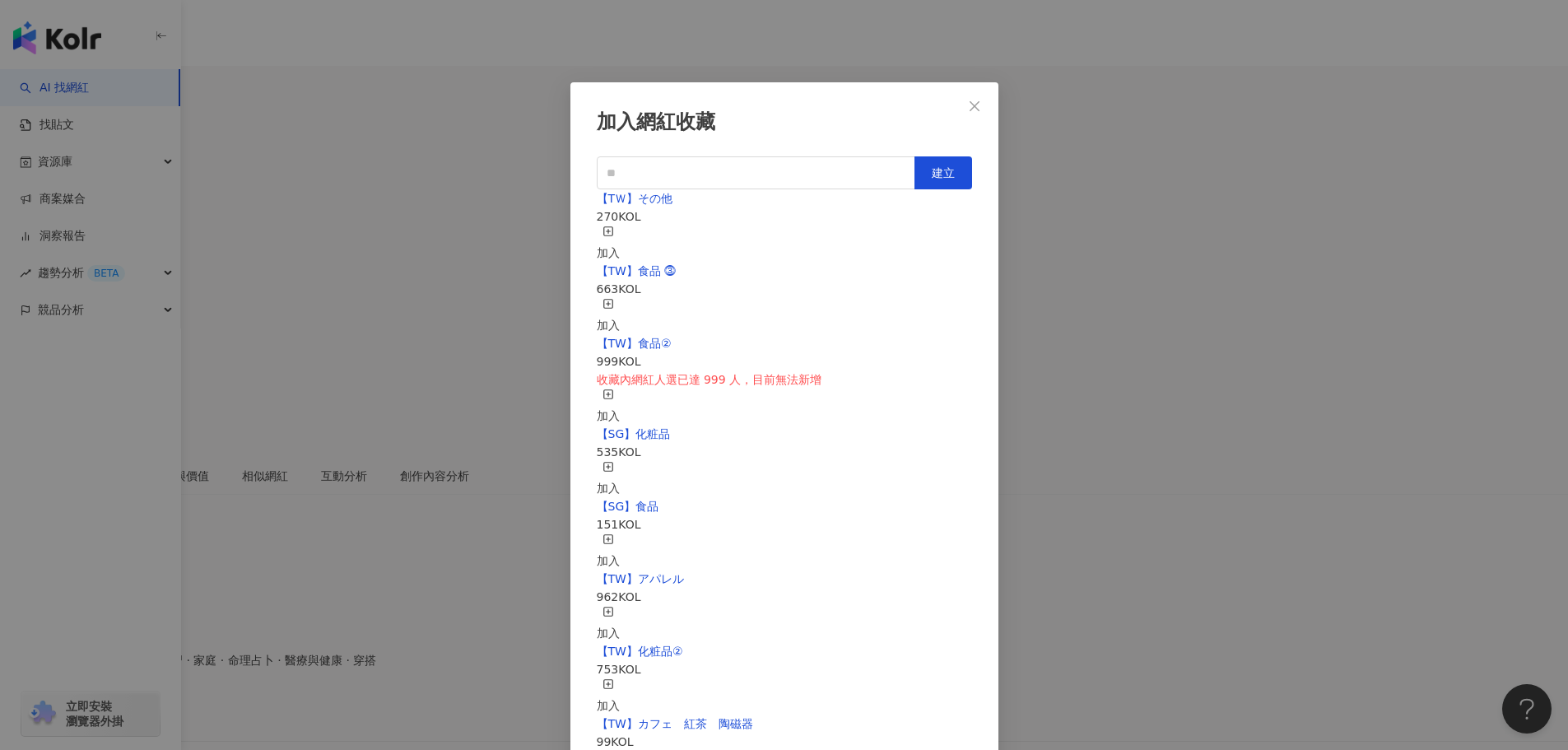
click at [620, 225] on div "加入" at bounding box center [608, 243] width 23 height 37
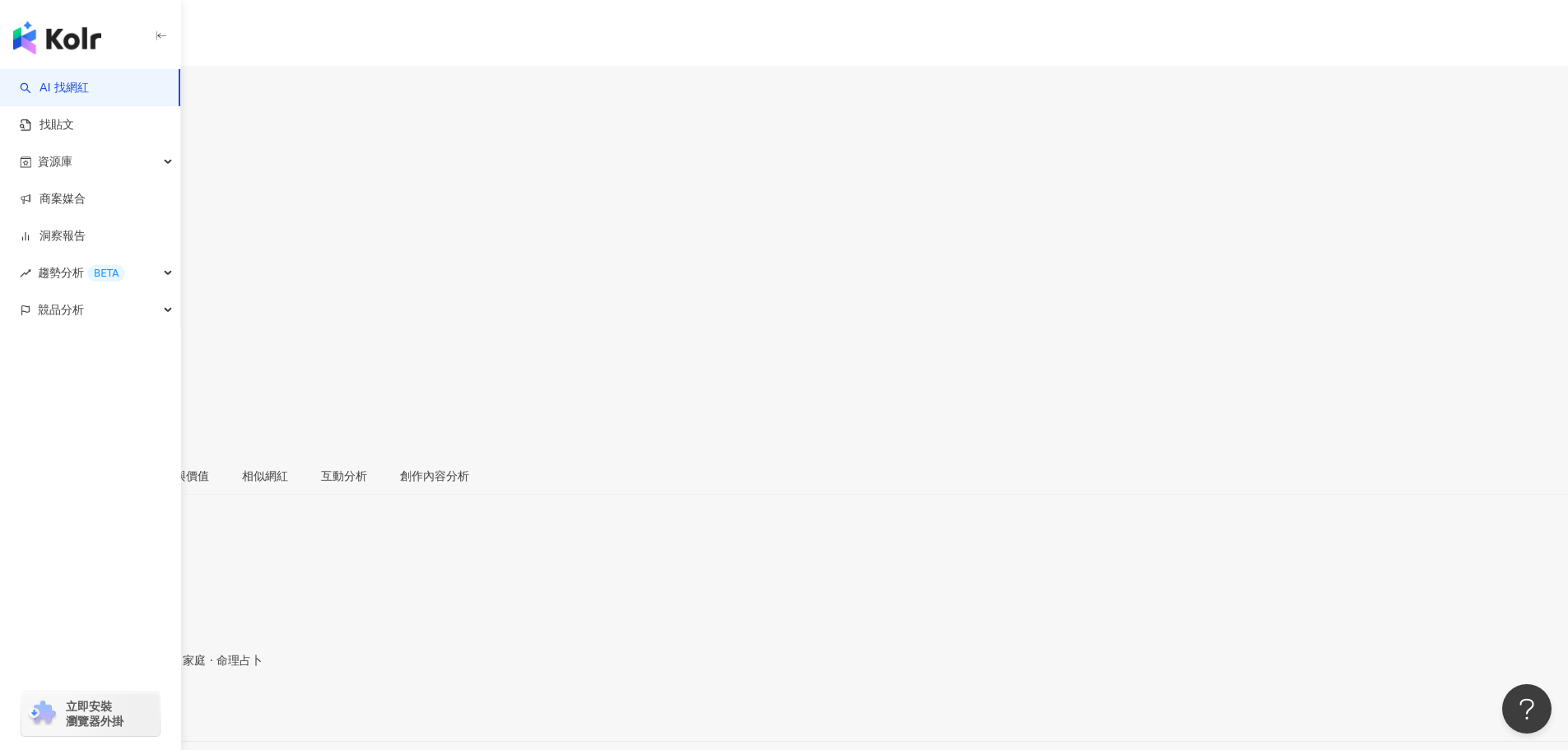
click at [24, 360] on icon at bounding box center [17, 367] width 15 height 15
click at [11, 344] on span at bounding box center [5, 350] width 11 height 13
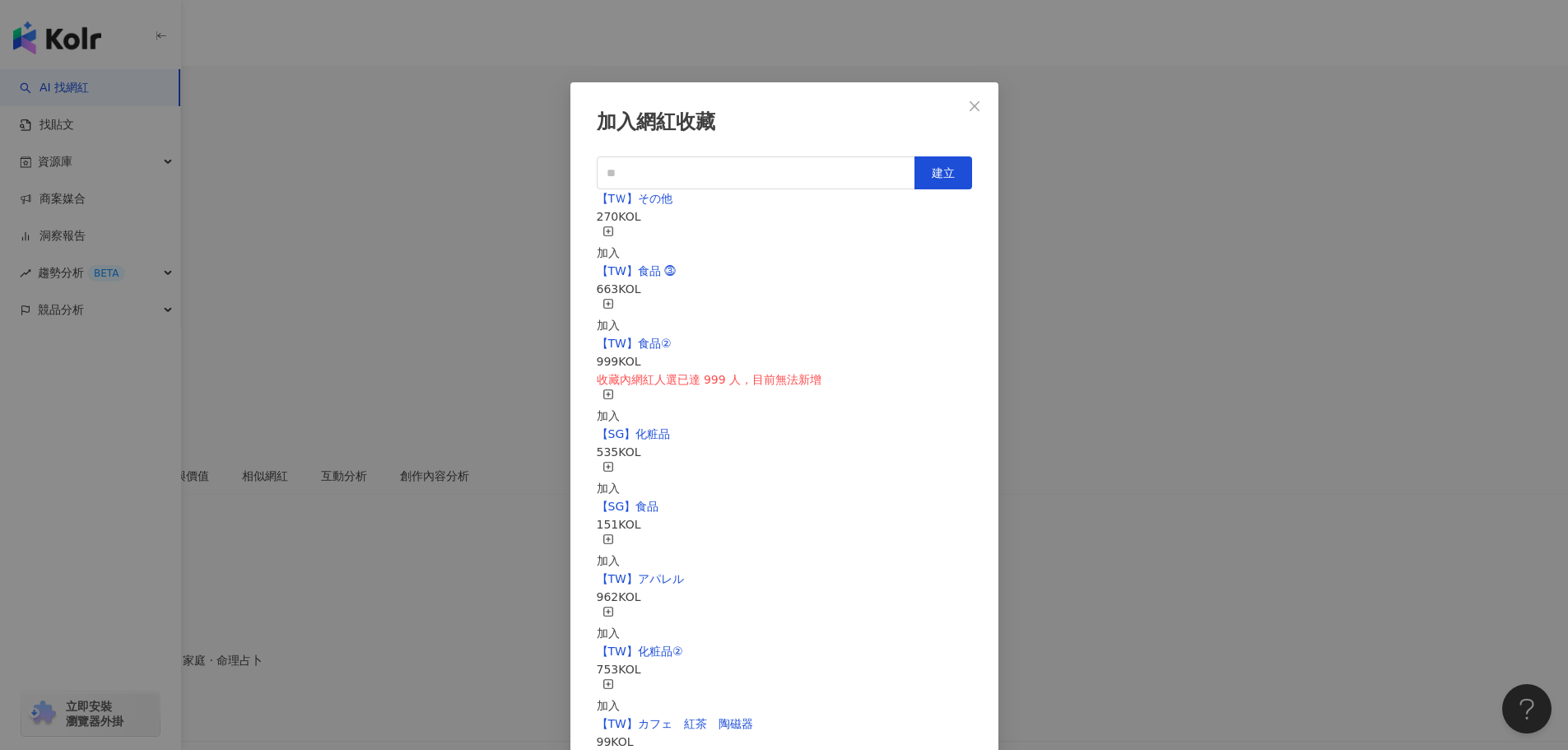
click at [620, 231] on div "加入" at bounding box center [608, 243] width 23 height 37
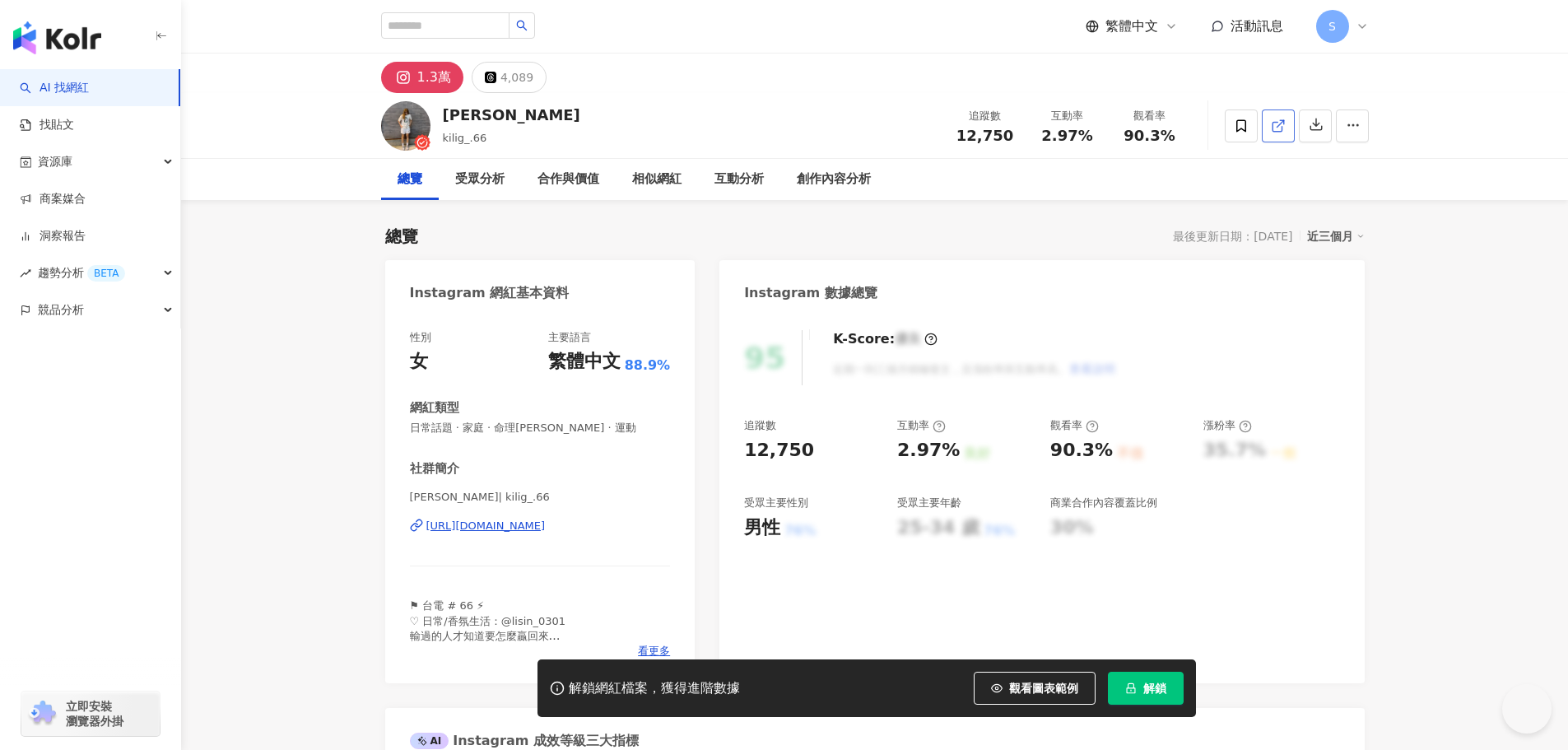
click at [1279, 139] on link at bounding box center [1279, 126] width 33 height 33
click at [1247, 126] on icon at bounding box center [1241, 125] width 15 height 15
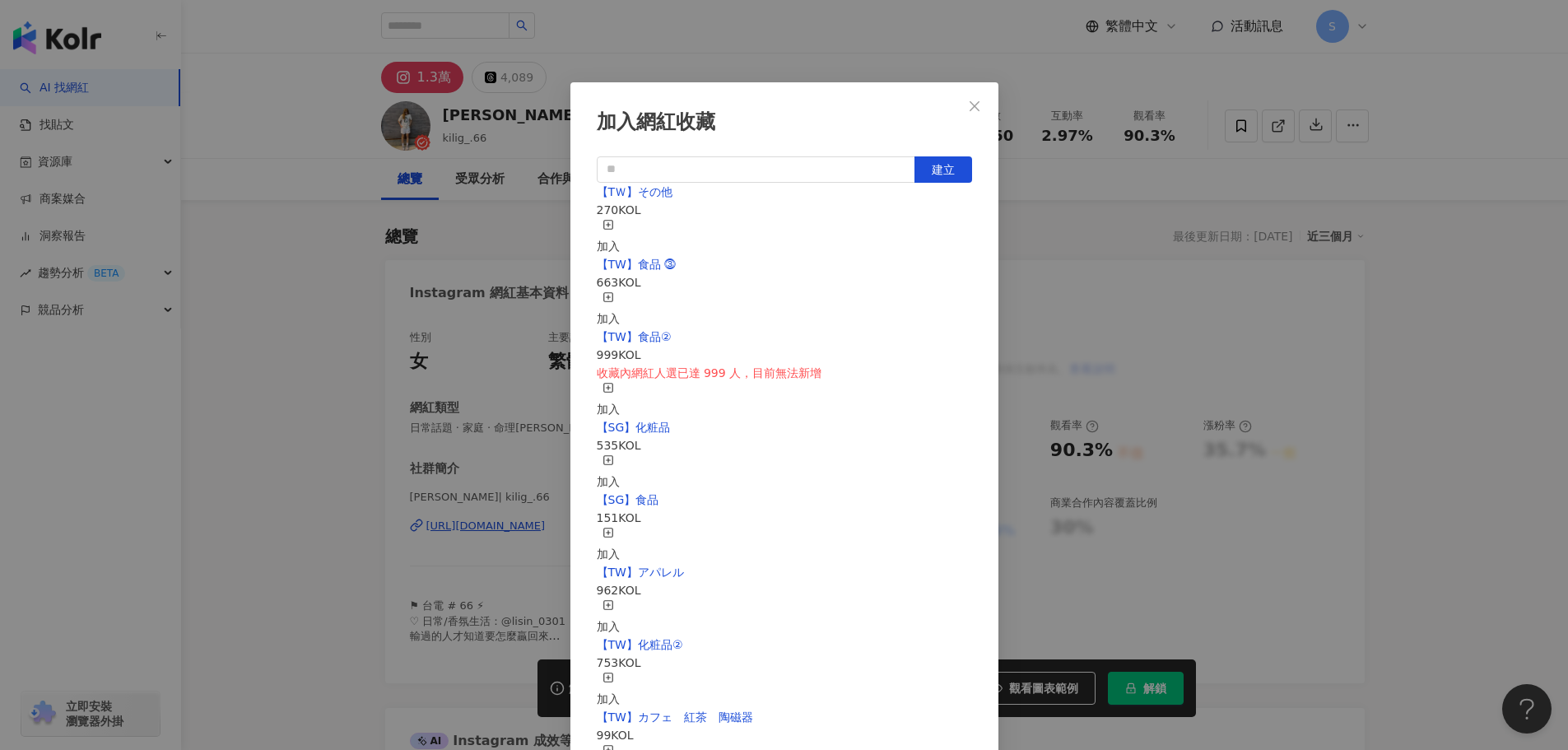
click at [620, 240] on button "加入" at bounding box center [608, 237] width 23 height 37
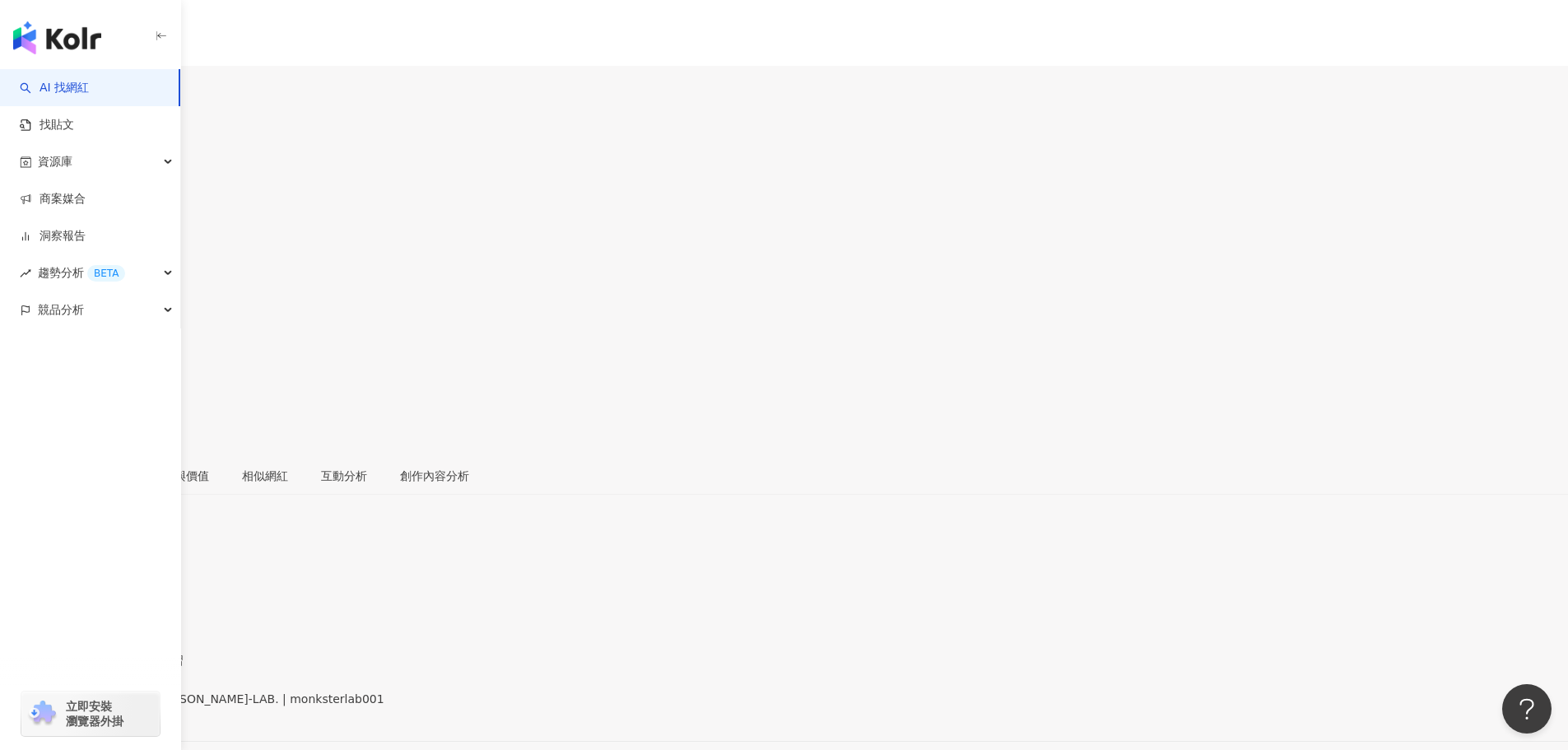
click at [24, 358] on span at bounding box center [17, 367] width 15 height 17
click at [11, 344] on span at bounding box center [5, 350] width 11 height 13
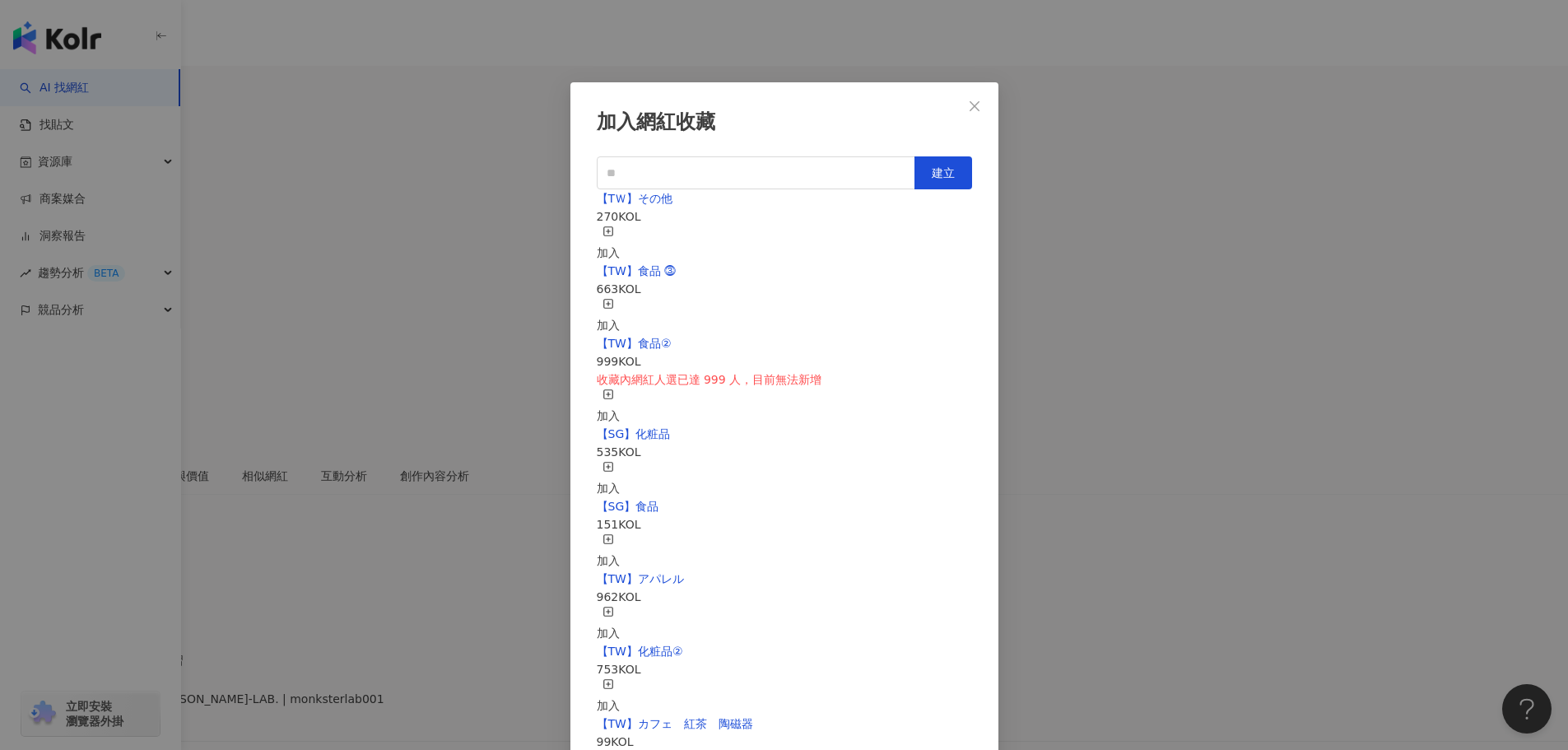
click at [620, 225] on div "加入" at bounding box center [608, 243] width 23 height 37
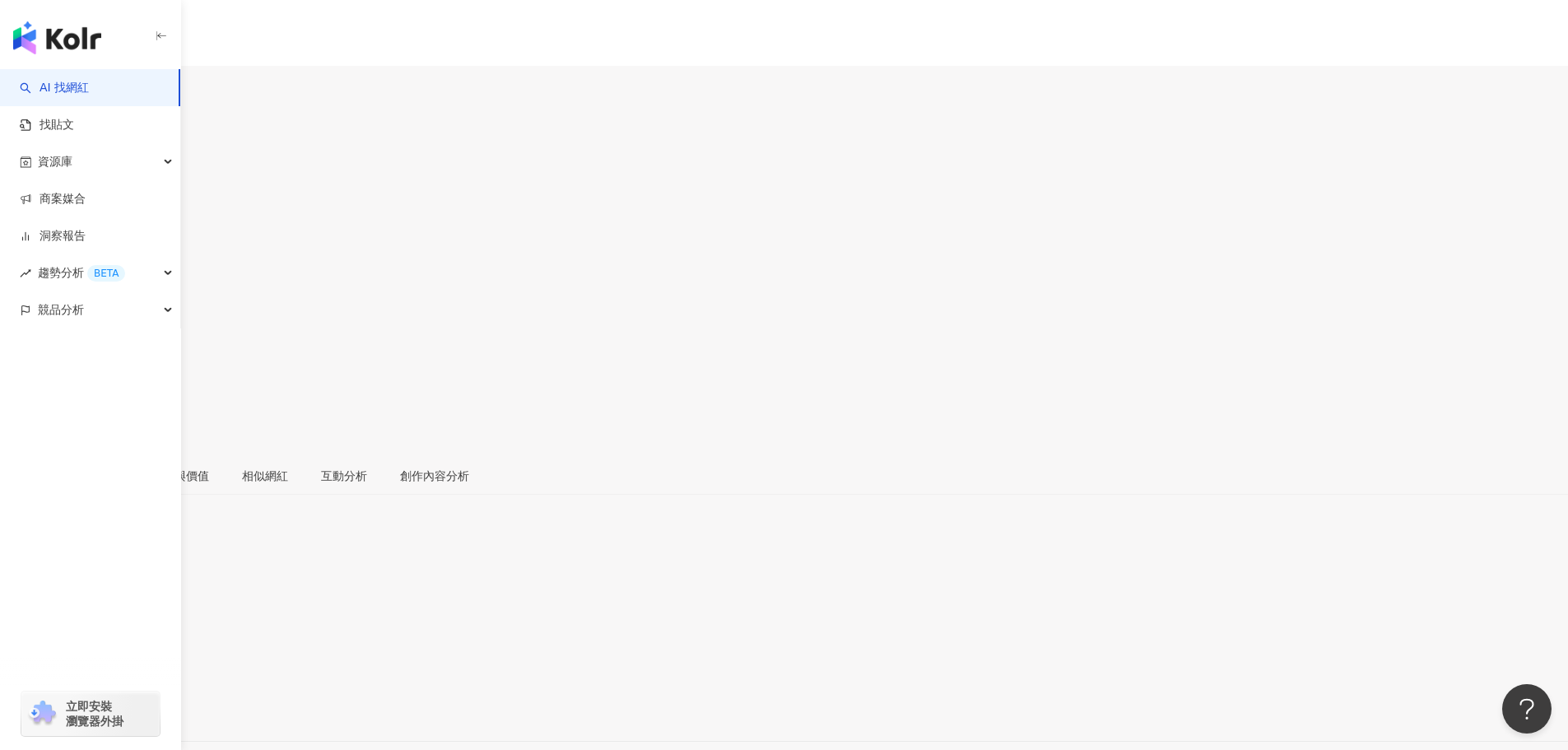
drag, startPoint x: 1291, startPoint y: 109, endPoint x: 1073, endPoint y: 10, distance: 239.4
click at [24, 360] on icon at bounding box center [17, 367] width 15 height 15
click at [9, 345] on icon at bounding box center [5, 349] width 8 height 10
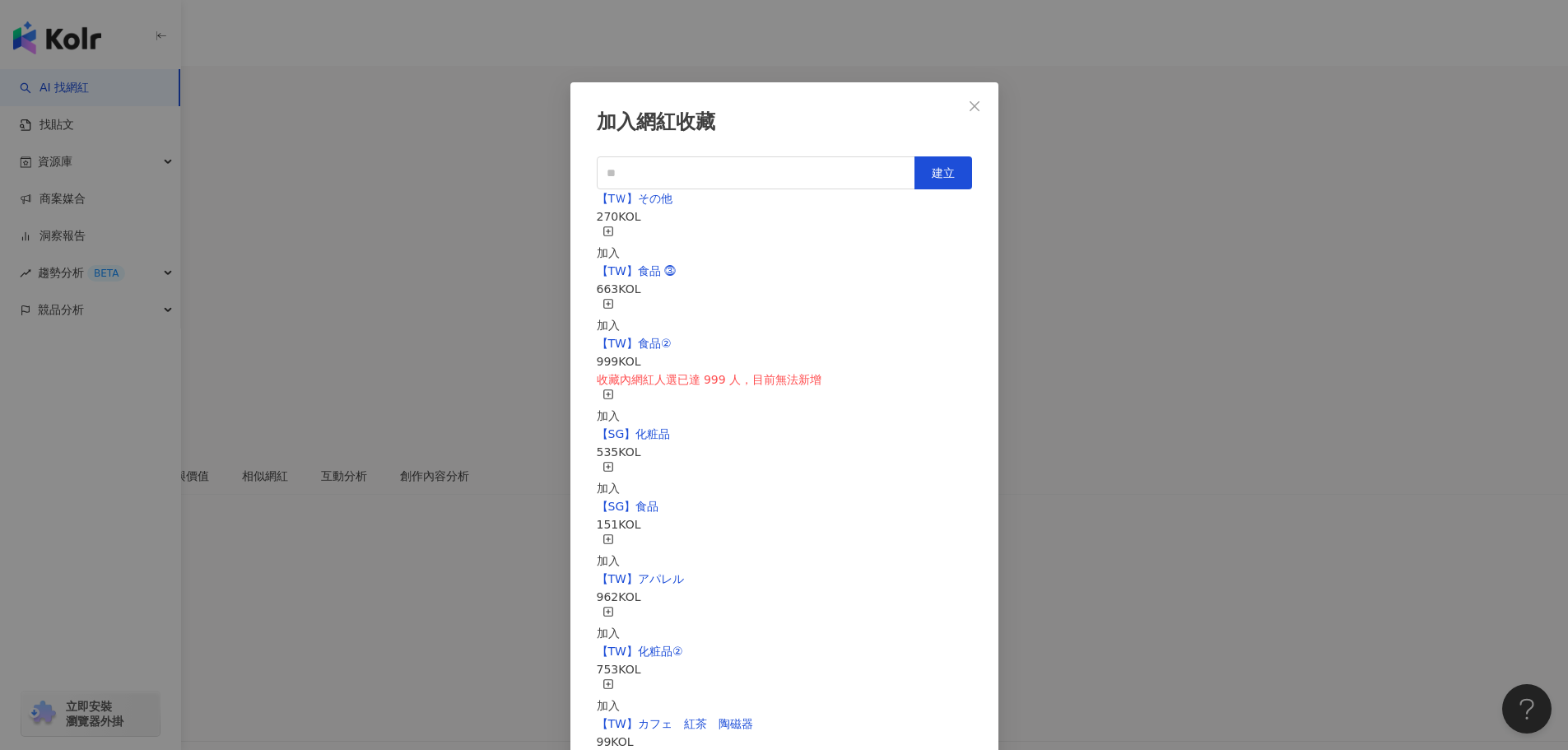
click at [620, 228] on div "加入" at bounding box center [608, 243] width 23 height 37
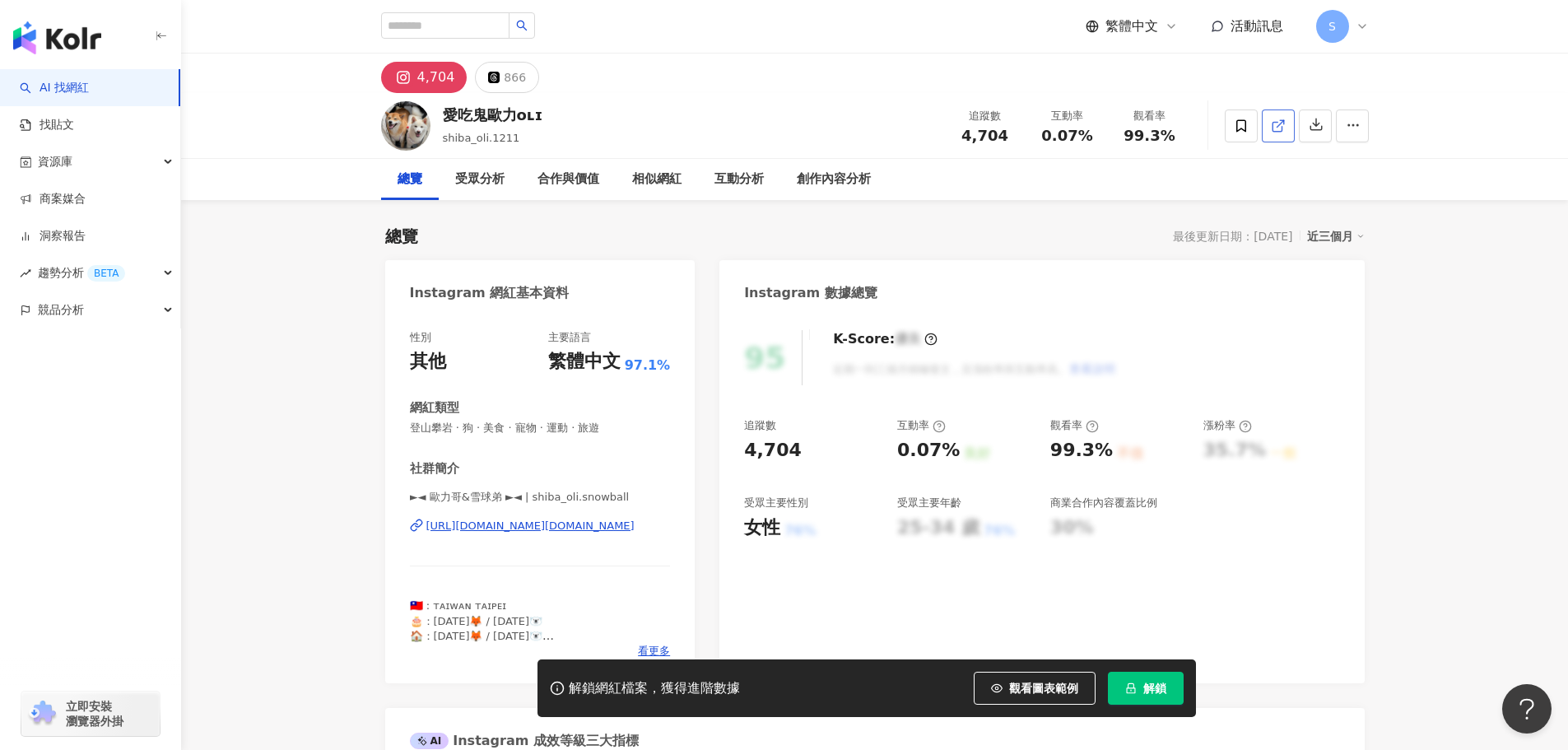
click at [1271, 128] on icon at bounding box center [1278, 125] width 15 height 15
click at [1234, 117] on span at bounding box center [1241, 126] width 33 height 33
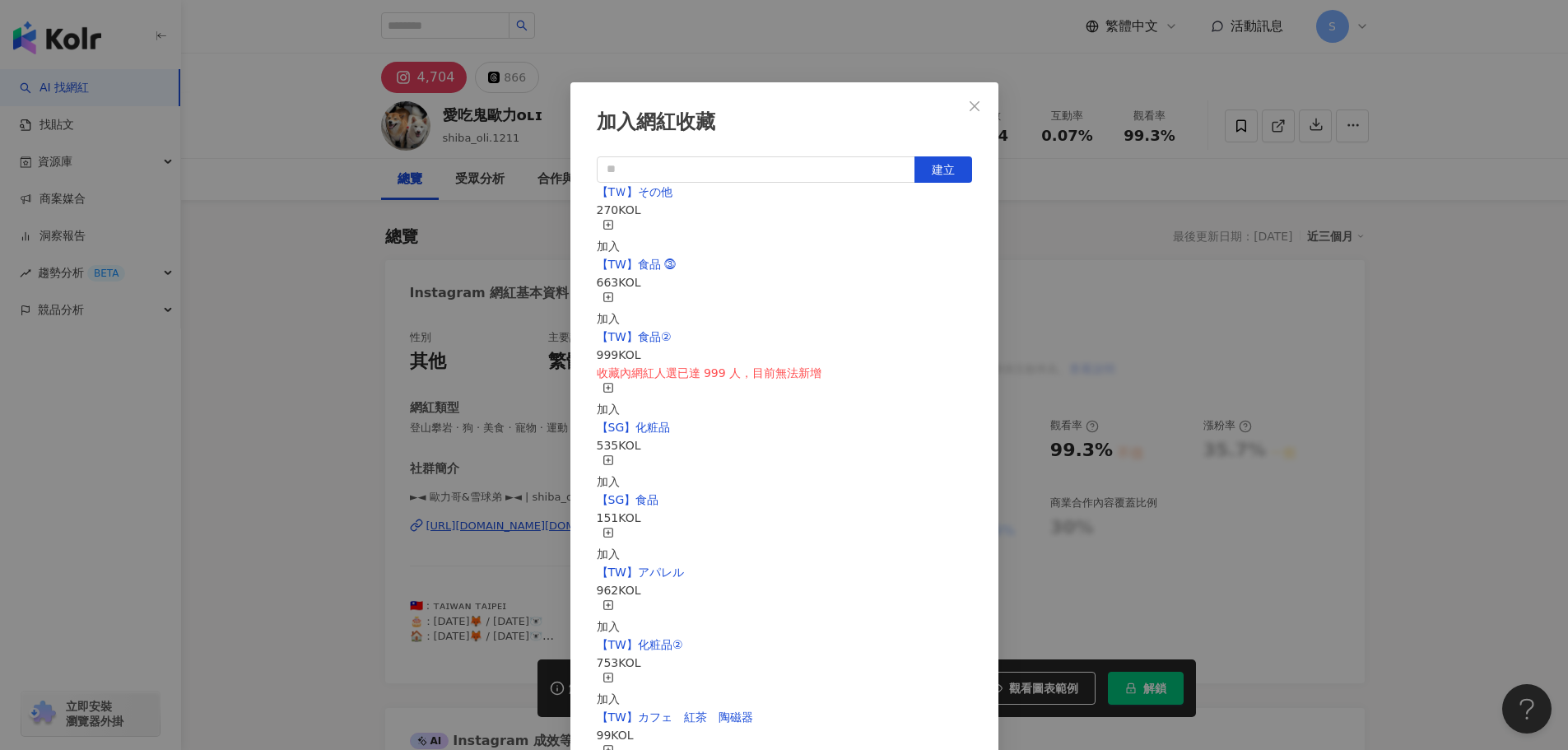
click at [620, 222] on div "加入" at bounding box center [608, 237] width 23 height 37
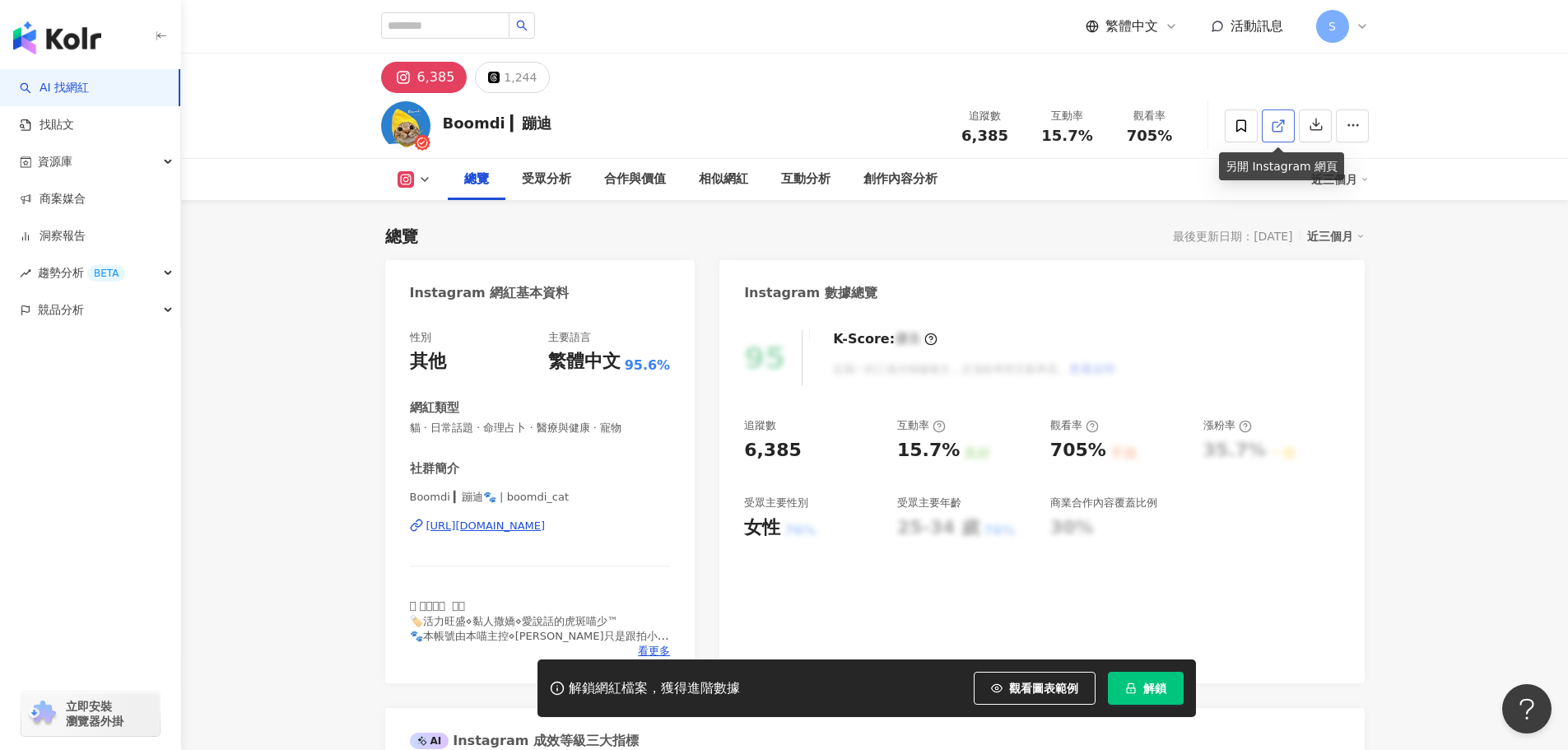
click at [1271, 130] on icon at bounding box center [1278, 125] width 15 height 15
click at [1245, 126] on icon at bounding box center [1240, 125] width 10 height 12
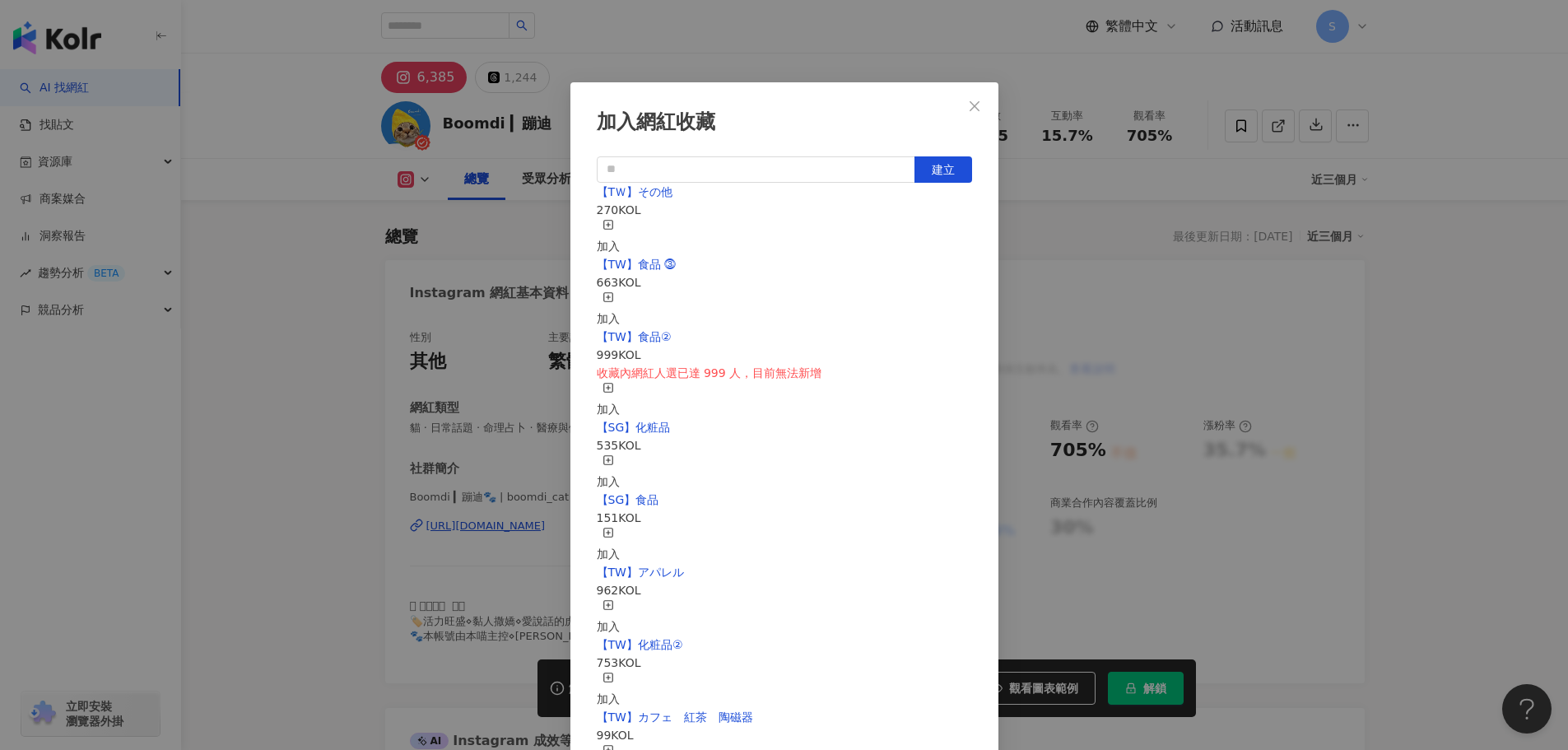
click at [614, 227] on icon "button" at bounding box center [608, 224] width 11 height 11
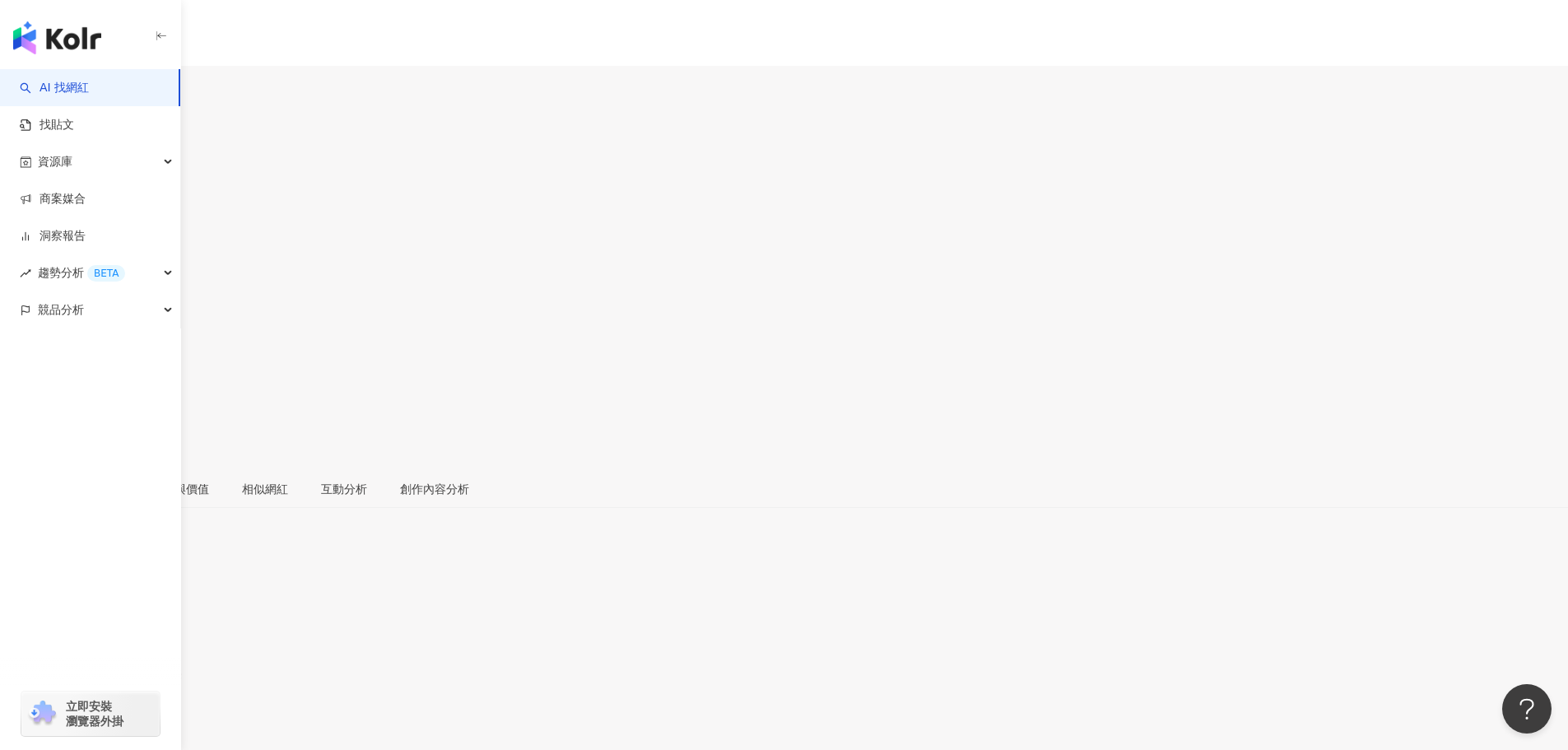
click at [11, 358] on span at bounding box center [5, 364] width 11 height 13
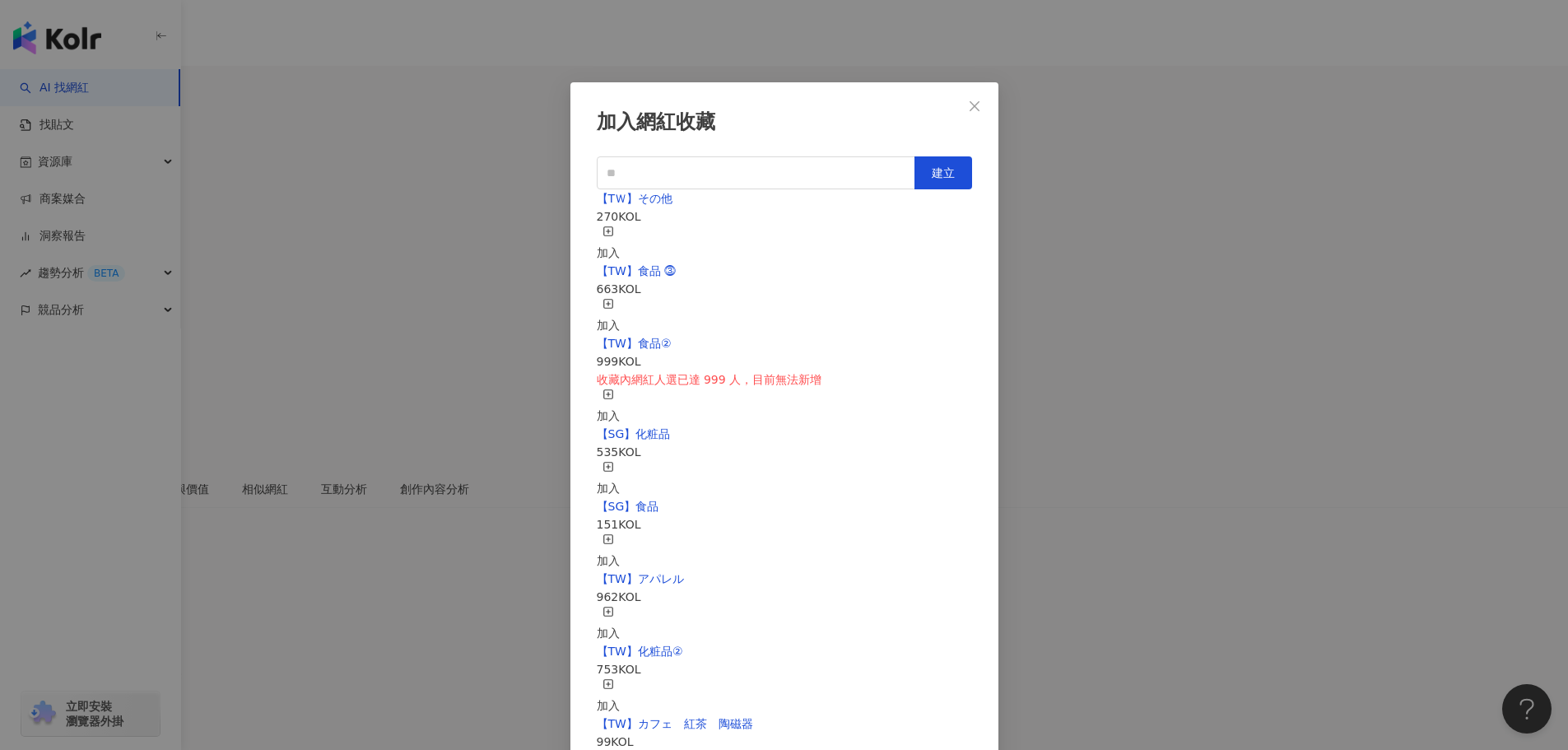
click at [620, 227] on div "加入" at bounding box center [608, 243] width 23 height 37
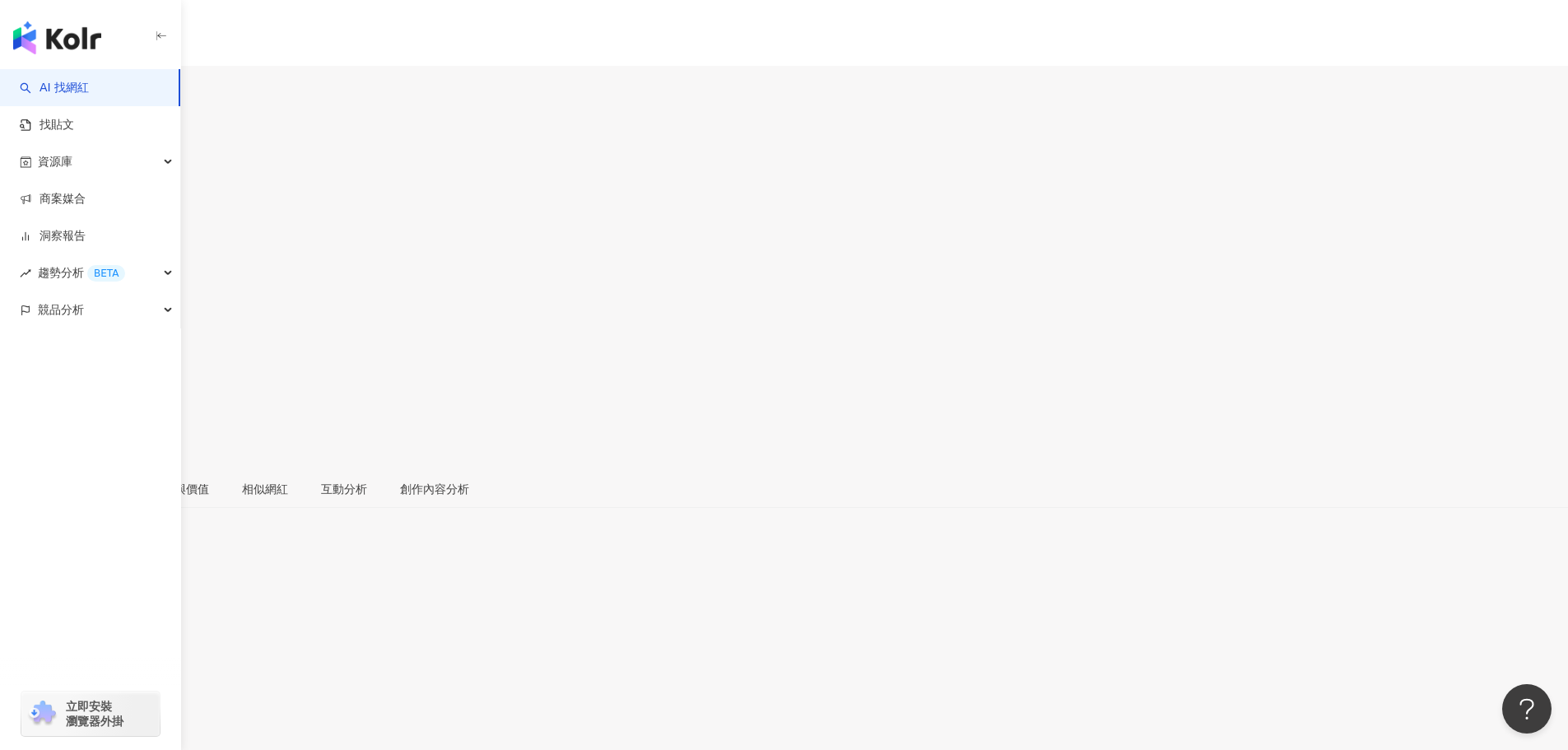
drag, startPoint x: 1313, startPoint y: 131, endPoint x: 1146, endPoint y: 12, distance: 205.1
click at [33, 371] on link at bounding box center [17, 388] width 33 height 33
click at [9, 358] on icon at bounding box center [5, 362] width 8 height 10
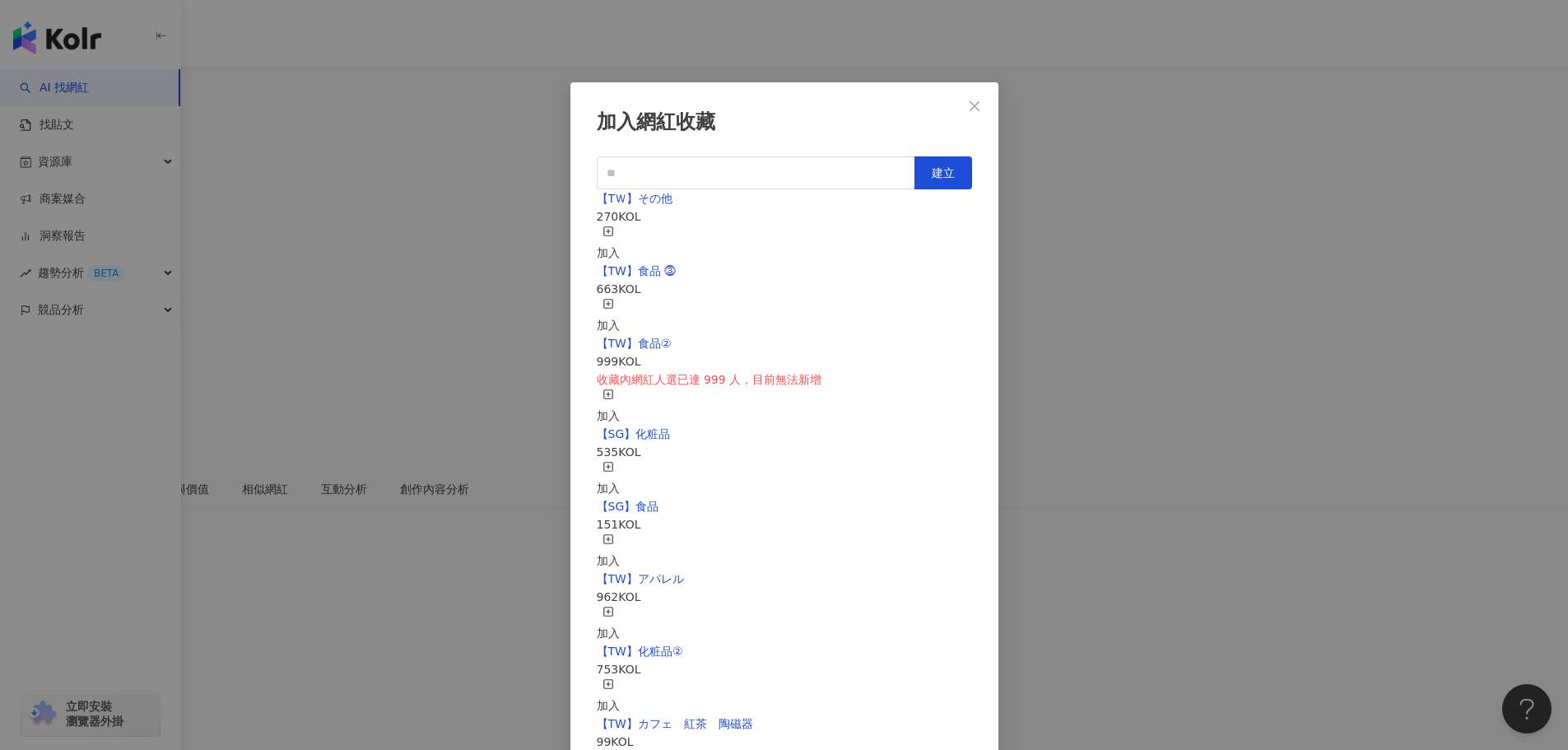
click at [620, 225] on div "加入" at bounding box center [608, 243] width 23 height 37
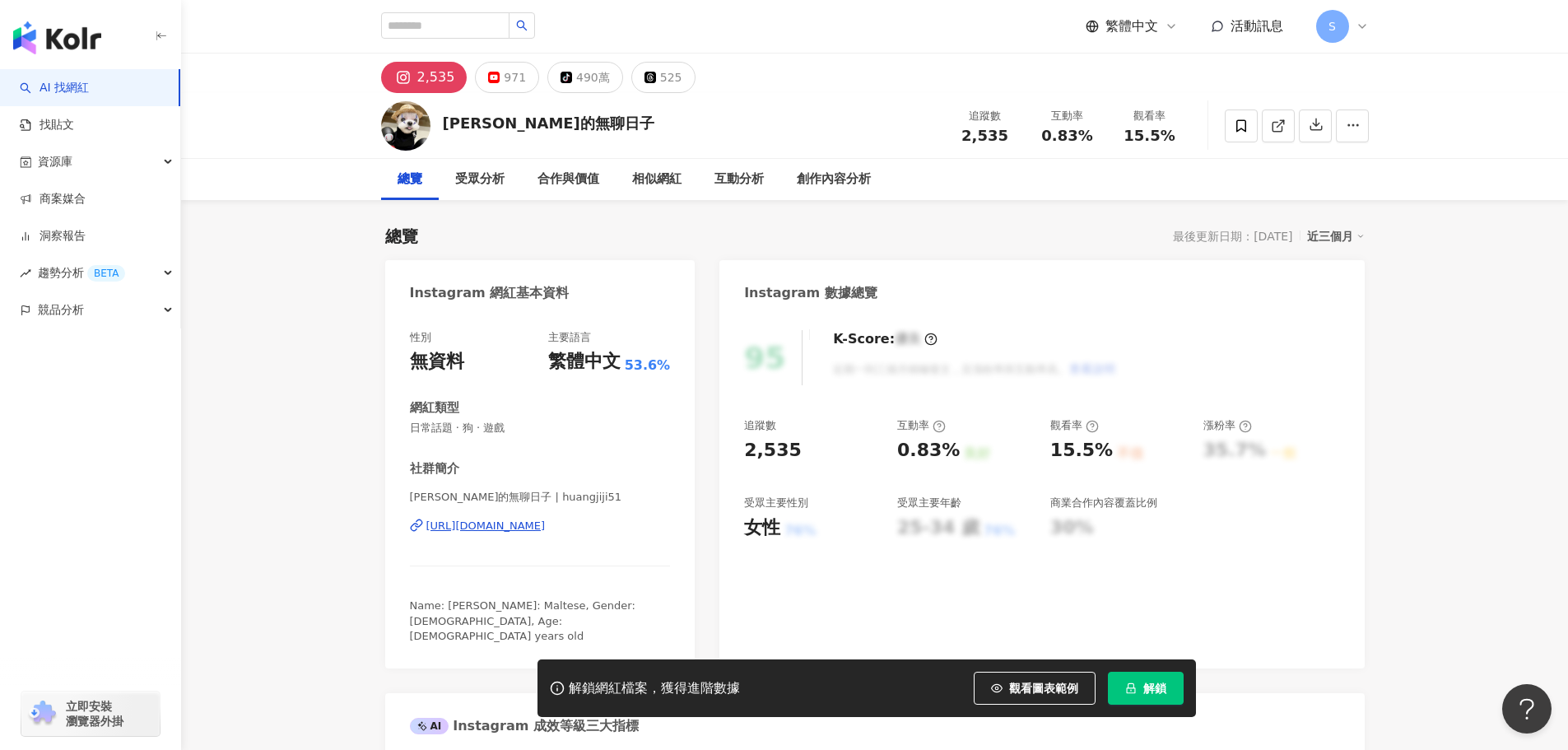
click at [1284, 121] on polyline at bounding box center [1282, 122] width 4 height 4
click at [1252, 119] on span at bounding box center [1241, 126] width 33 height 33
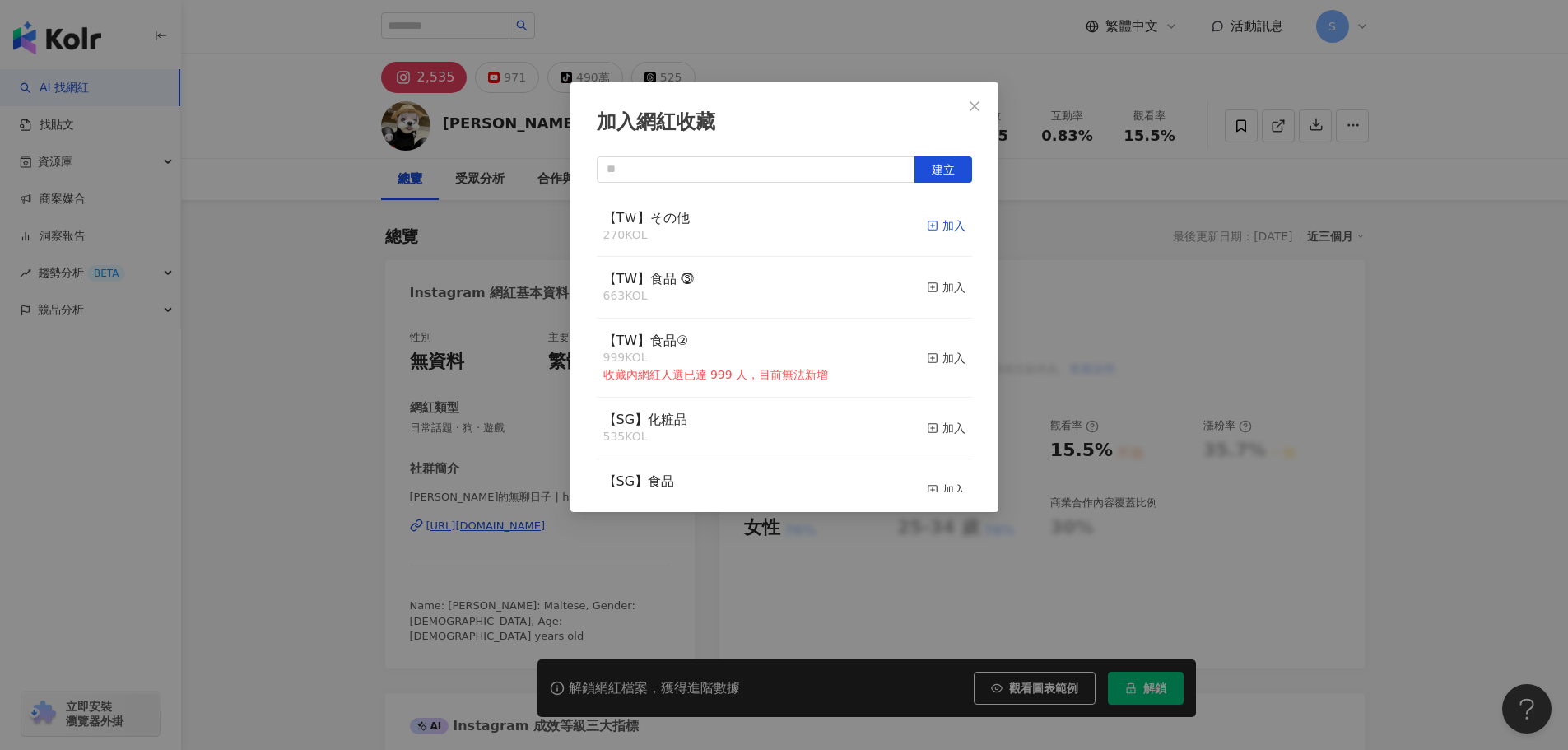
click at [927, 228] on icon "button" at bounding box center [932, 225] width 11 height 11
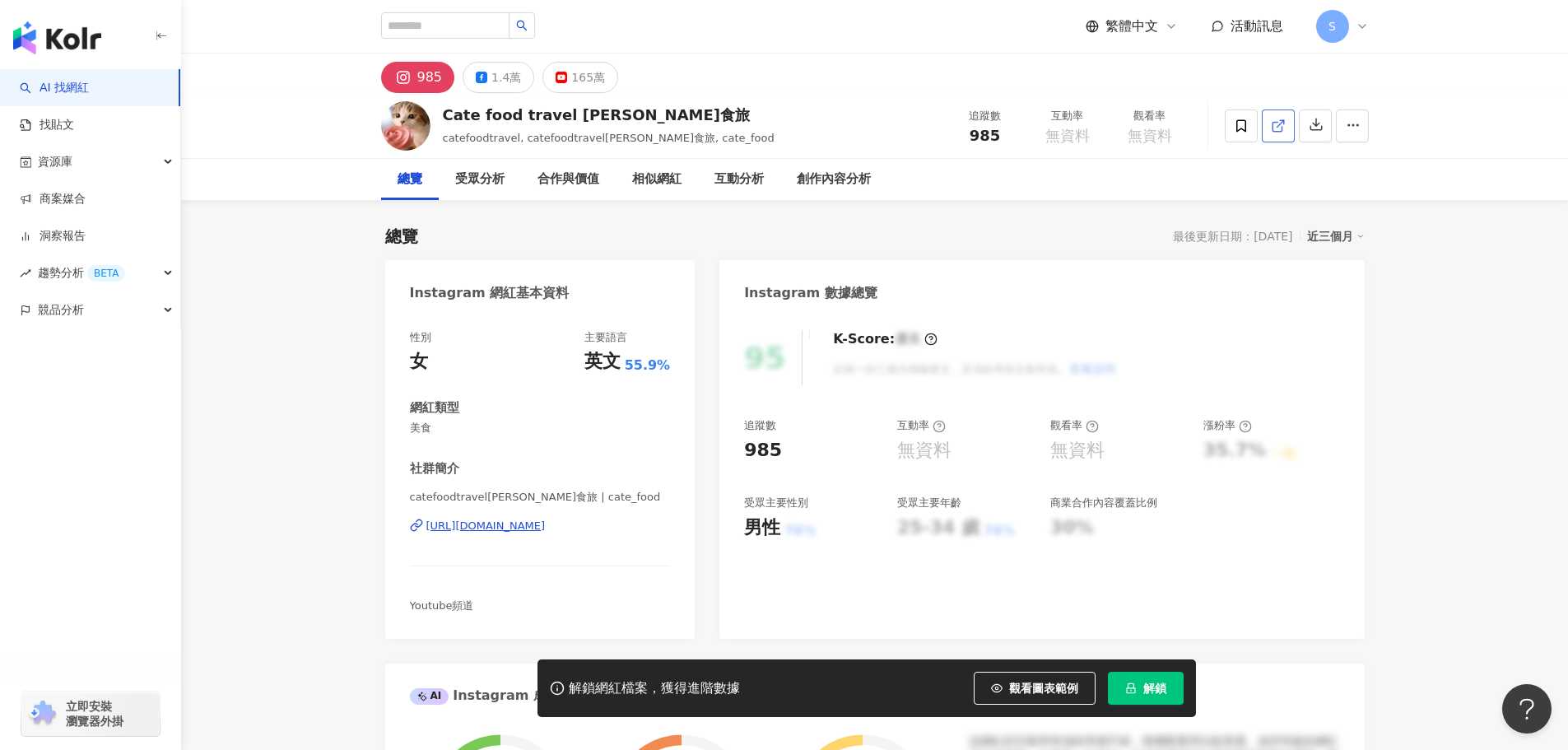
click at [1271, 131] on icon at bounding box center [1278, 125] width 15 height 15
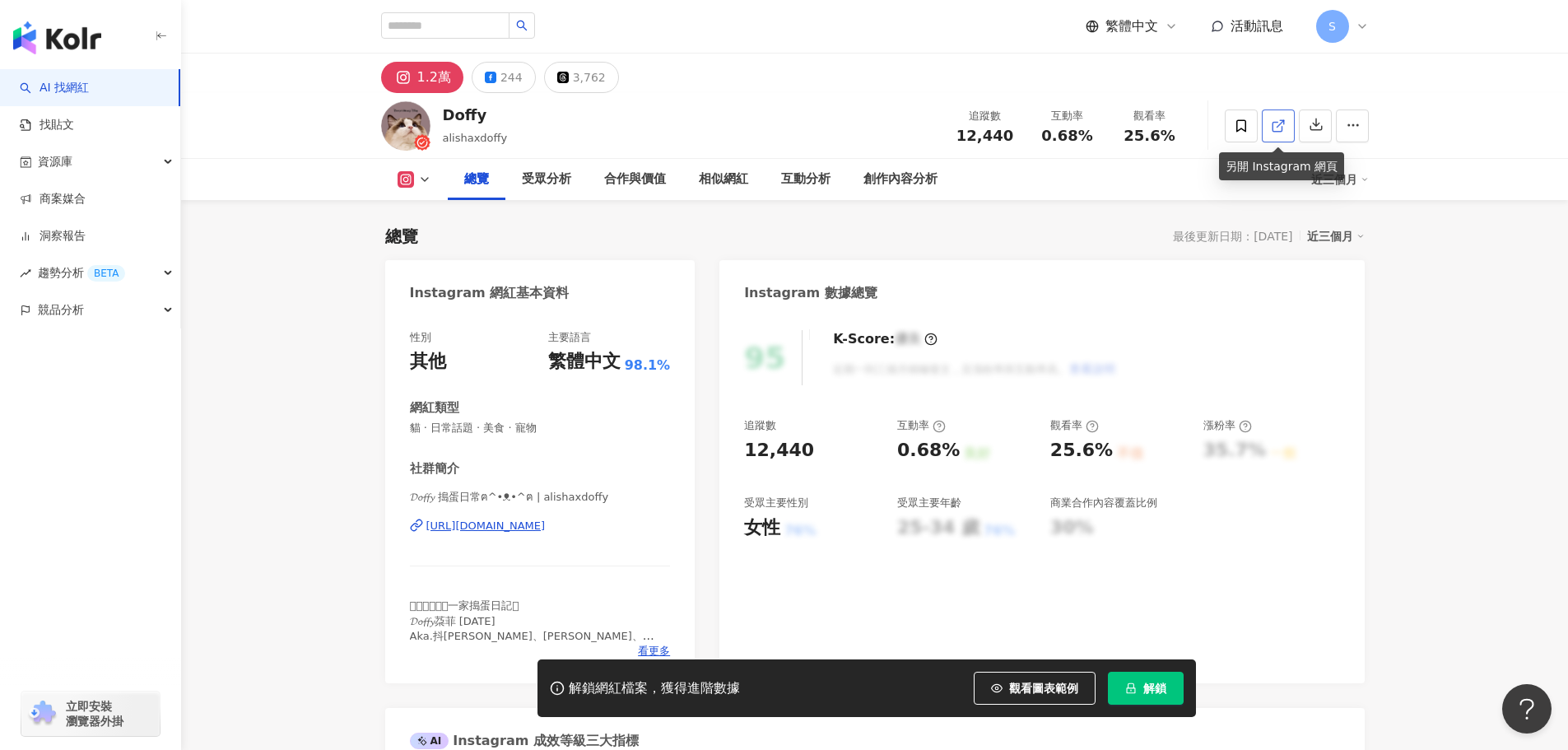
click at [1281, 126] on icon at bounding box center [1278, 125] width 15 height 15
click at [1252, 130] on span at bounding box center [1241, 126] width 33 height 33
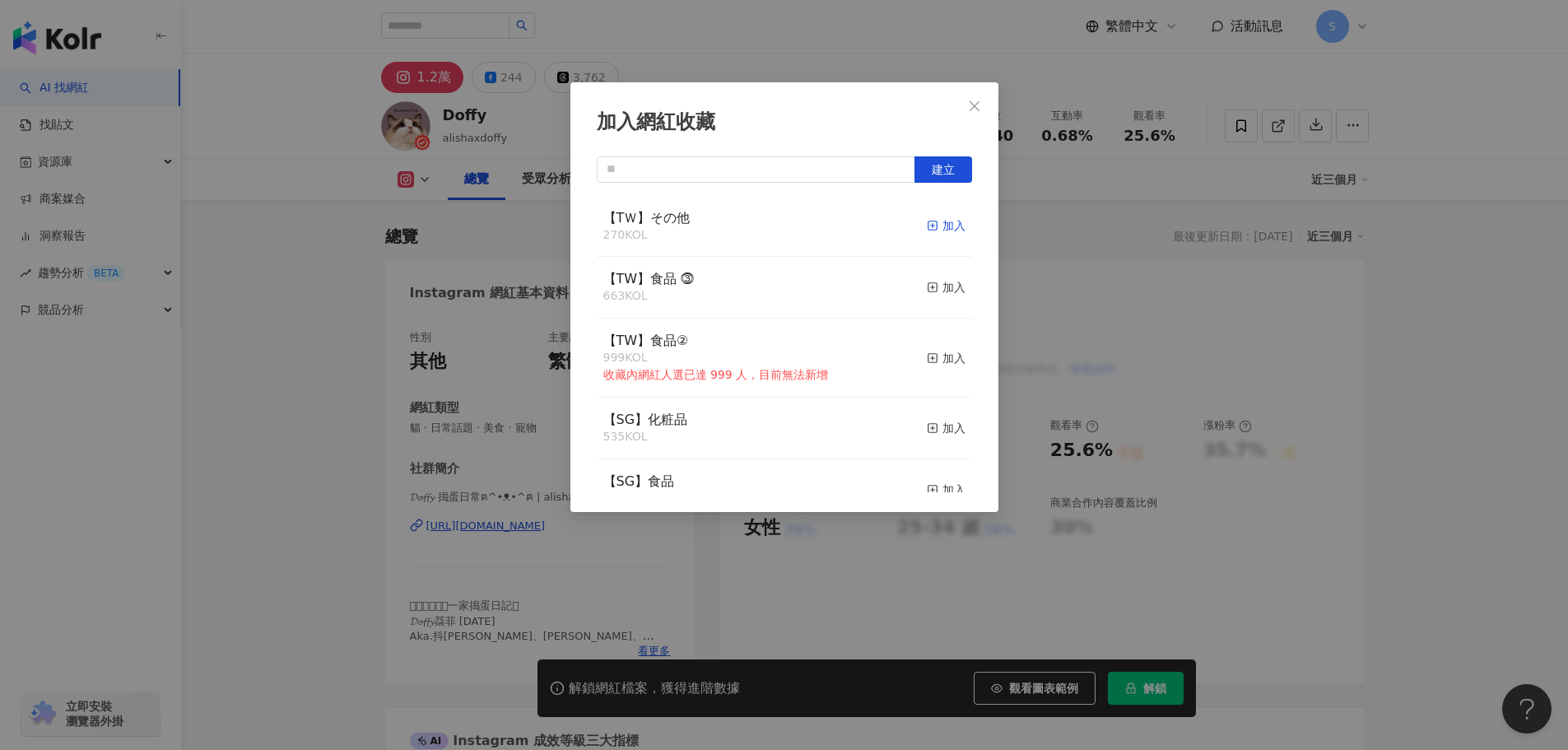
click at [932, 228] on div "加入" at bounding box center [946, 225] width 39 height 18
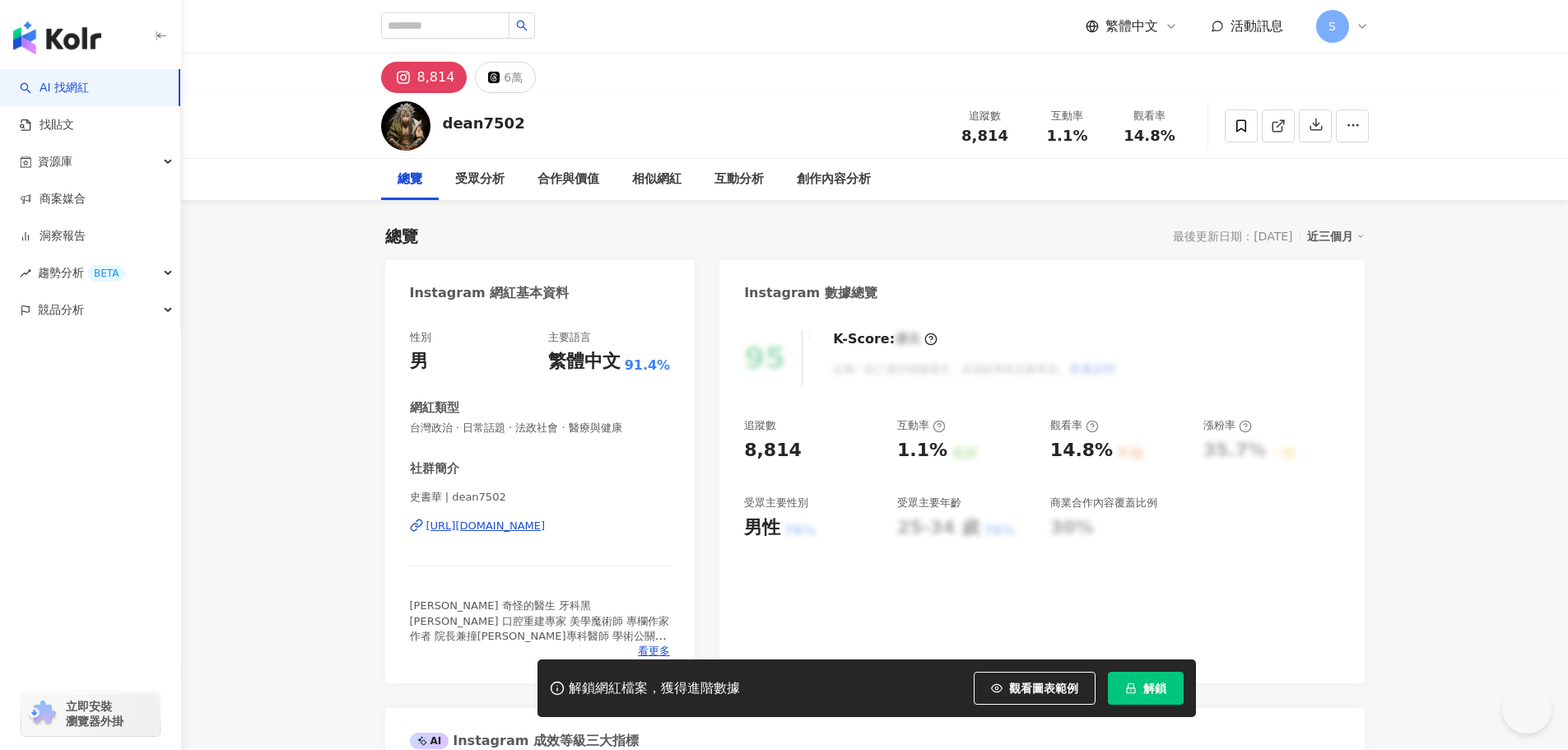
click at [1279, 130] on icon at bounding box center [1278, 125] width 15 height 15
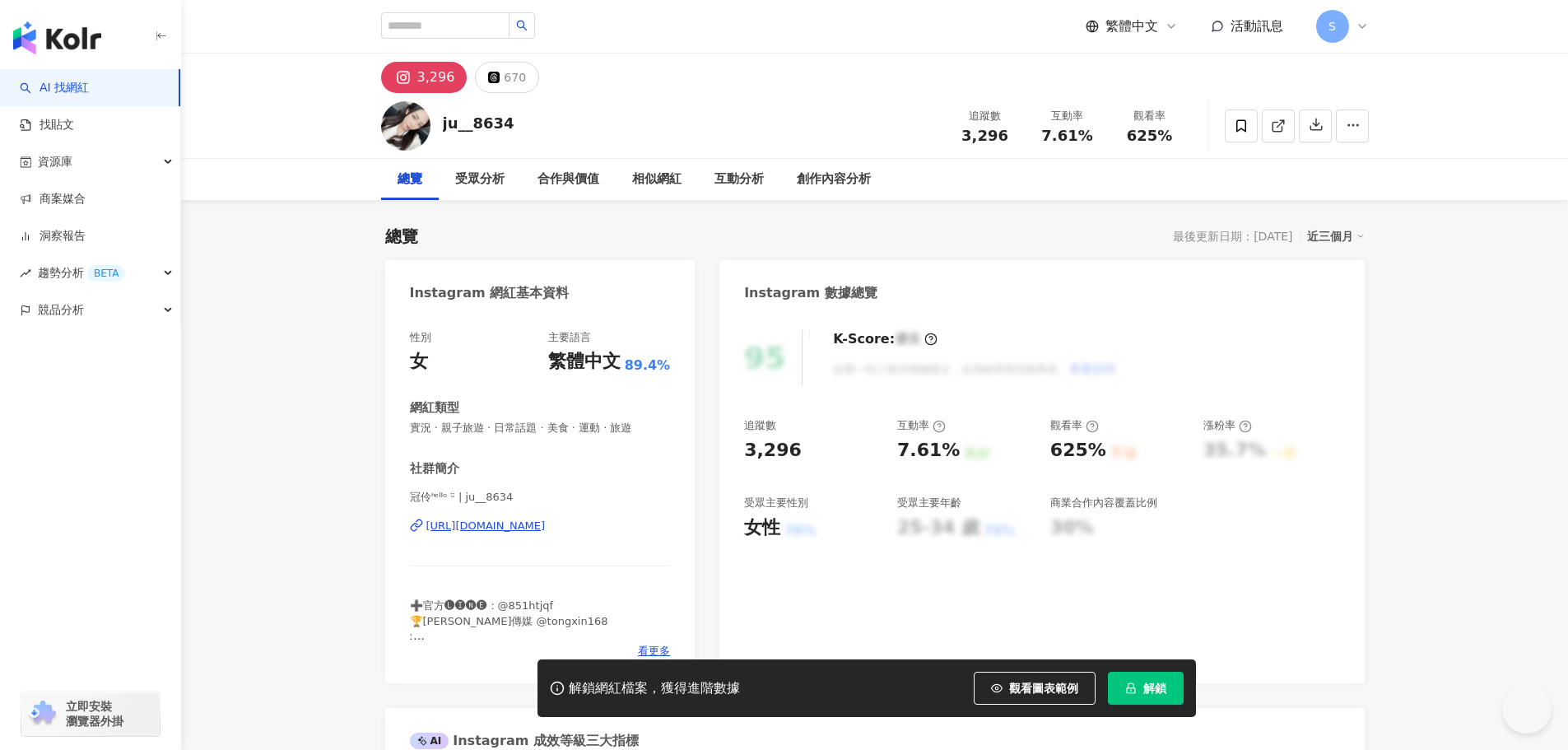
click at [1271, 120] on icon at bounding box center [1278, 125] width 15 height 15
click at [1249, 133] on span at bounding box center [1241, 126] width 33 height 33
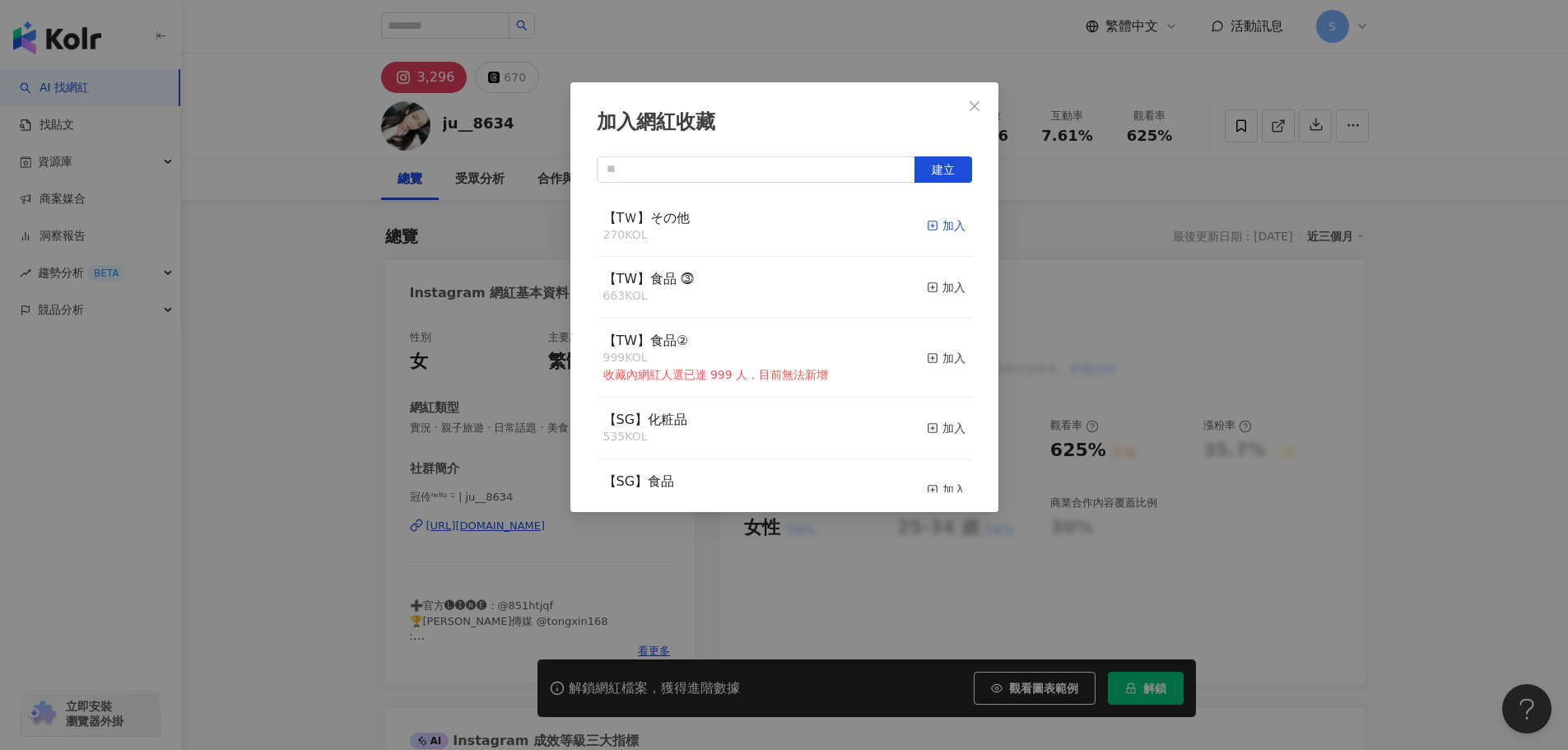
click at [932, 222] on div "加入" at bounding box center [946, 225] width 39 height 18
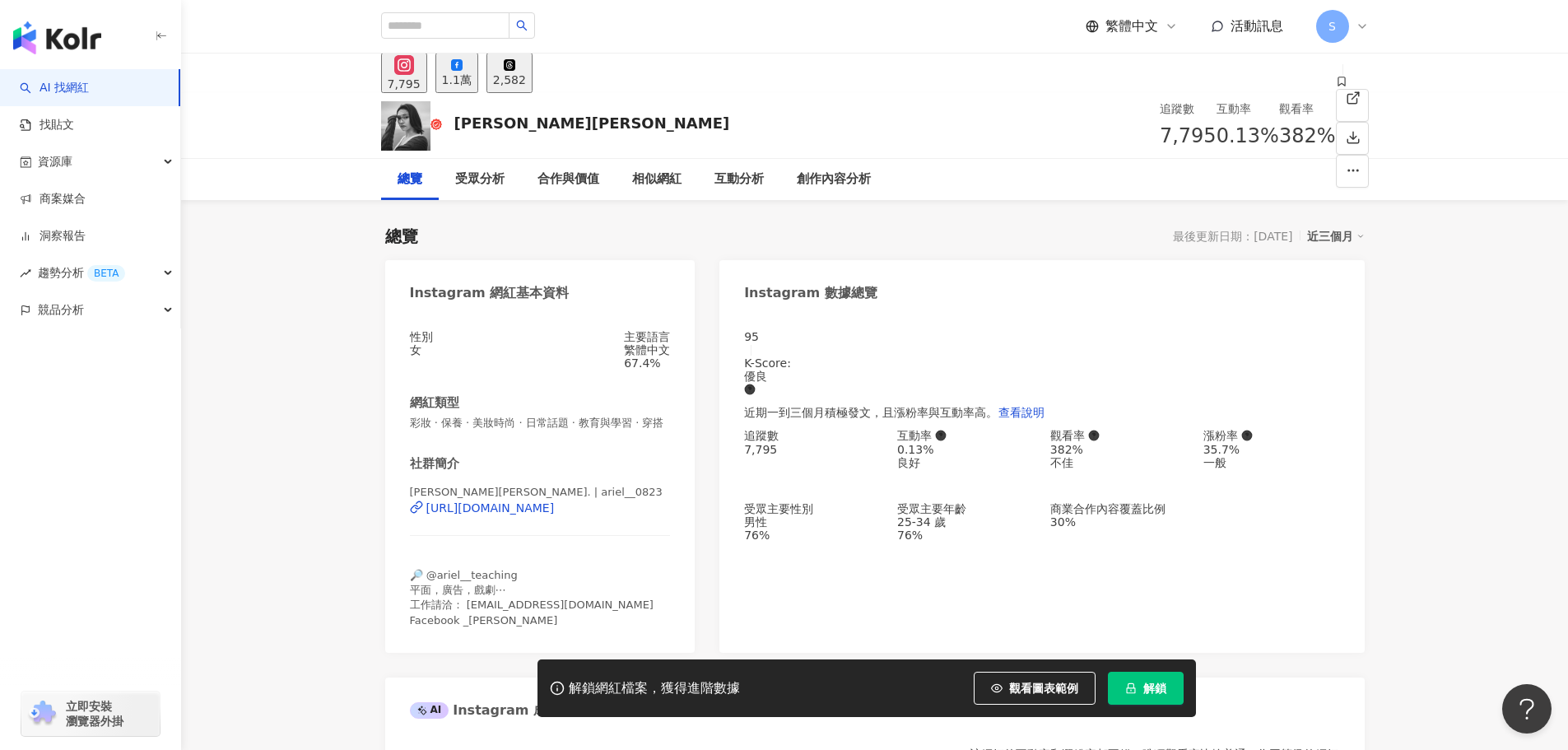
click at [1336, 112] on link at bounding box center [1352, 105] width 33 height 33
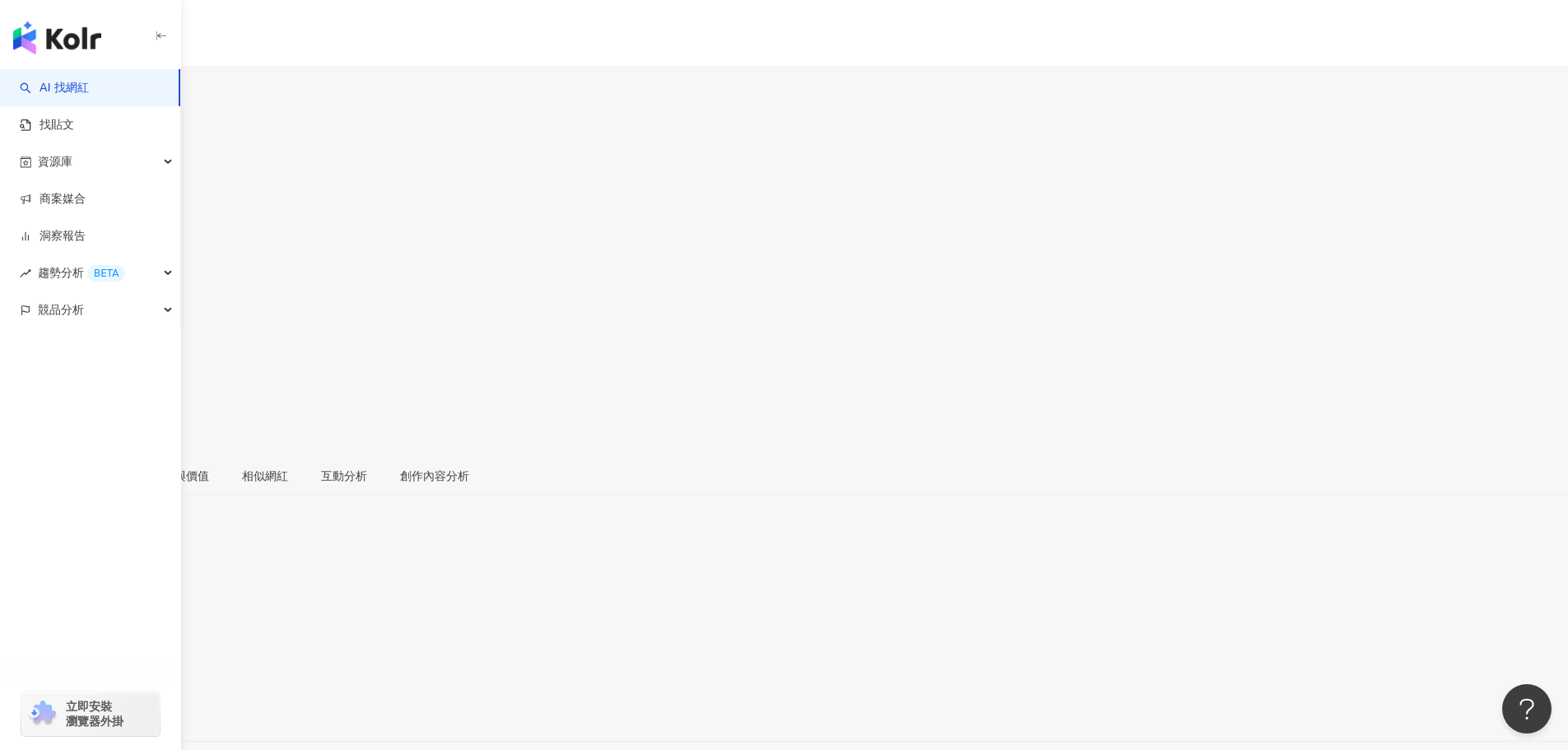
click at [24, 360] on icon at bounding box center [17, 367] width 15 height 15
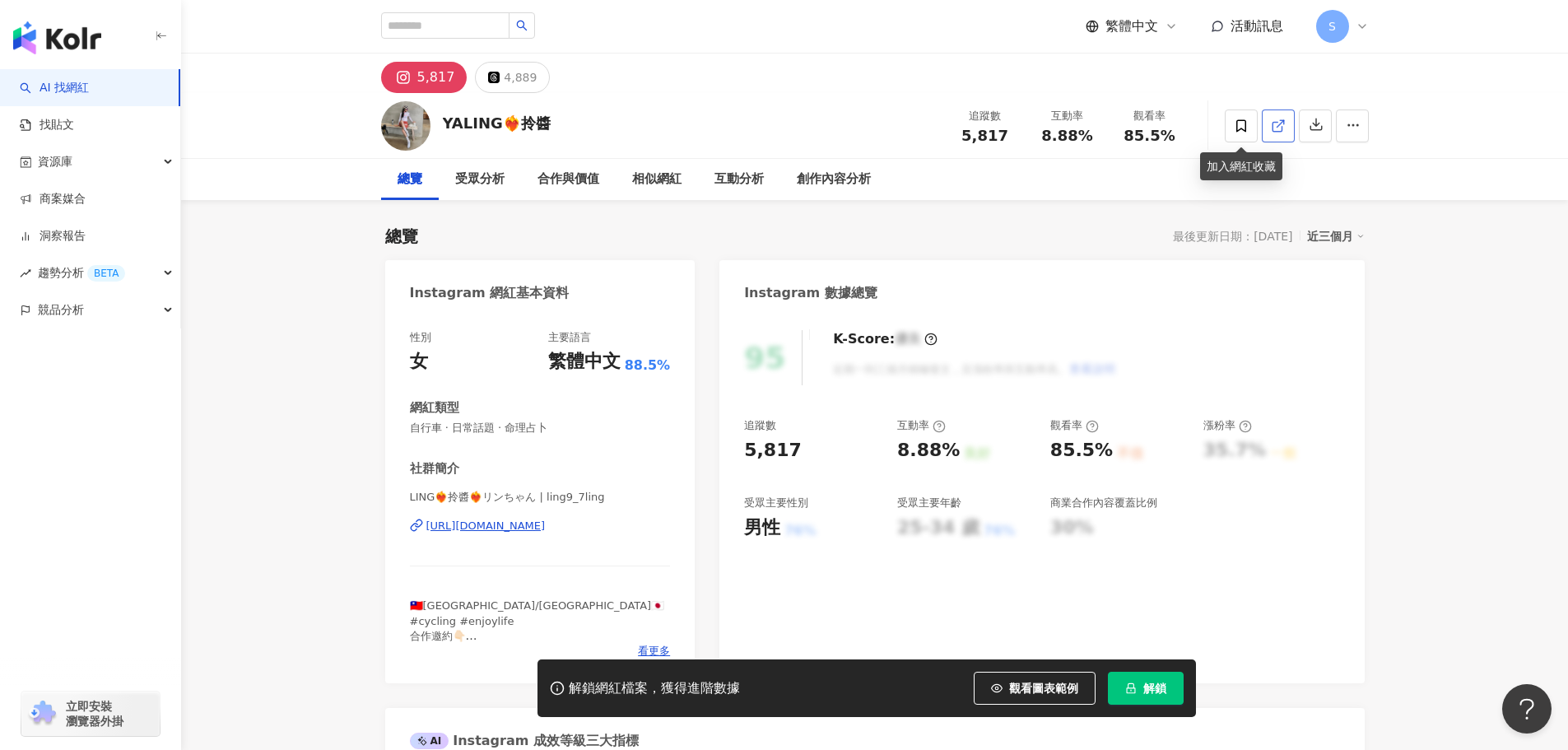
click at [1264, 128] on link at bounding box center [1279, 126] width 33 height 33
click at [1236, 118] on icon at bounding box center [1241, 125] width 15 height 15
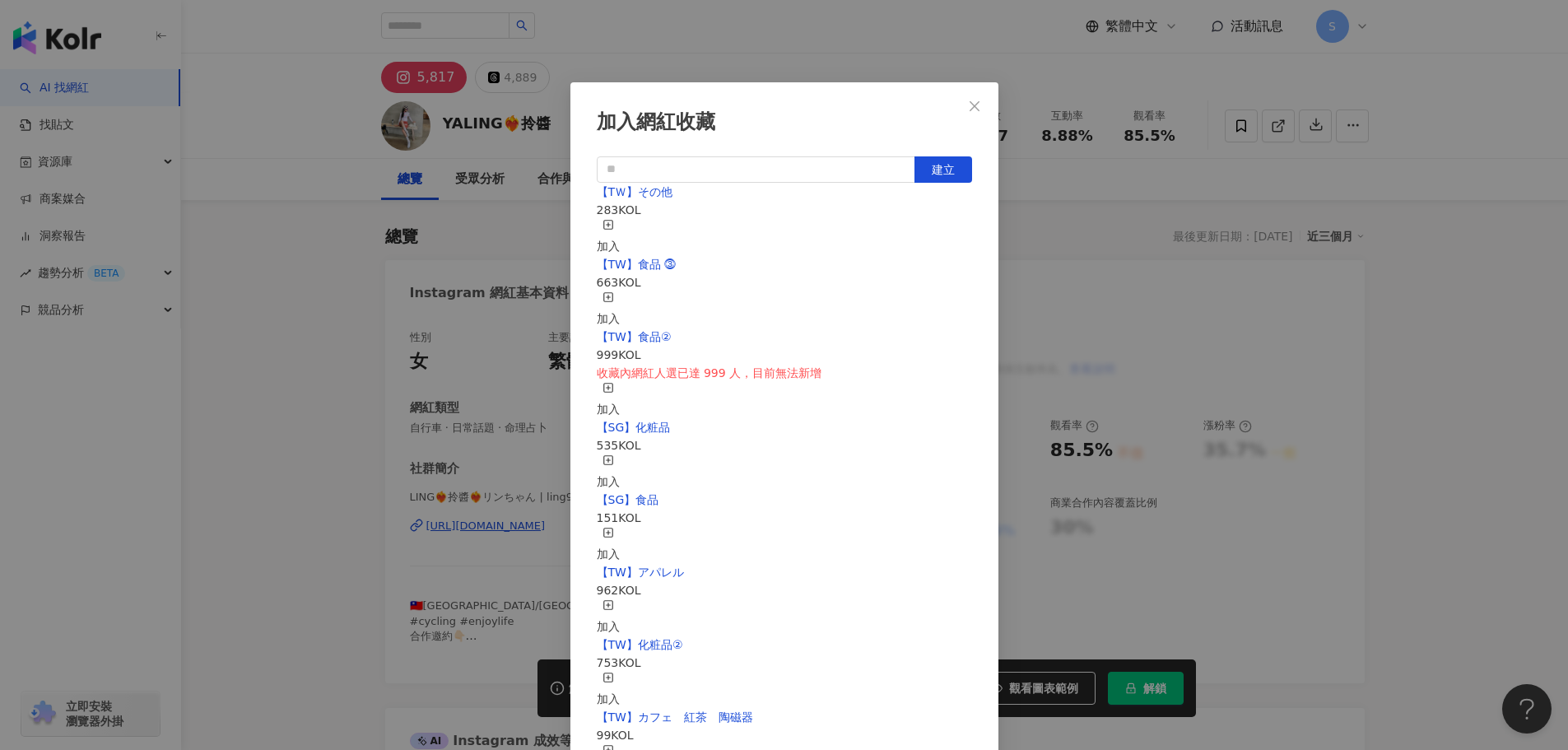
click at [613, 227] on rect "button" at bounding box center [608, 224] width 9 height 9
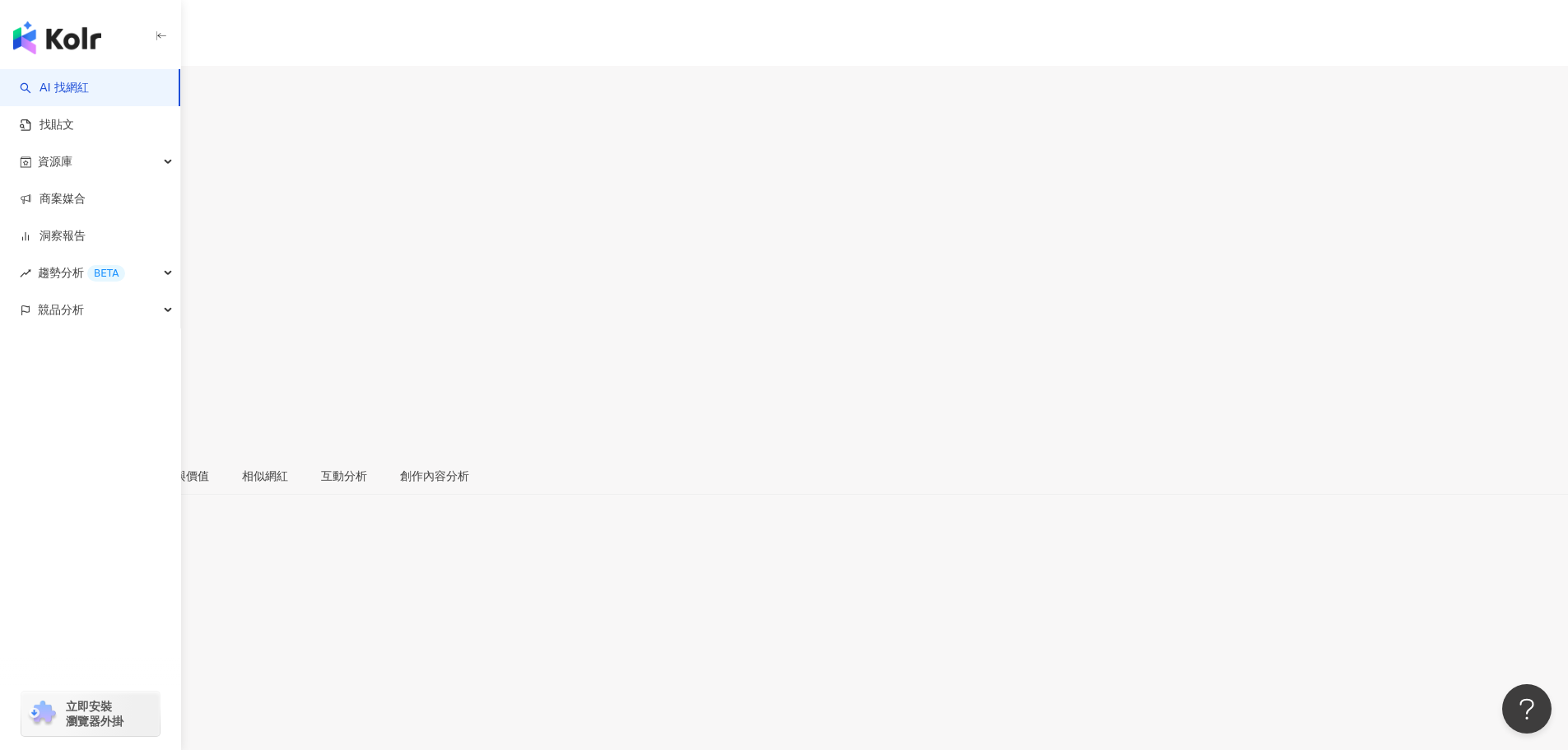
click at [24, 360] on icon at bounding box center [17, 367] width 15 height 15
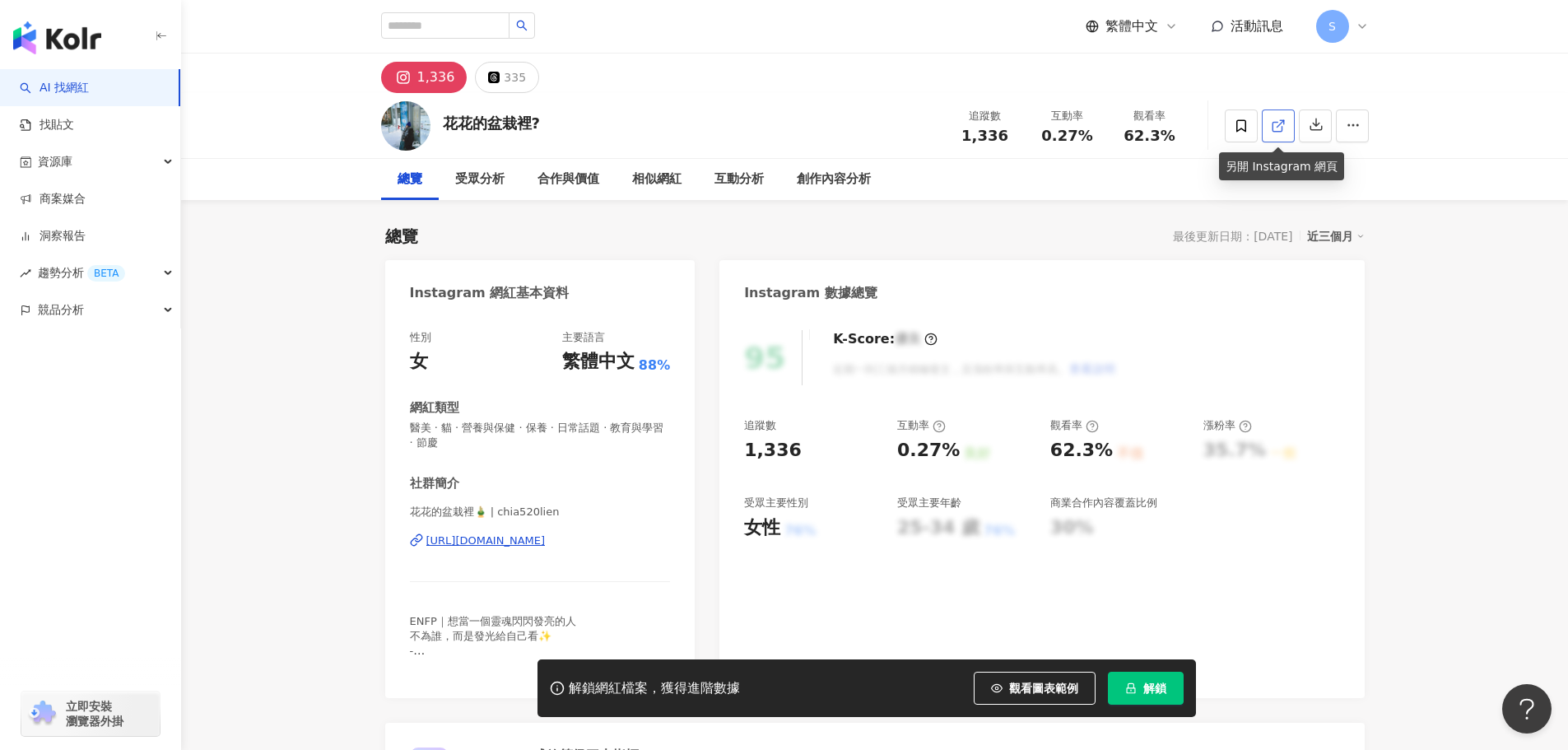
click at [1275, 122] on icon at bounding box center [1277, 126] width 9 height 9
click at [1241, 127] on icon at bounding box center [1241, 125] width 15 height 15
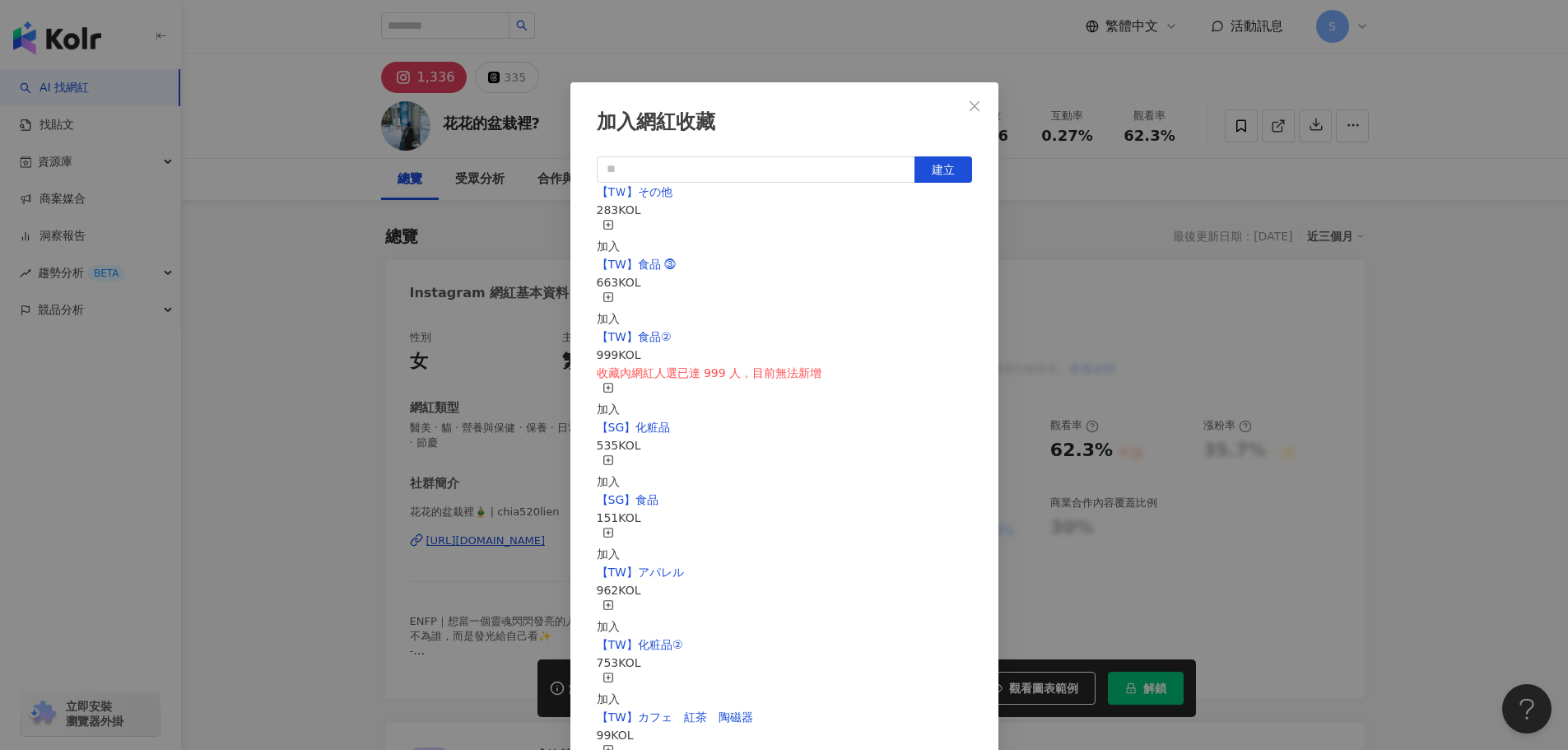
click at [620, 222] on div "加入" at bounding box center [608, 237] width 23 height 37
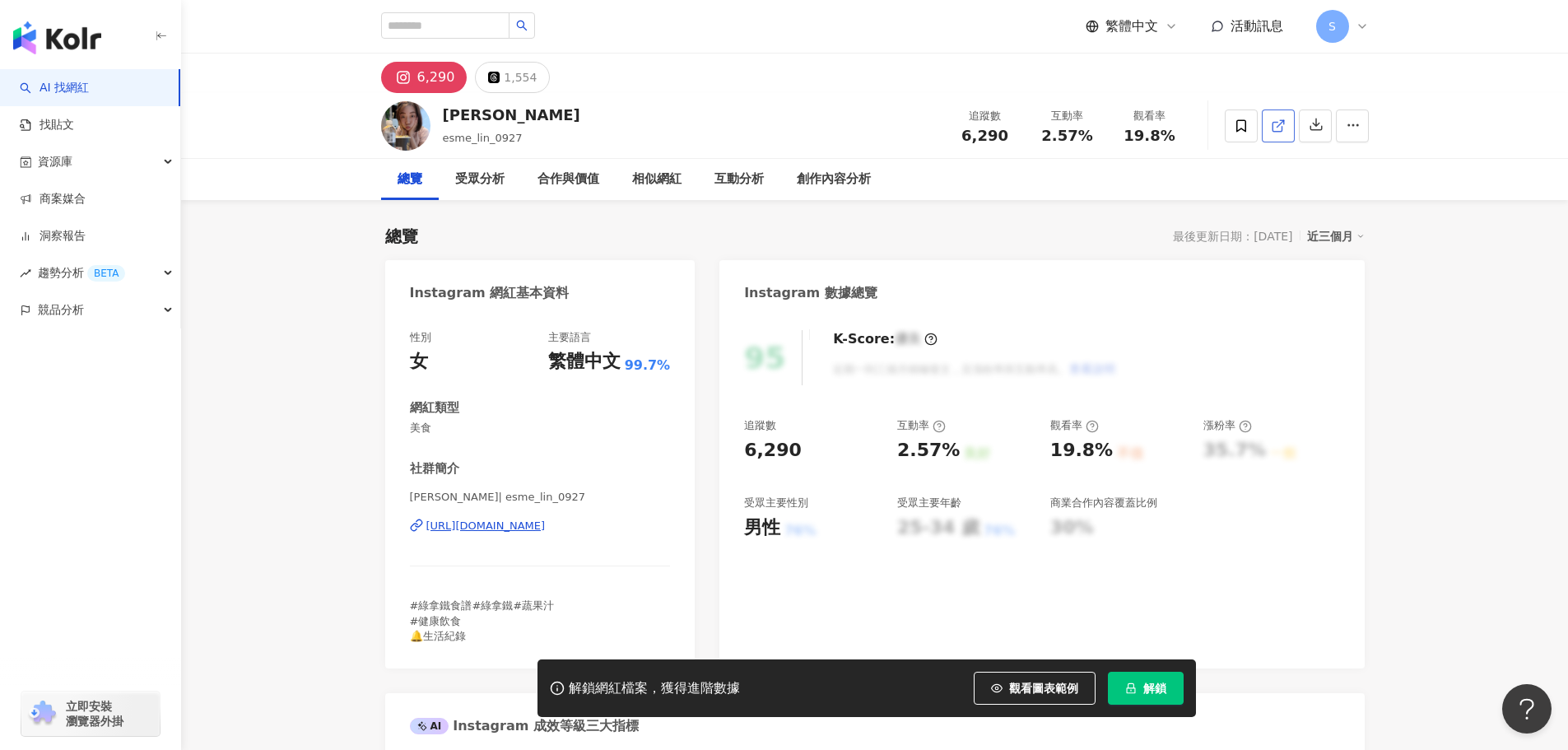
click at [1282, 120] on icon at bounding box center [1278, 125] width 15 height 15
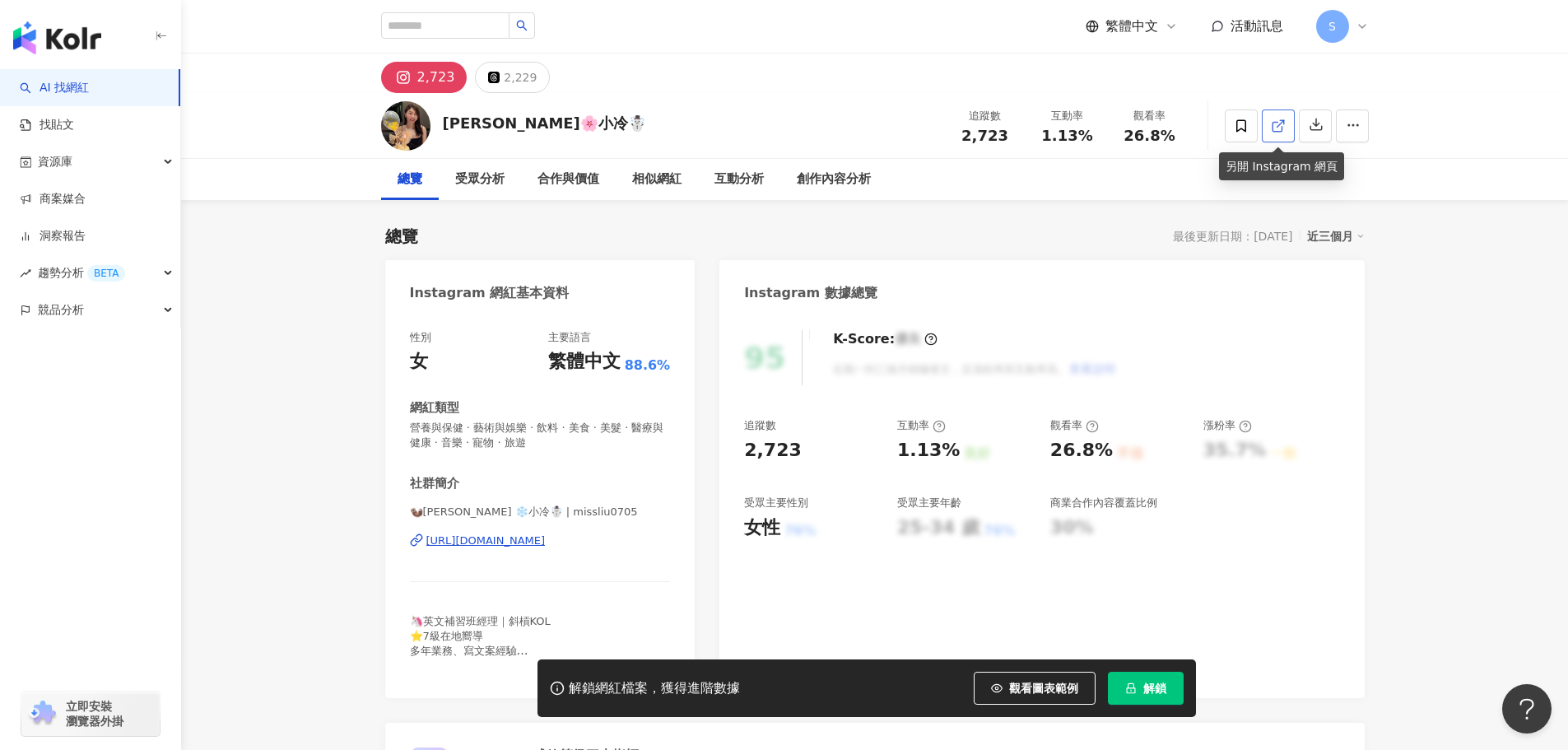
click at [1281, 120] on polyline at bounding box center [1282, 122] width 4 height 4
click at [1225, 131] on span at bounding box center [1241, 126] width 33 height 33
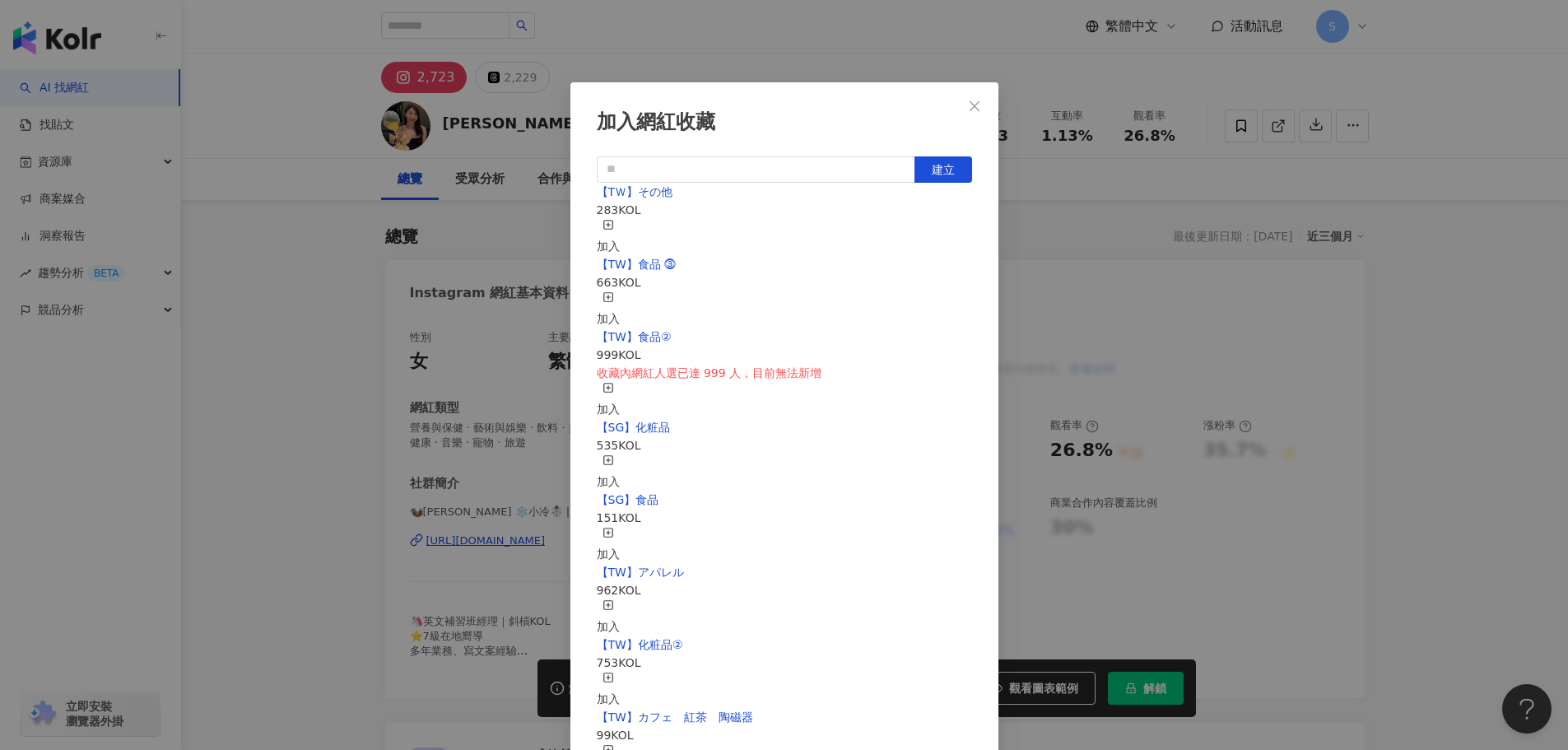
click at [620, 220] on div "加入" at bounding box center [608, 237] width 23 height 37
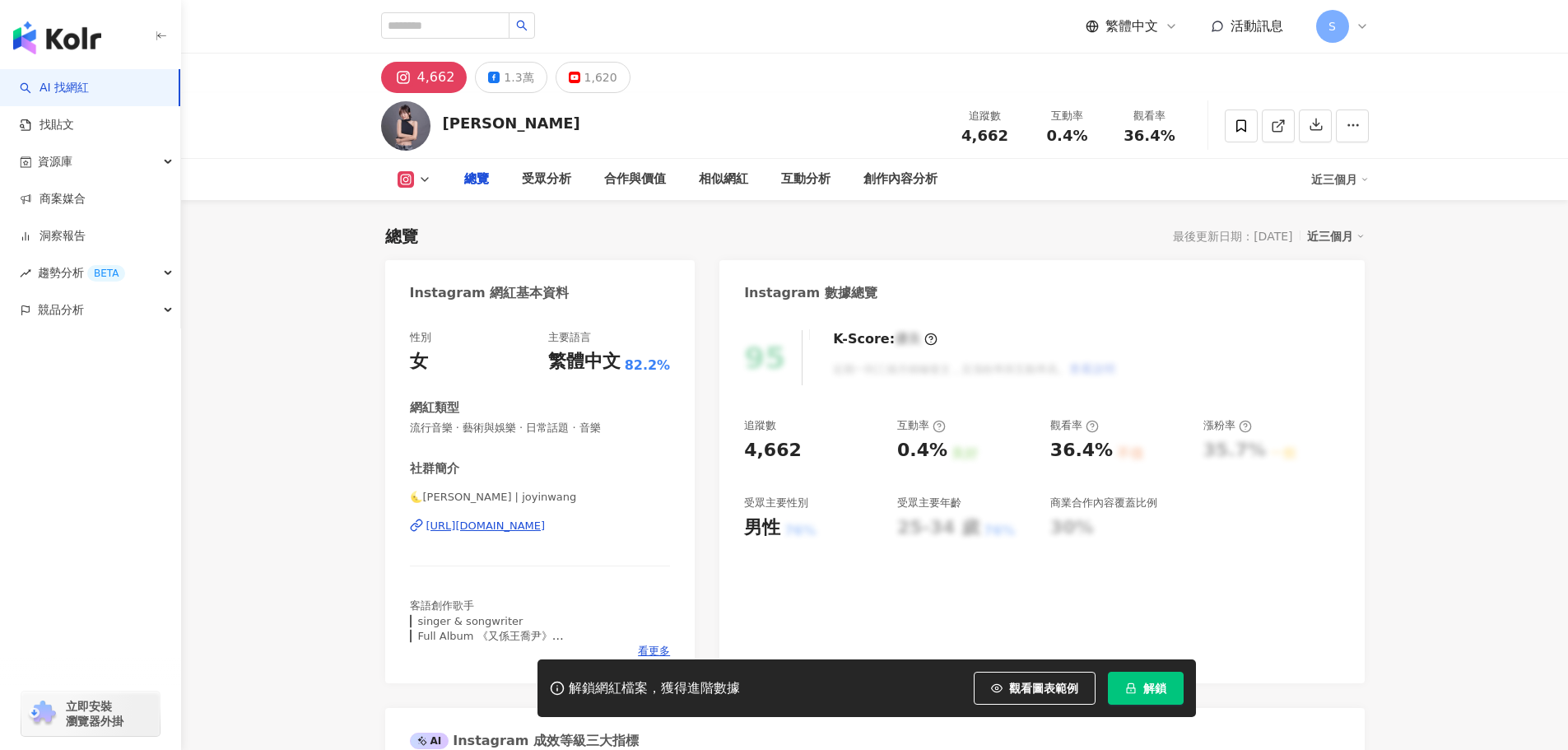
click at [1282, 128] on icon at bounding box center [1278, 125] width 15 height 15
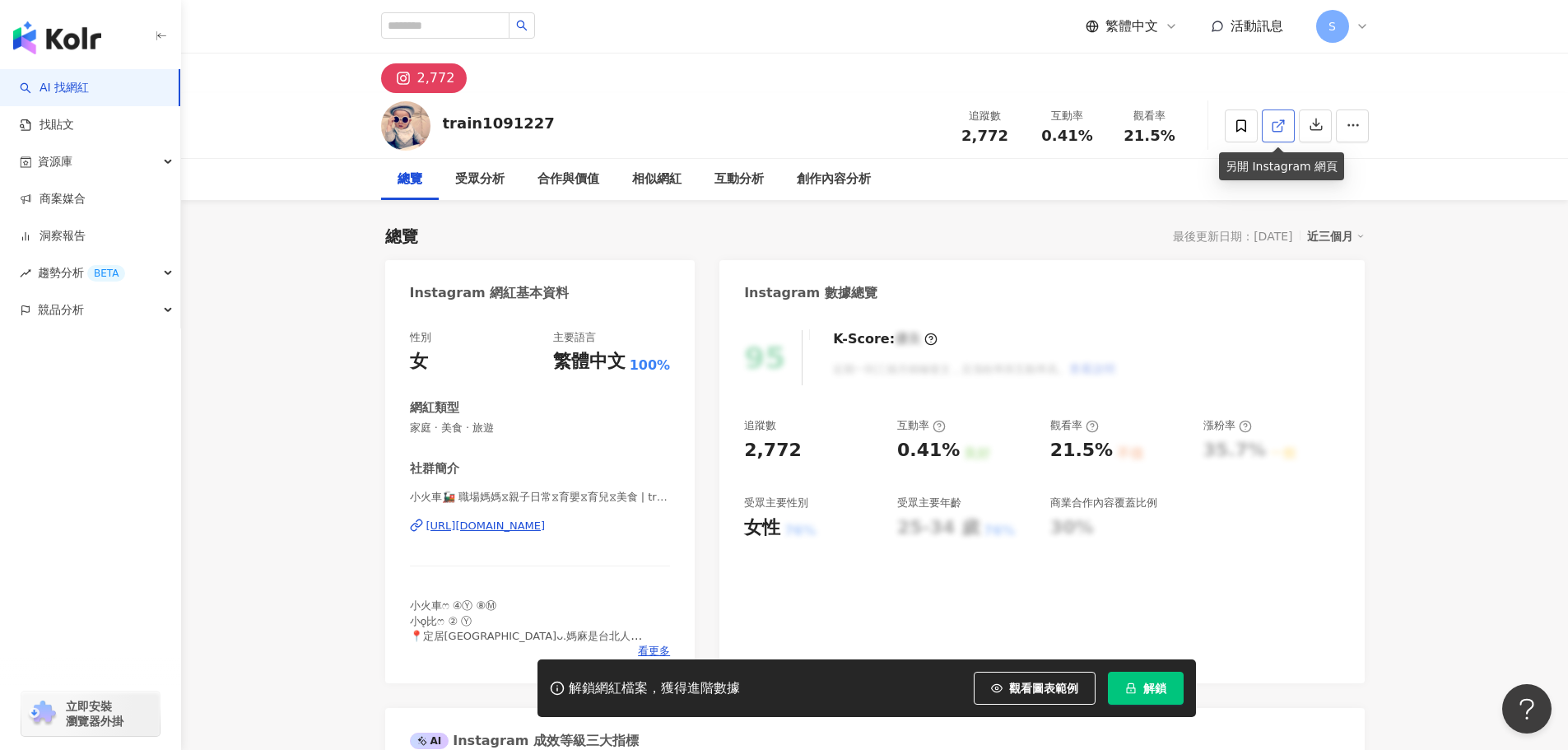
click at [1291, 128] on link at bounding box center [1279, 126] width 33 height 33
click at [1241, 123] on icon at bounding box center [1241, 125] width 15 height 15
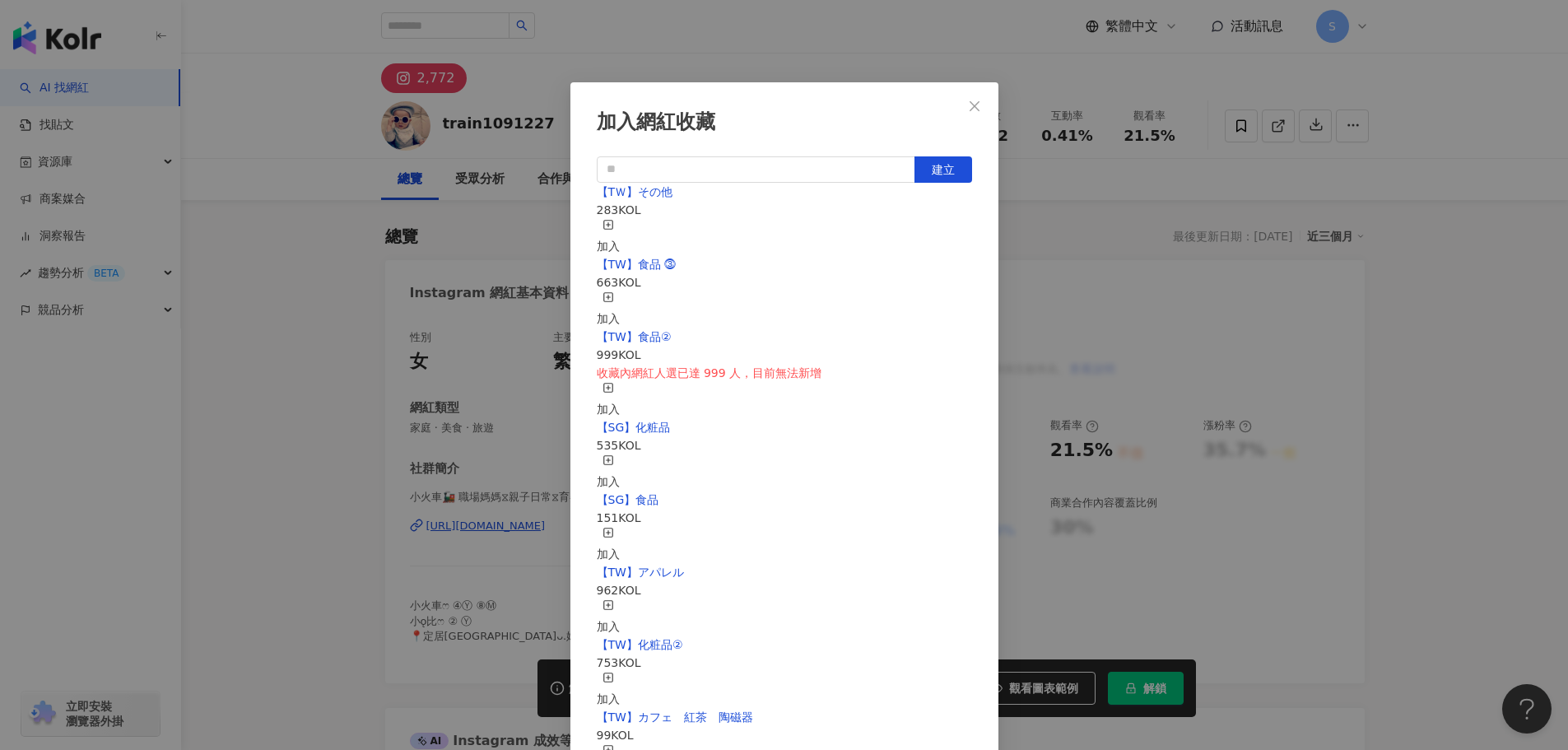
click at [620, 229] on div "加入" at bounding box center [608, 237] width 23 height 37
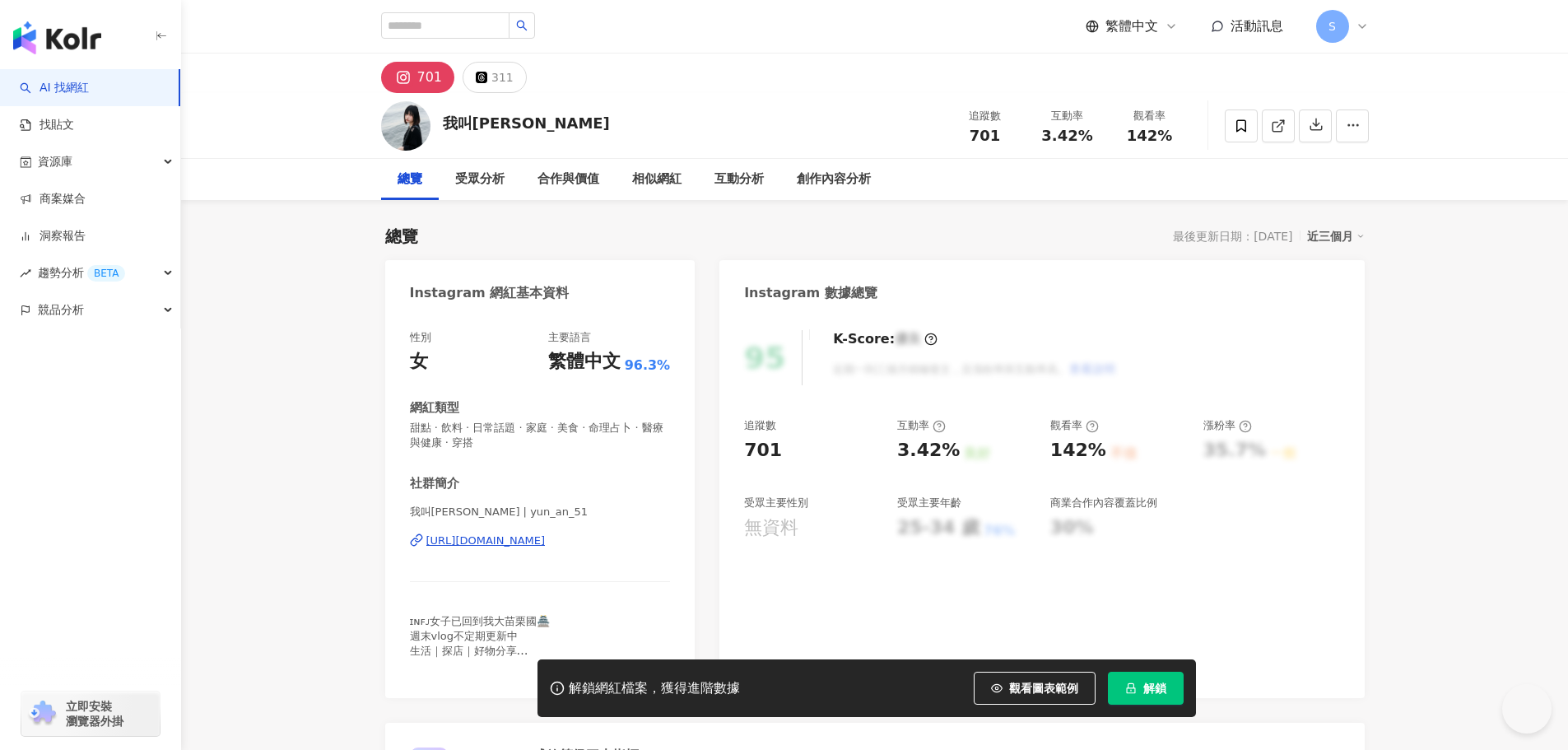
click at [1282, 120] on polyline at bounding box center [1282, 122] width 4 height 4
click at [1229, 121] on span at bounding box center [1241, 126] width 33 height 33
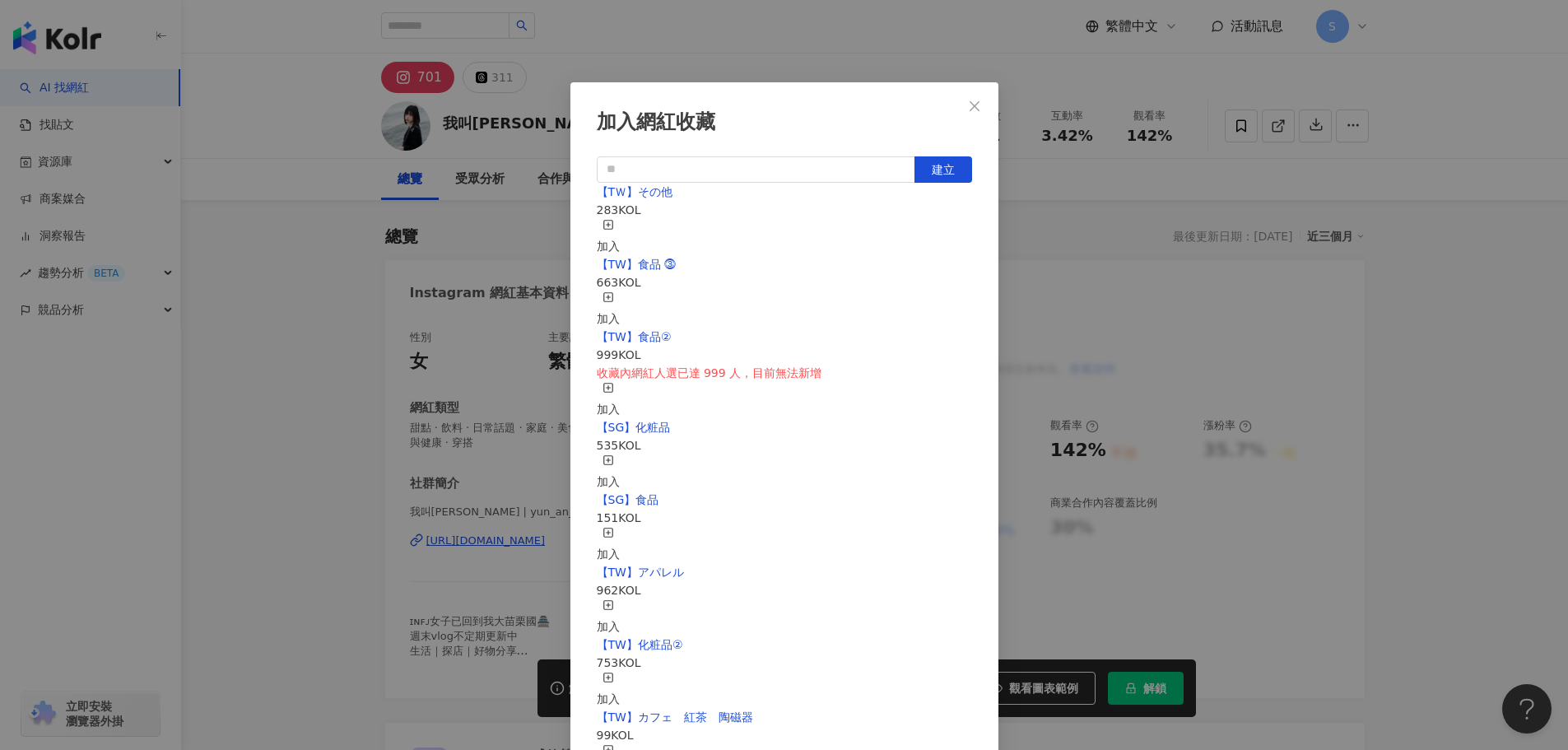
click at [620, 222] on div "加入" at bounding box center [608, 237] width 23 height 37
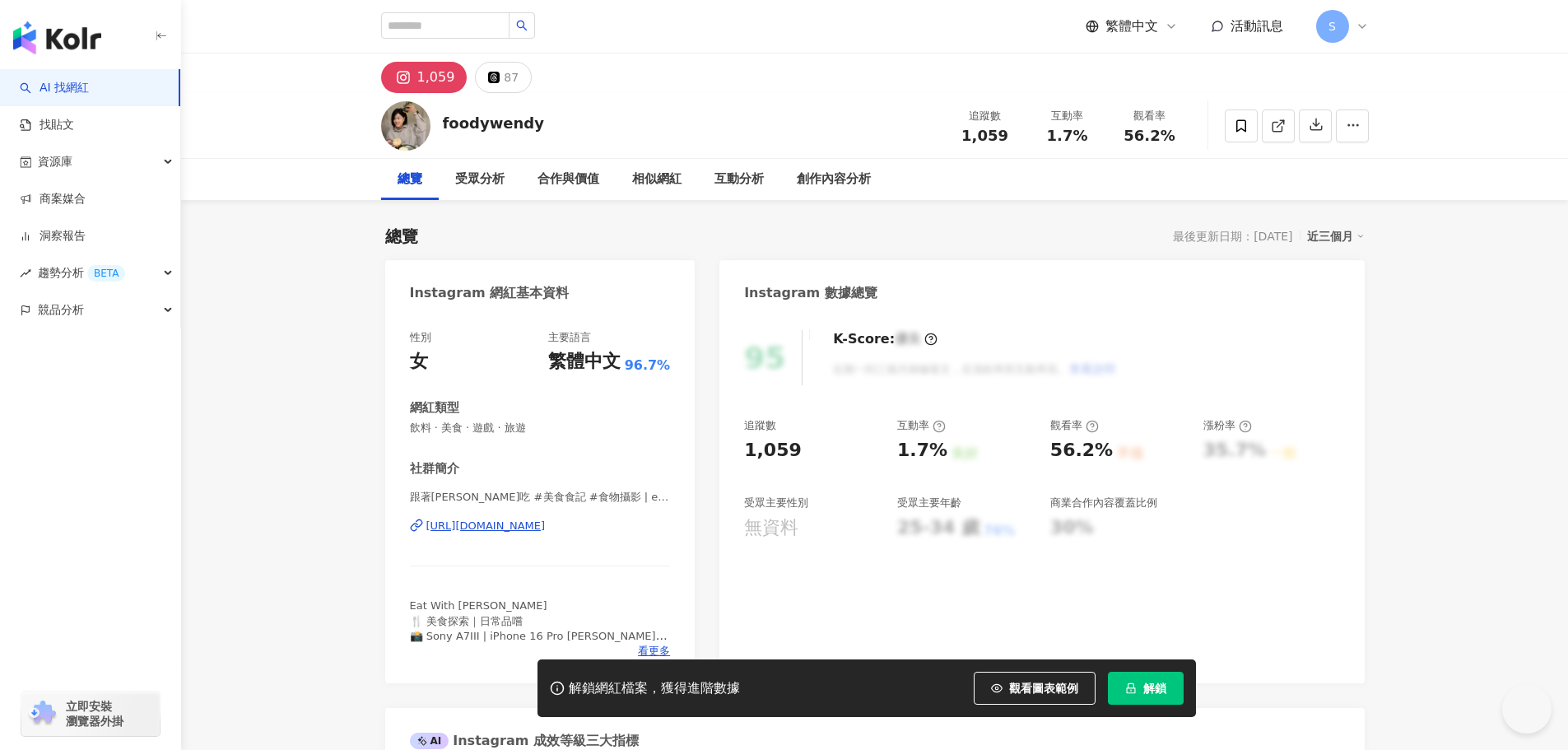
click at [1277, 133] on span at bounding box center [1278, 125] width 15 height 17
click at [1249, 116] on span at bounding box center [1241, 126] width 33 height 33
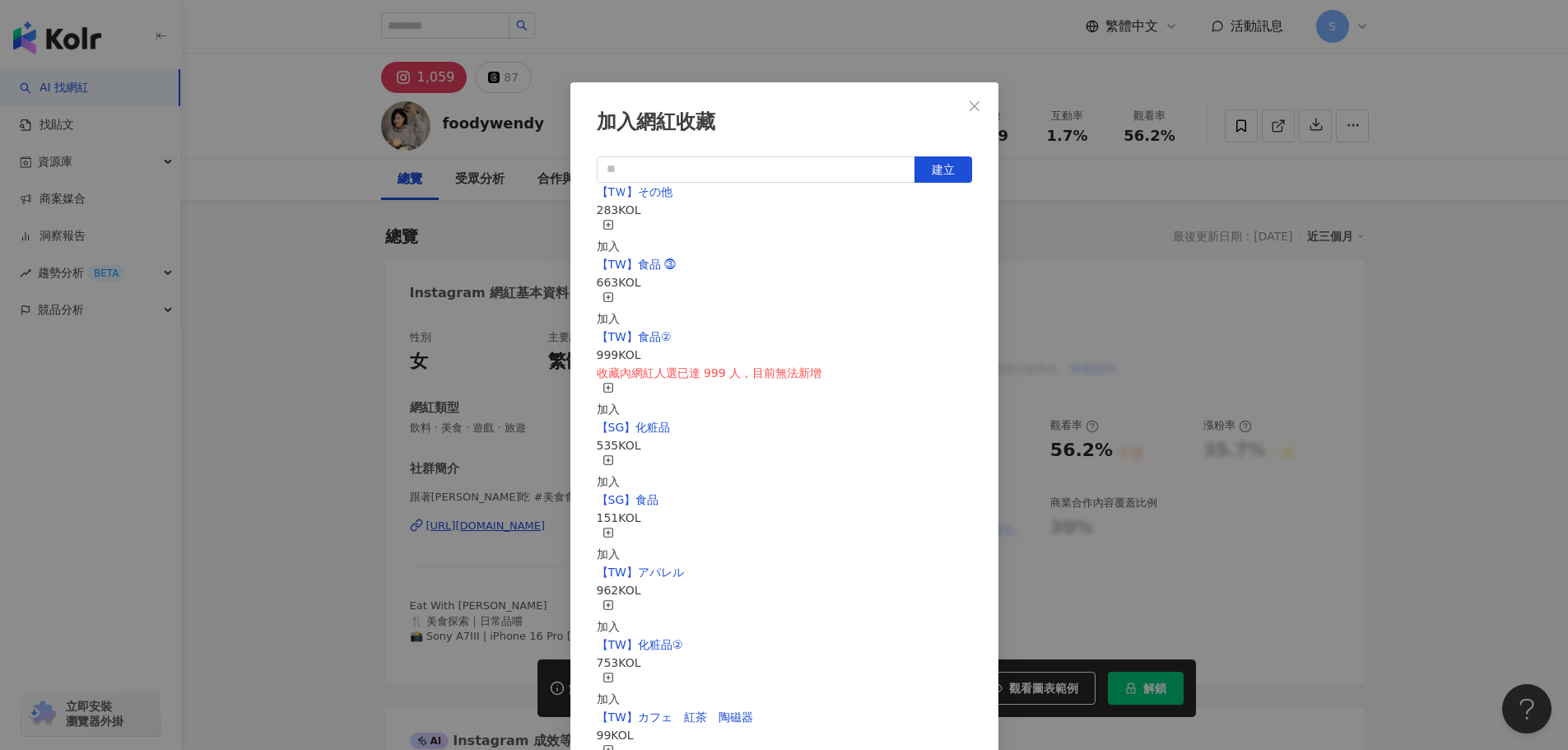
click at [620, 236] on button "加入" at bounding box center [608, 237] width 23 height 37
